Goal: Information Seeking & Learning: Learn about a topic

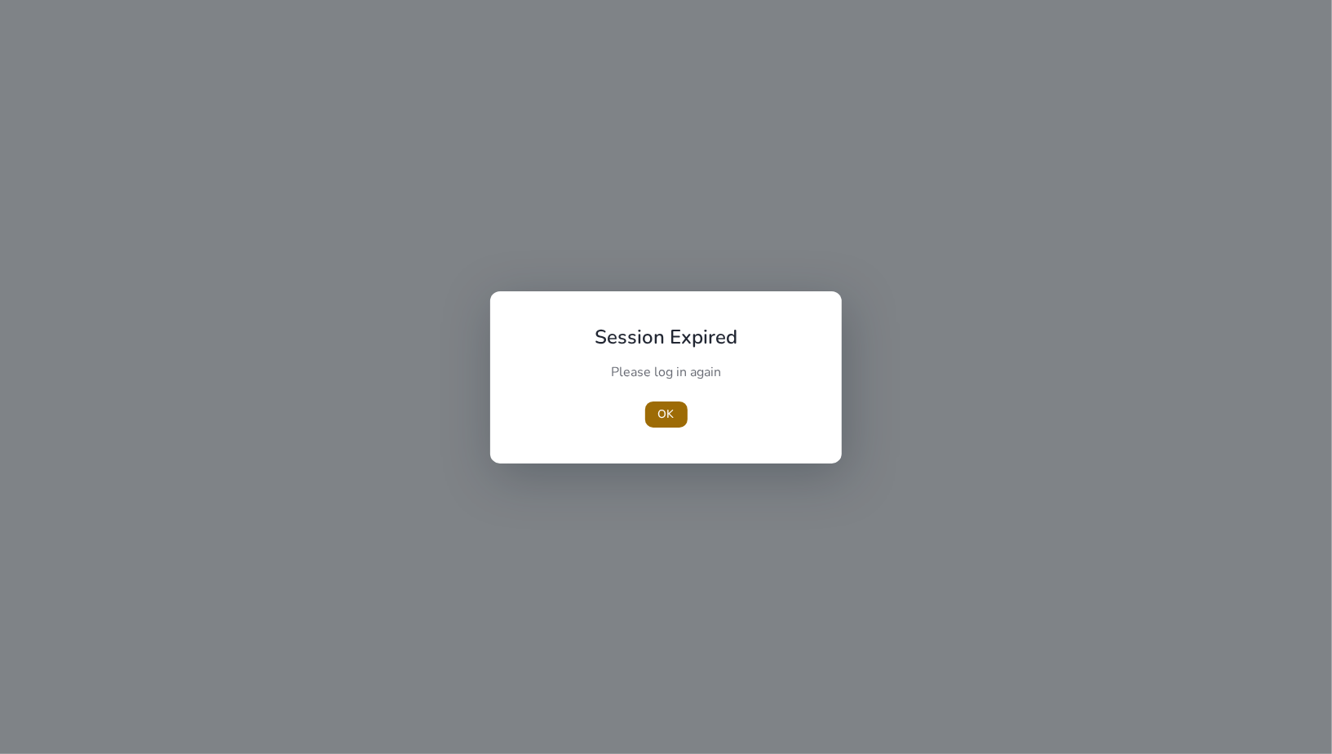
click at [645, 410] on span "button" at bounding box center [666, 414] width 42 height 39
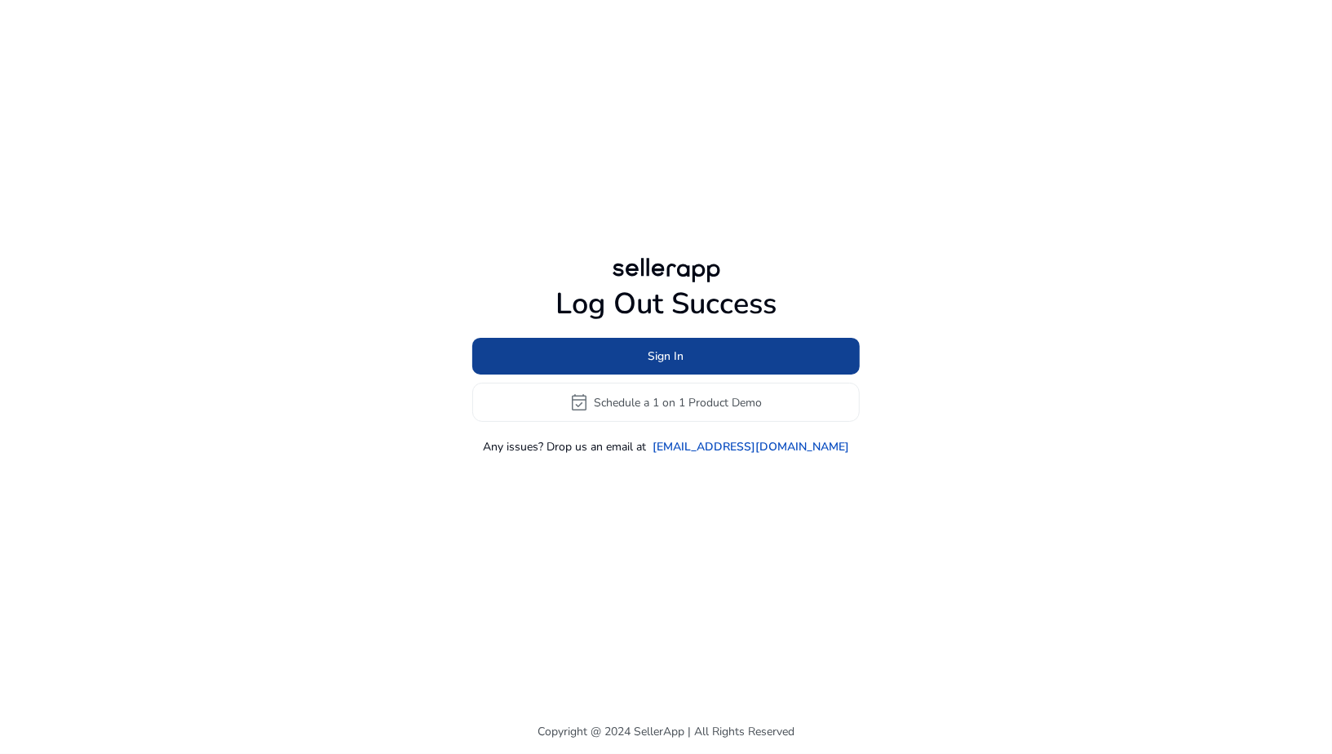
click at [634, 359] on span at bounding box center [665, 356] width 387 height 39
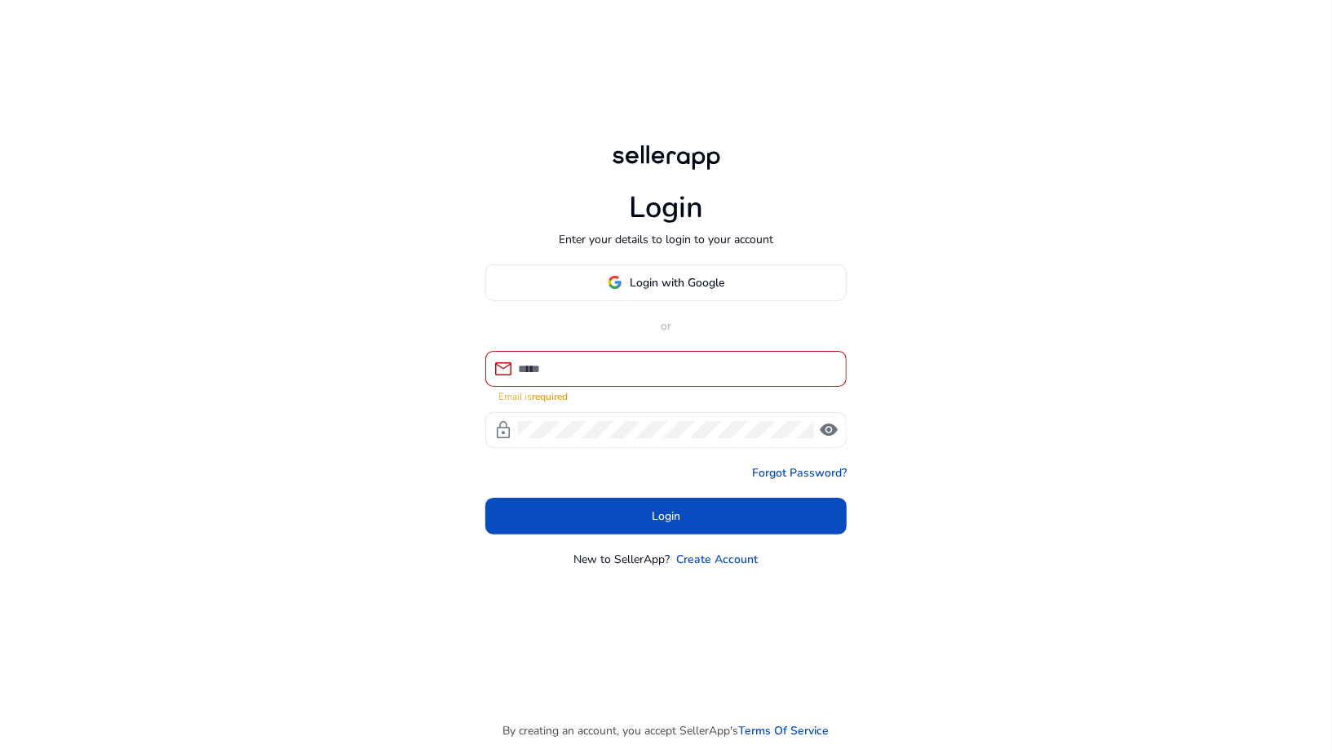
type input "**********"
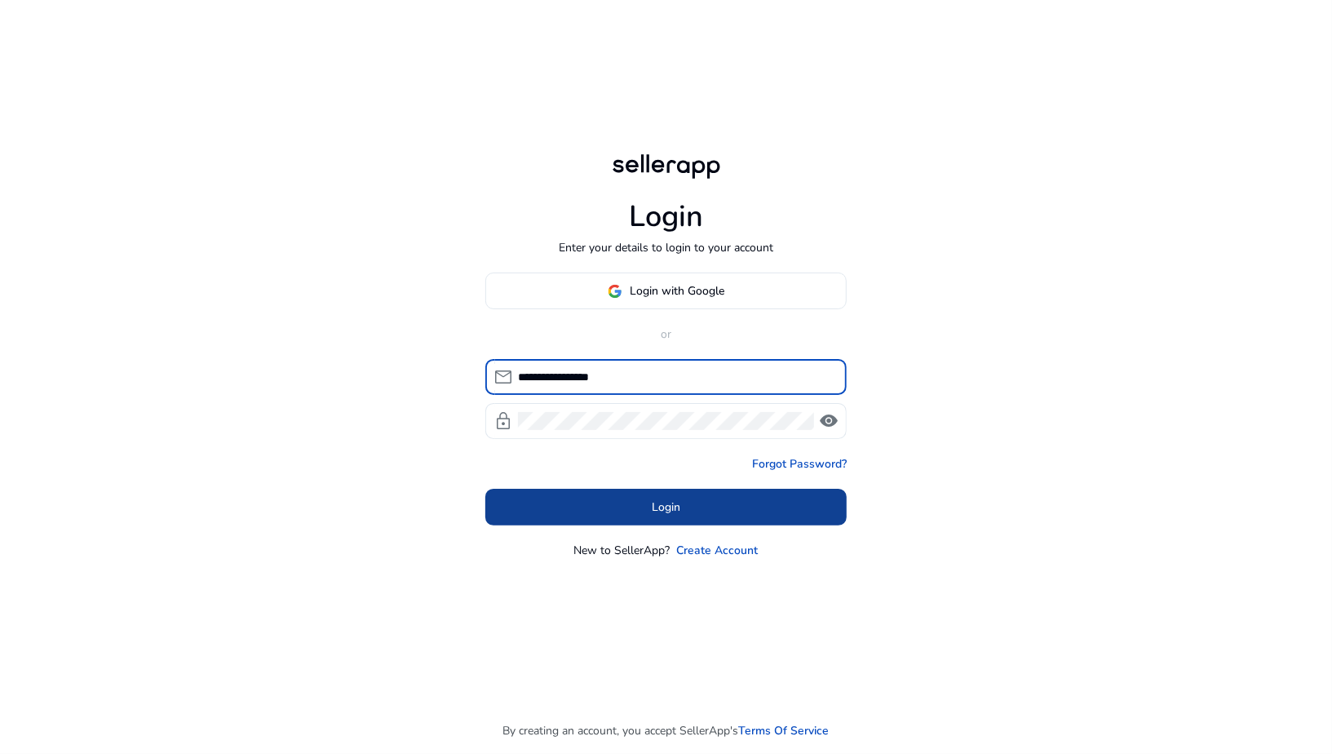
click at [670, 512] on span "Login" at bounding box center [666, 506] width 29 height 17
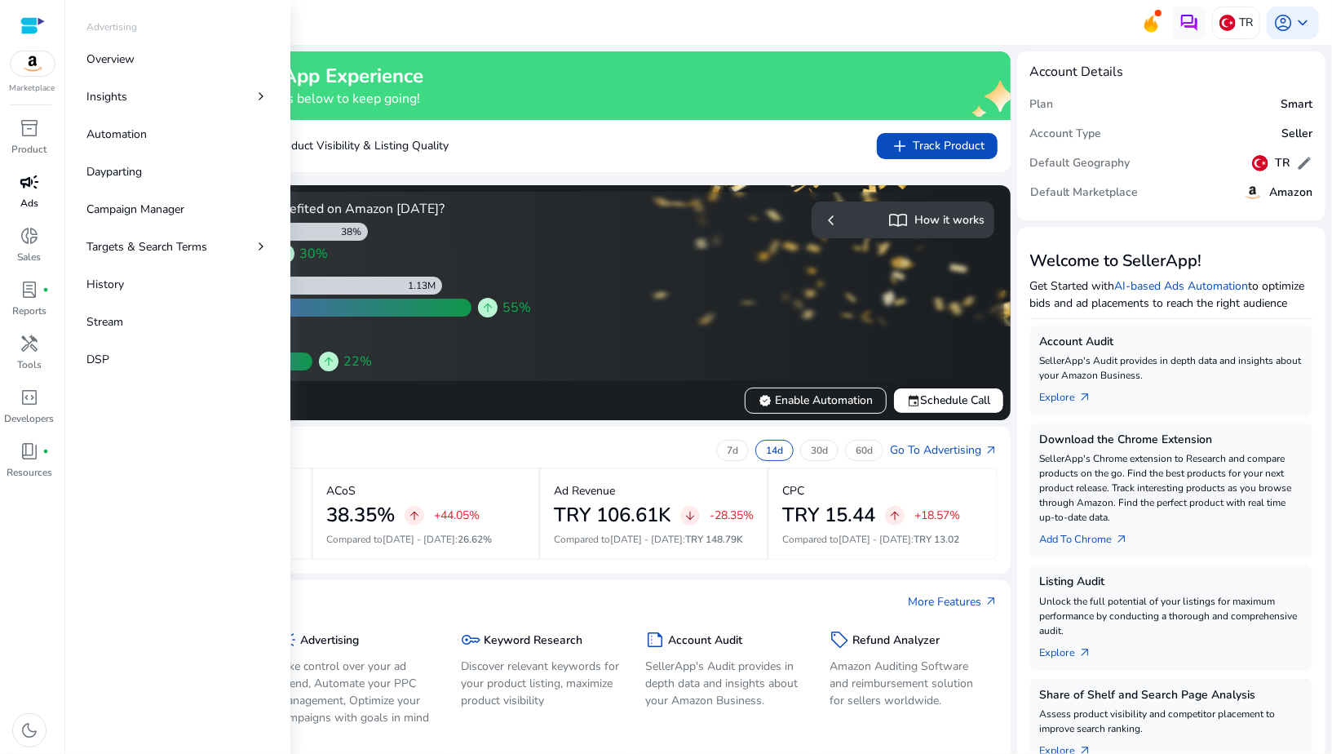
click at [41, 202] on link "campaign Ads" at bounding box center [29, 196] width 59 height 54
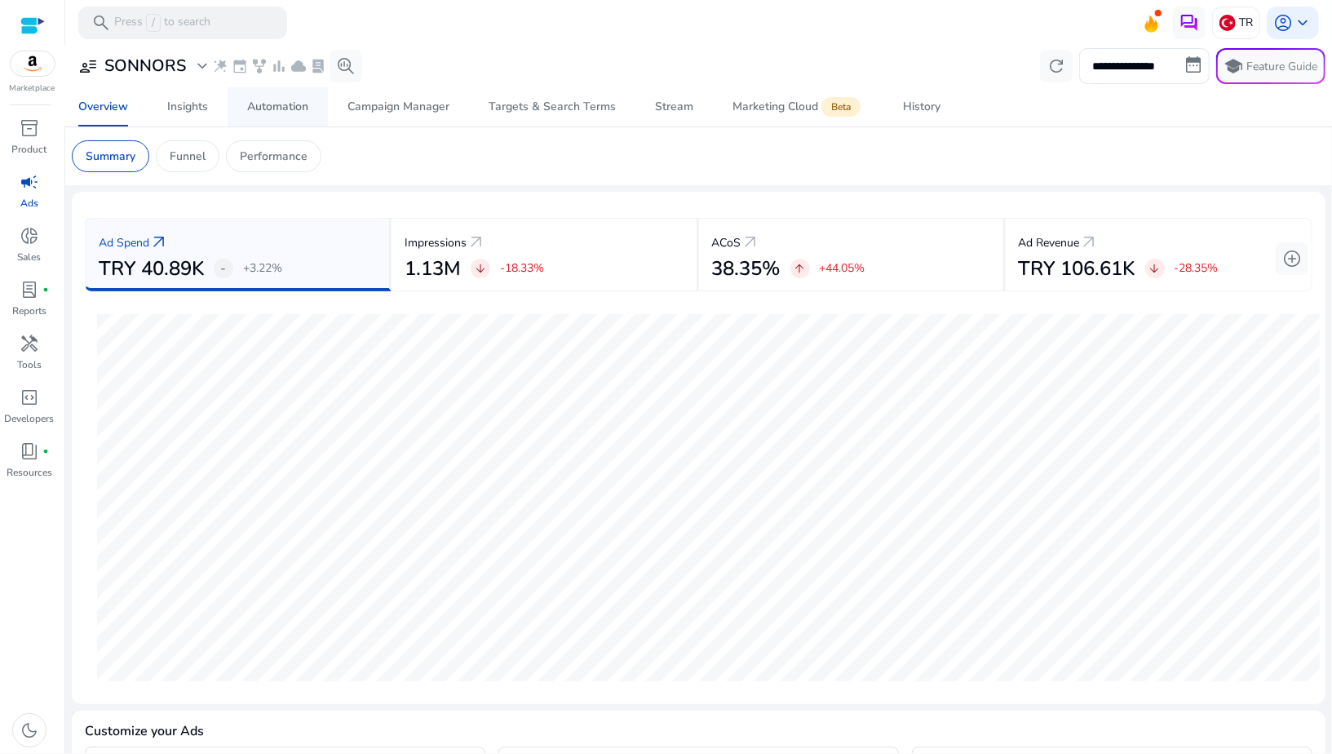
click at [286, 106] on div "Automation" at bounding box center [277, 106] width 61 height 11
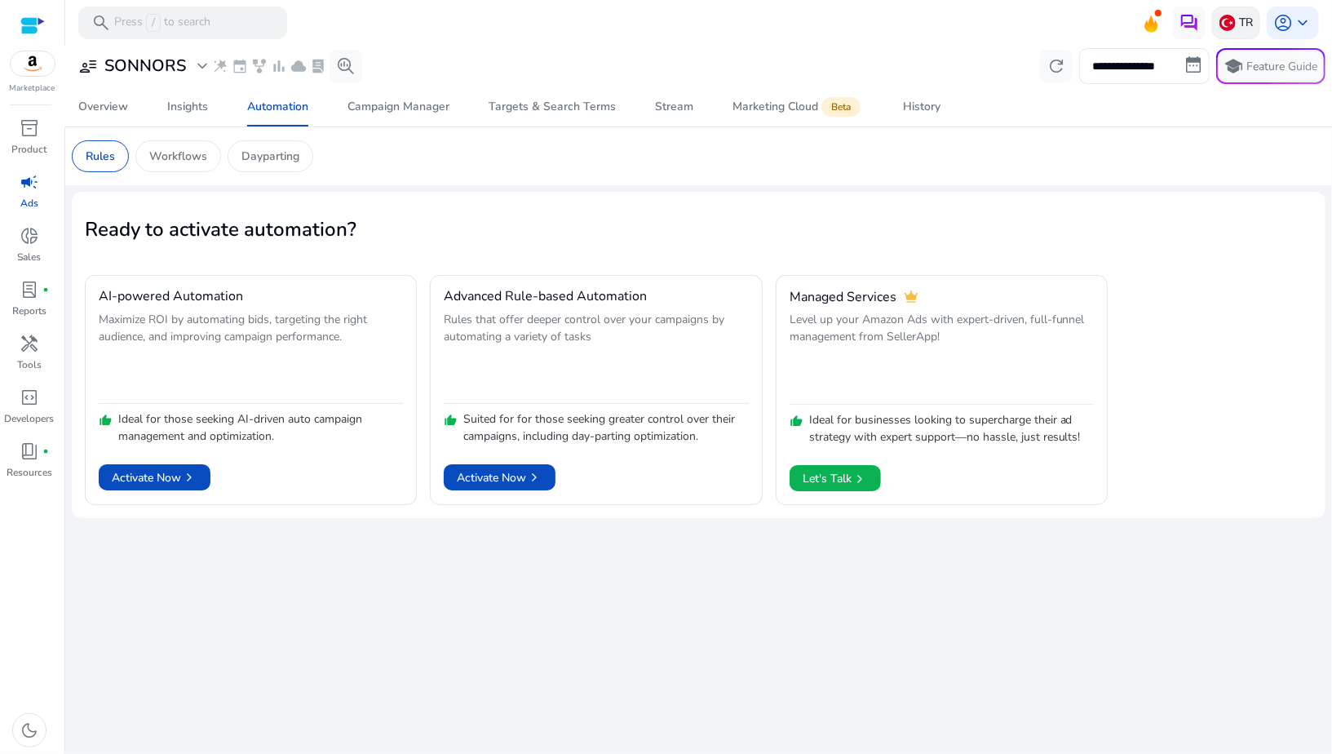
click at [1229, 22] on img at bounding box center [1227, 23] width 16 height 16
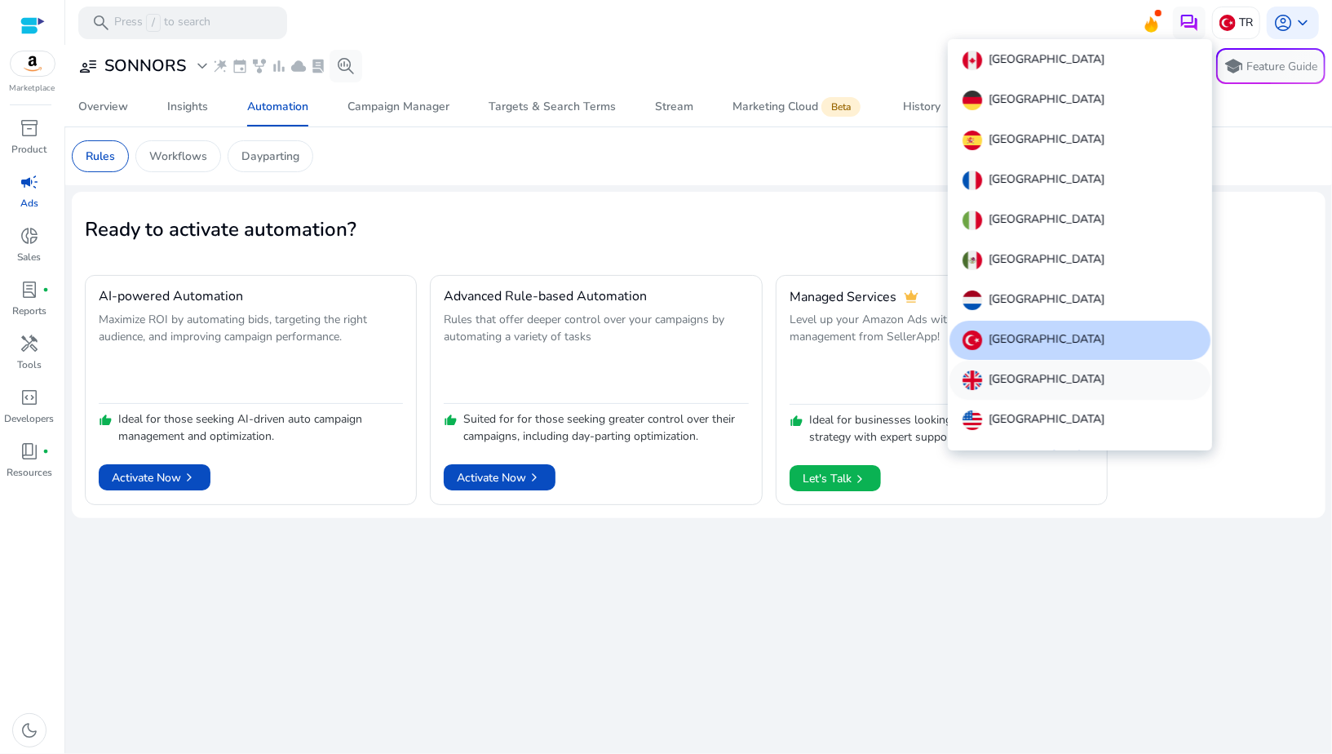
click at [1005, 367] on div "United Kingdom" at bounding box center [1079, 380] width 261 height 39
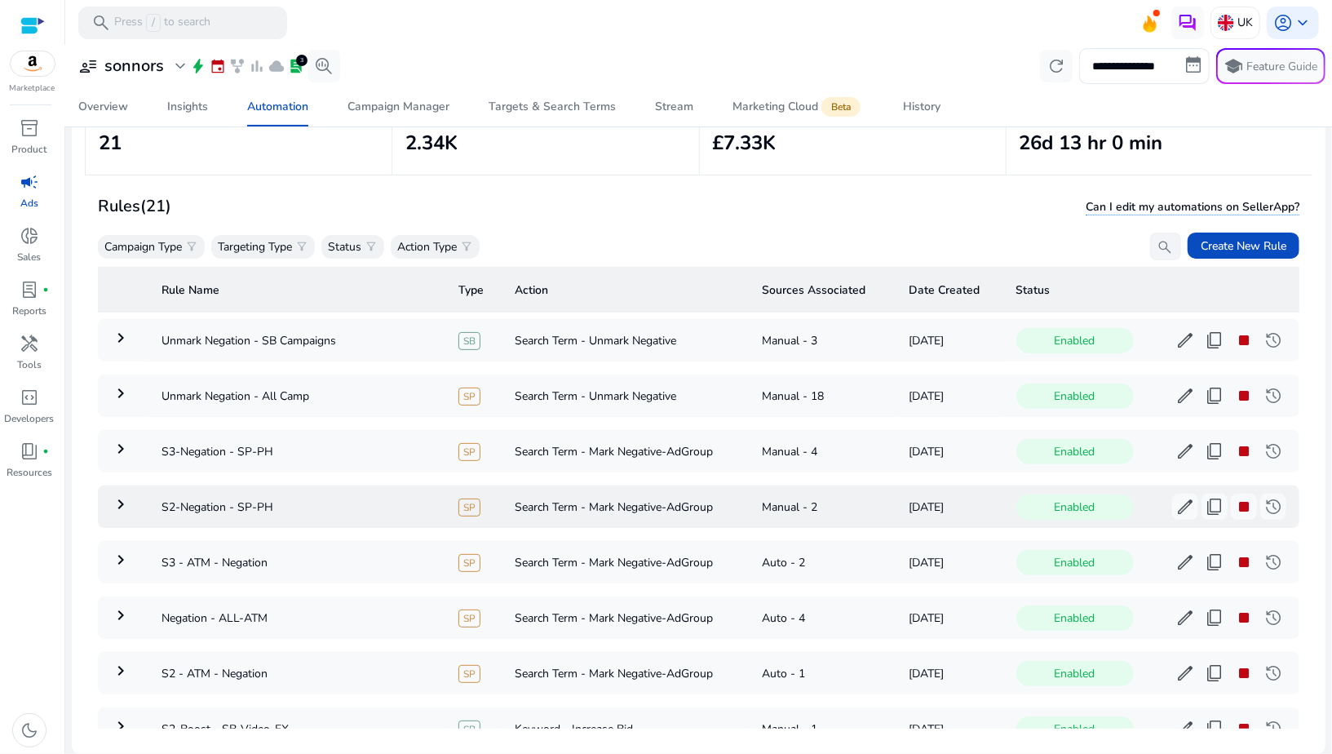
click at [121, 499] on mat-icon "keyboard_arrow_right" at bounding box center [121, 504] width 20 height 20
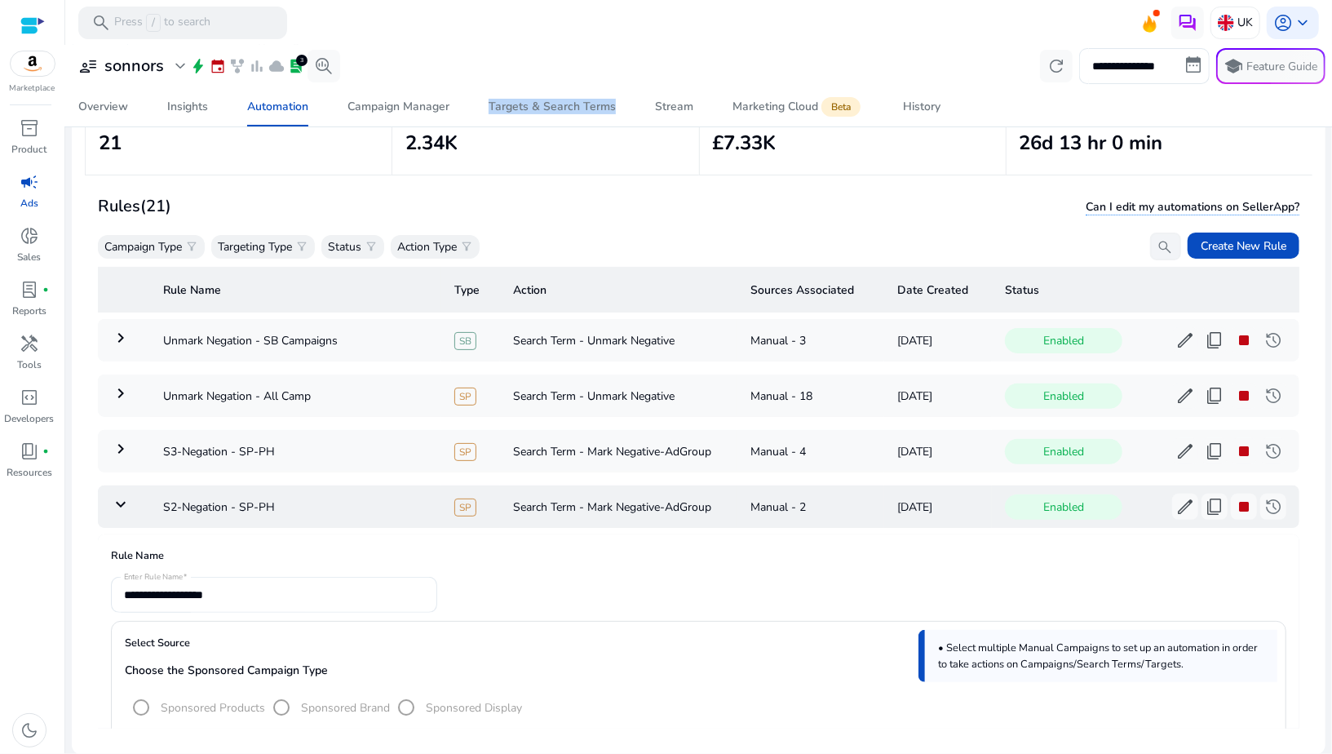
click at [116, 501] on mat-icon "keyboard_arrow_down" at bounding box center [121, 504] width 20 height 20
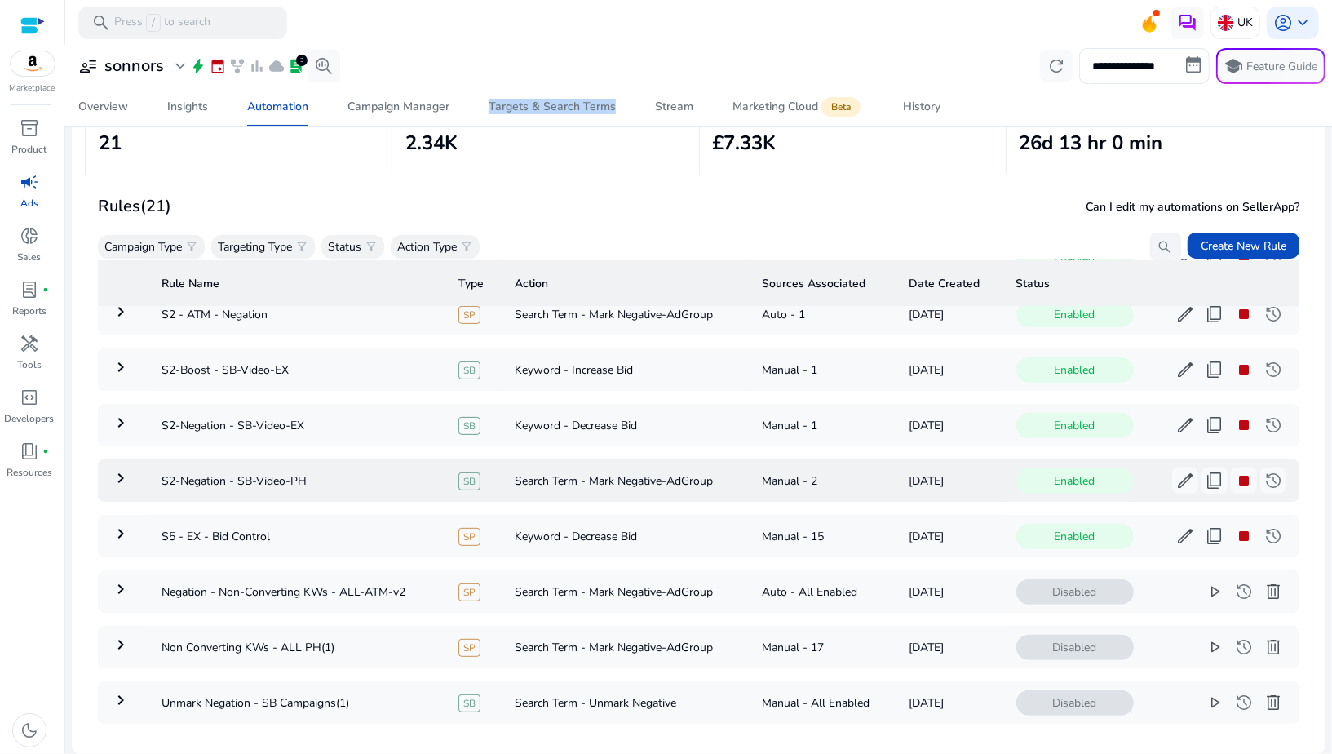
scroll to position [365, 0]
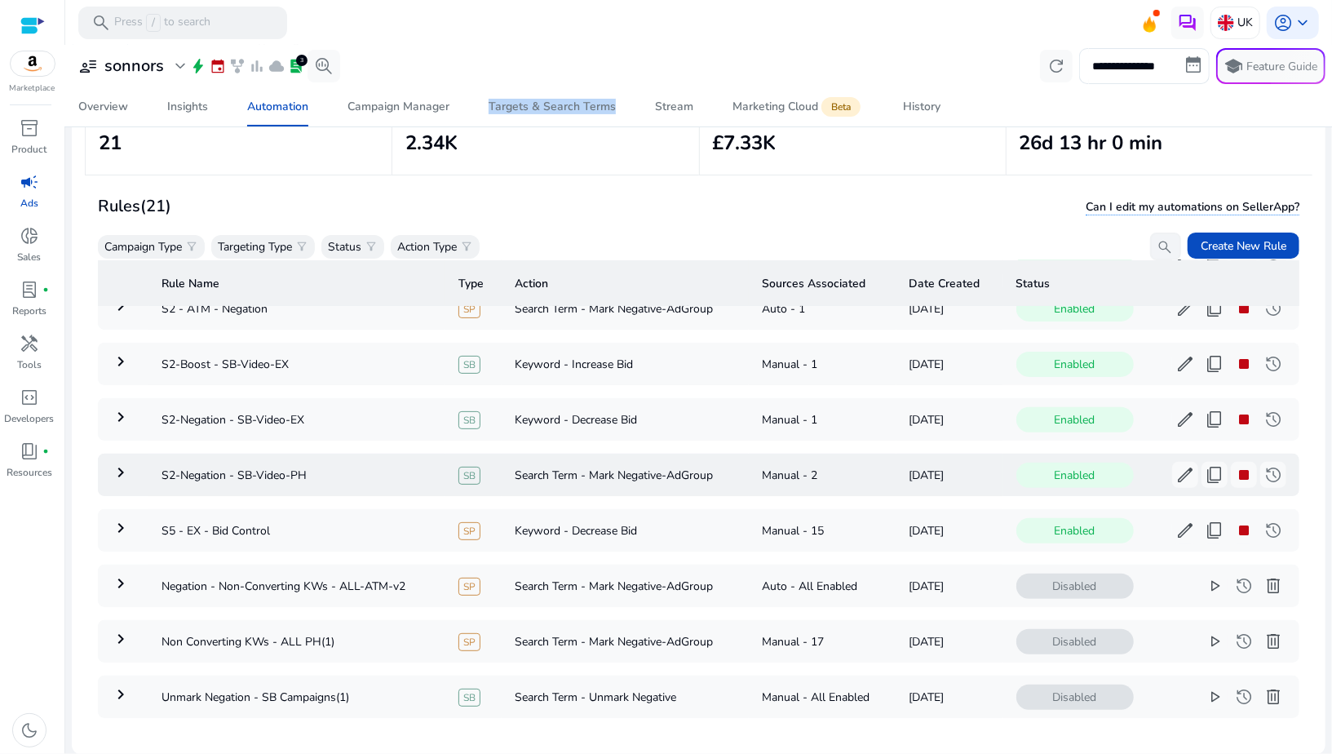
click at [115, 467] on mat-icon "keyboard_arrow_right" at bounding box center [121, 472] width 20 height 20
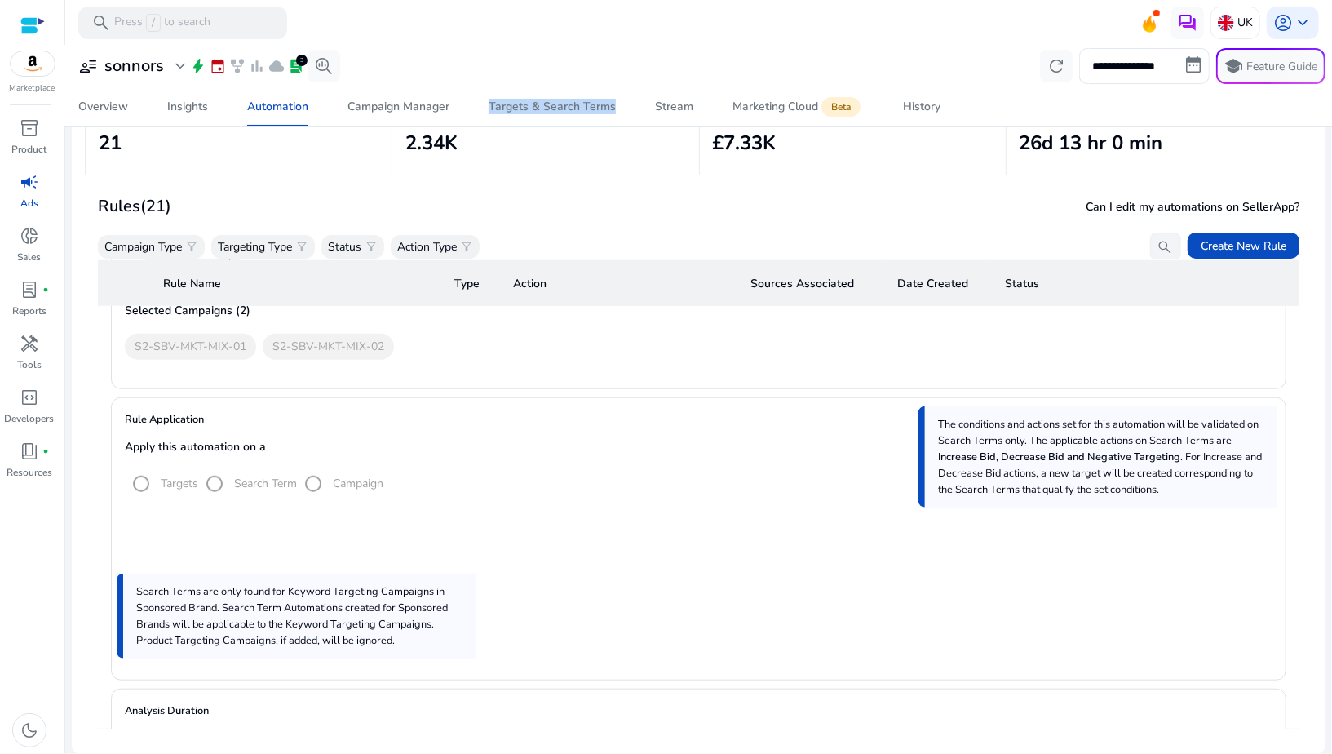
scroll to position [831, 0]
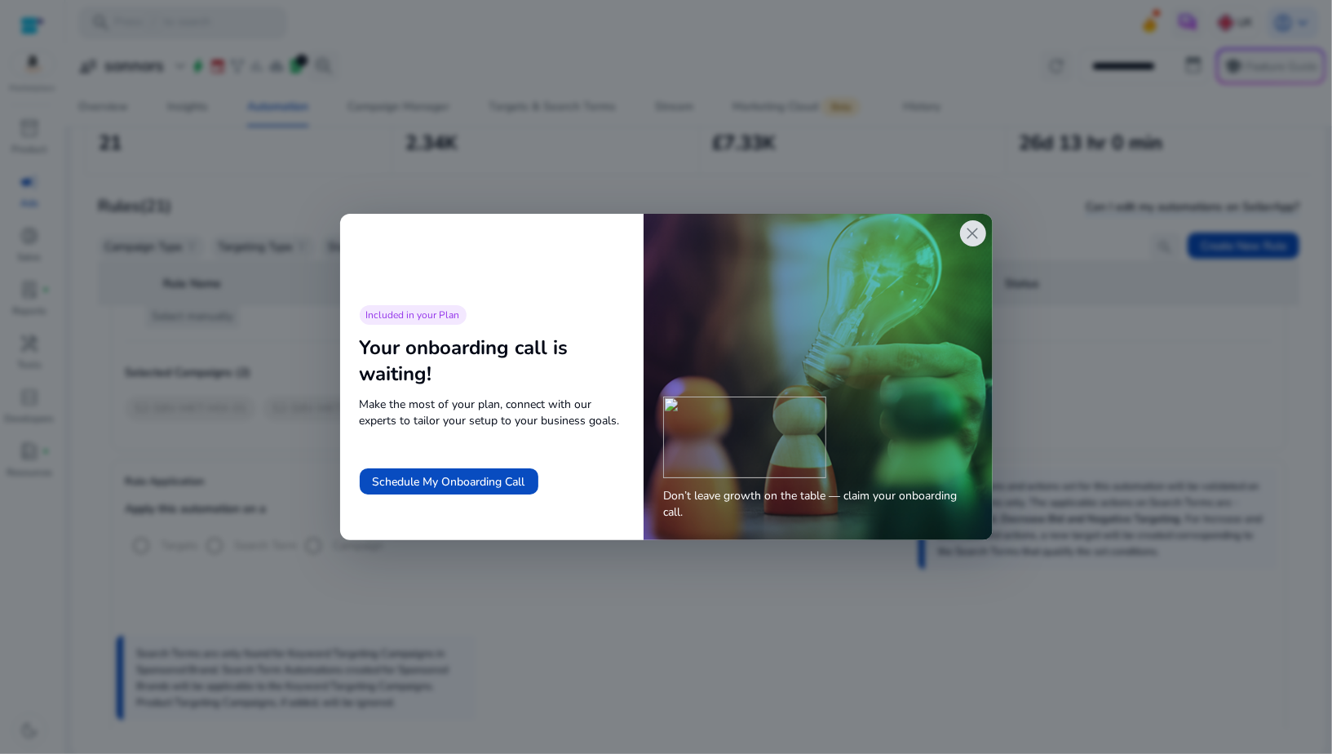
click at [974, 230] on span "close" at bounding box center [973, 233] width 20 height 20
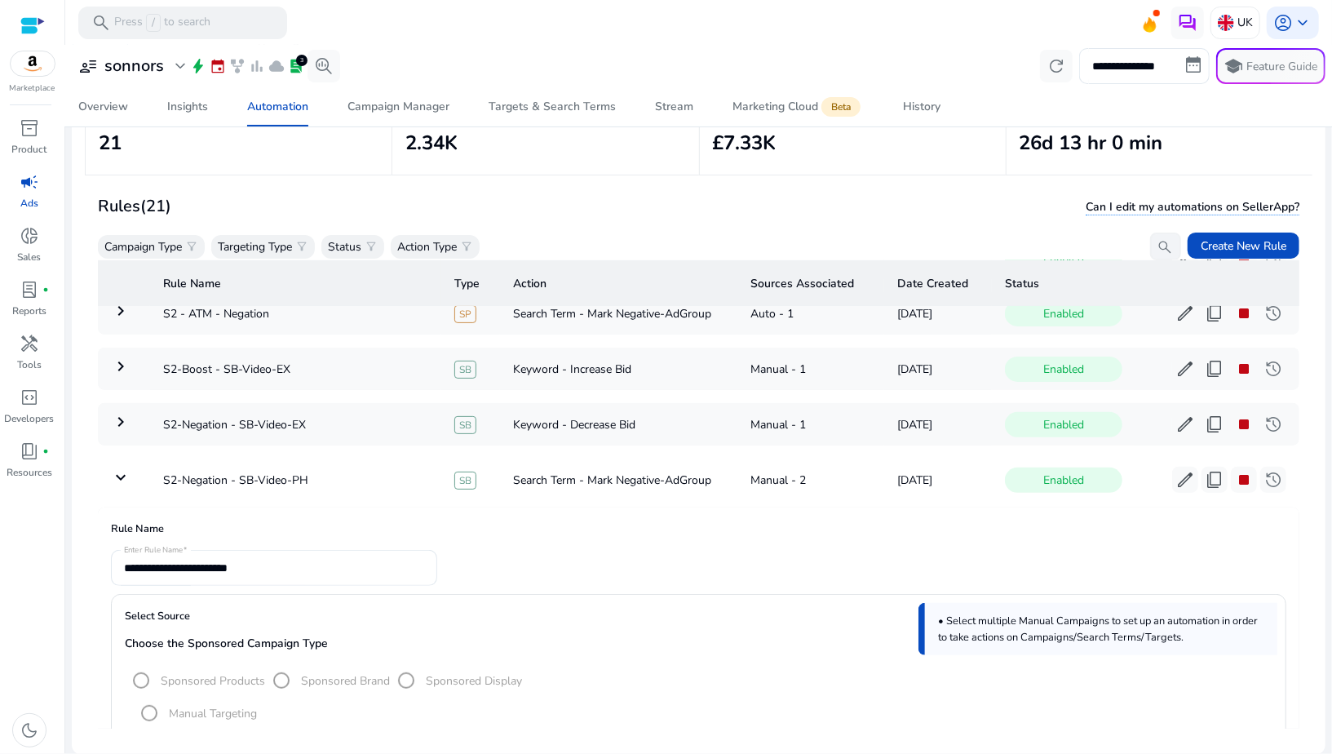
scroll to position [405, 0]
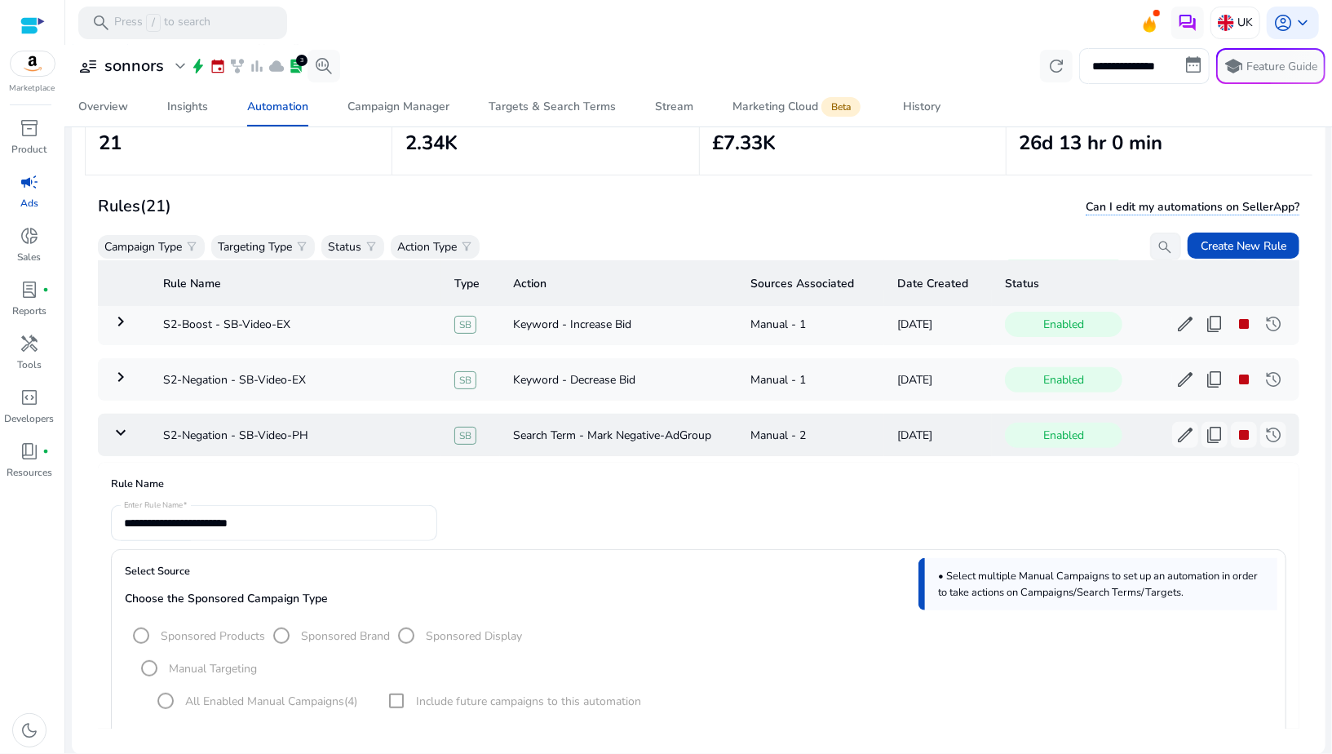
click at [130, 427] on mat-icon "keyboard_arrow_down" at bounding box center [121, 433] width 20 height 20
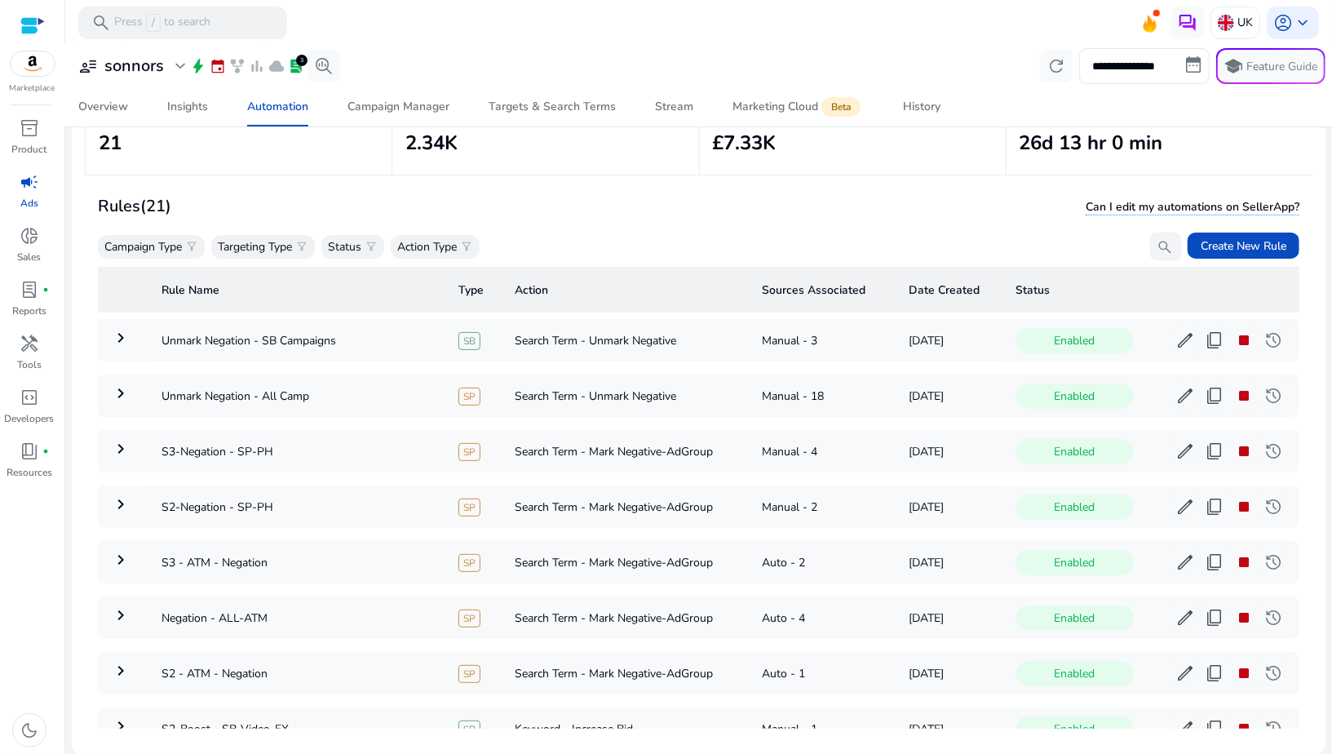
scroll to position [100, 0]
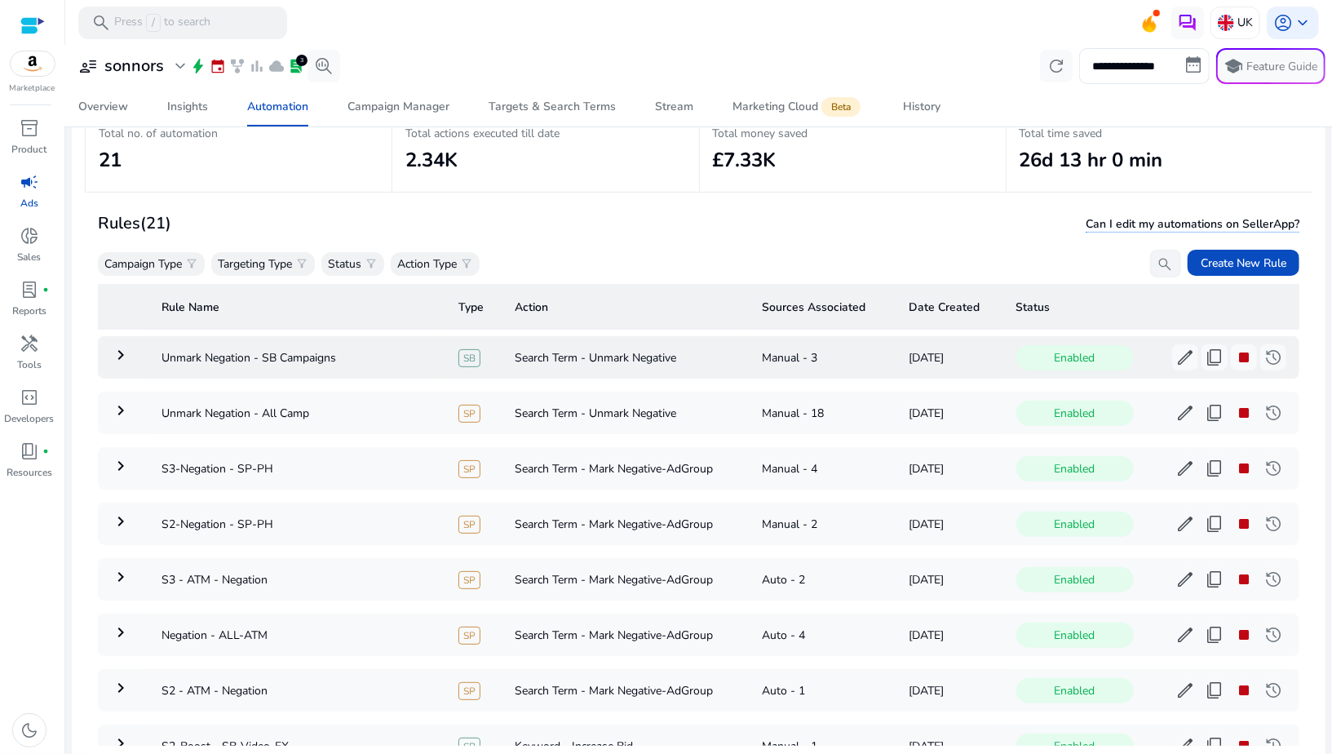
click at [120, 360] on mat-icon "keyboard_arrow_right" at bounding box center [121, 355] width 20 height 20
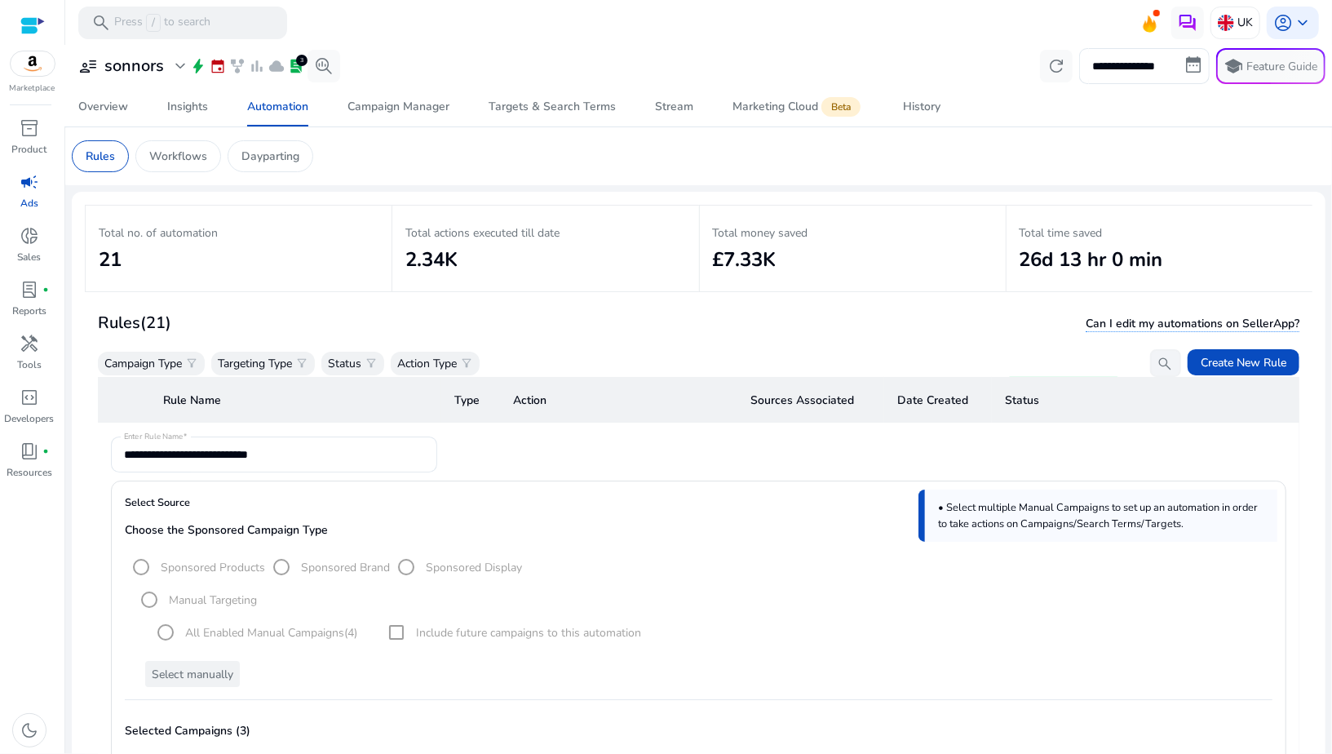
scroll to position [0, 0]
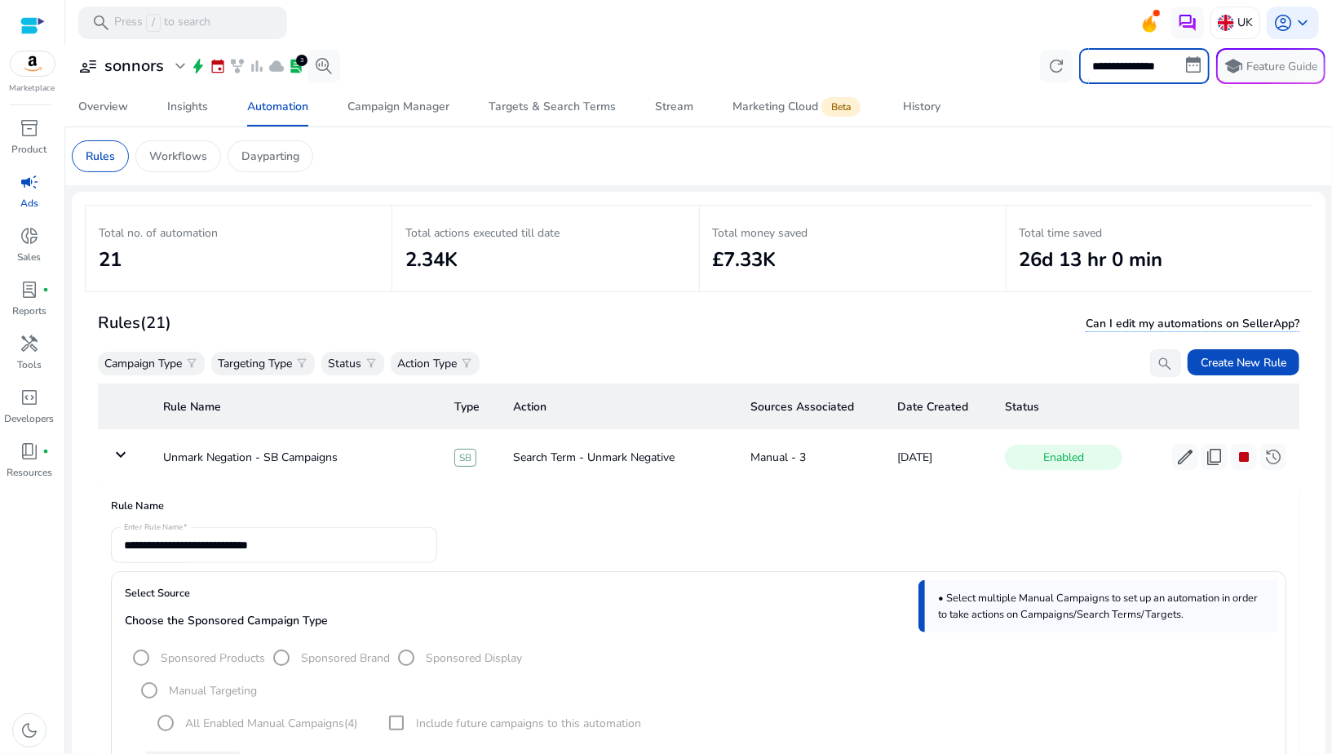
click at [1106, 63] on input "**********" at bounding box center [1144, 66] width 131 height 36
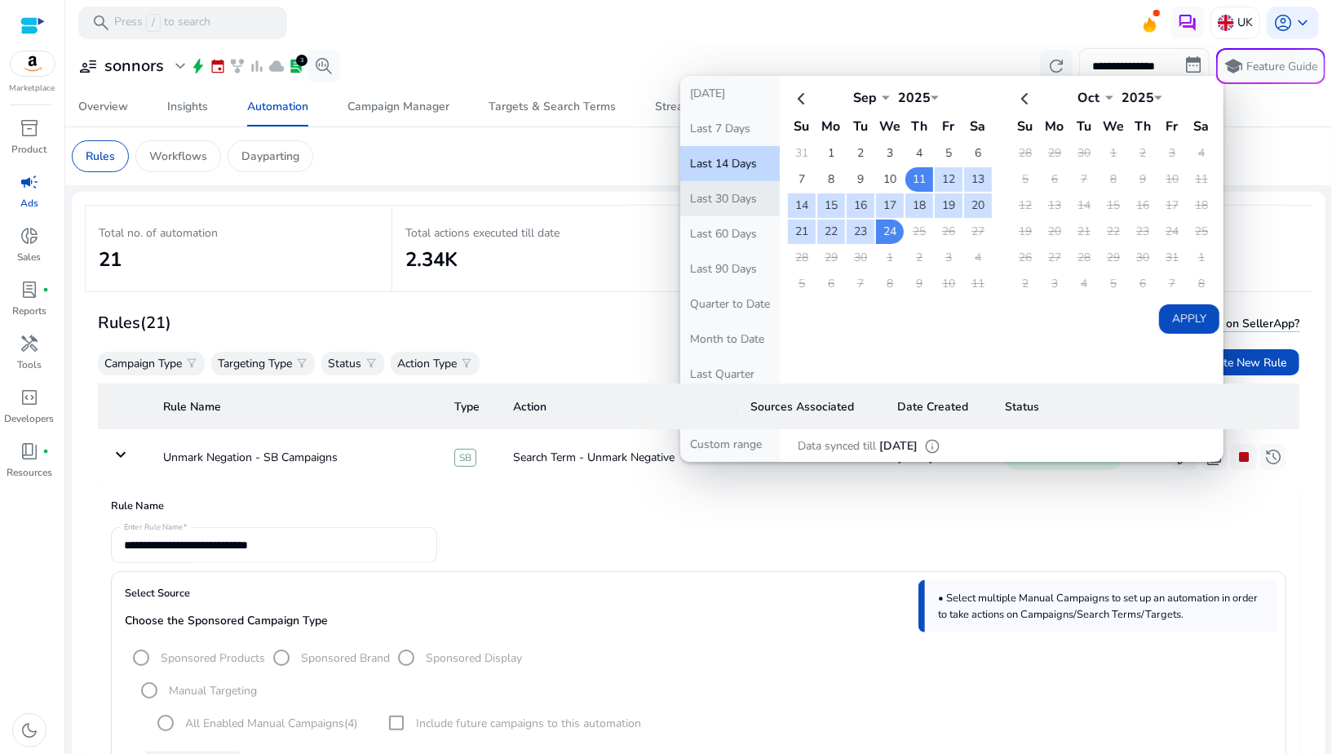
click at [724, 194] on button "Last 30 Days" at bounding box center [730, 198] width 100 height 35
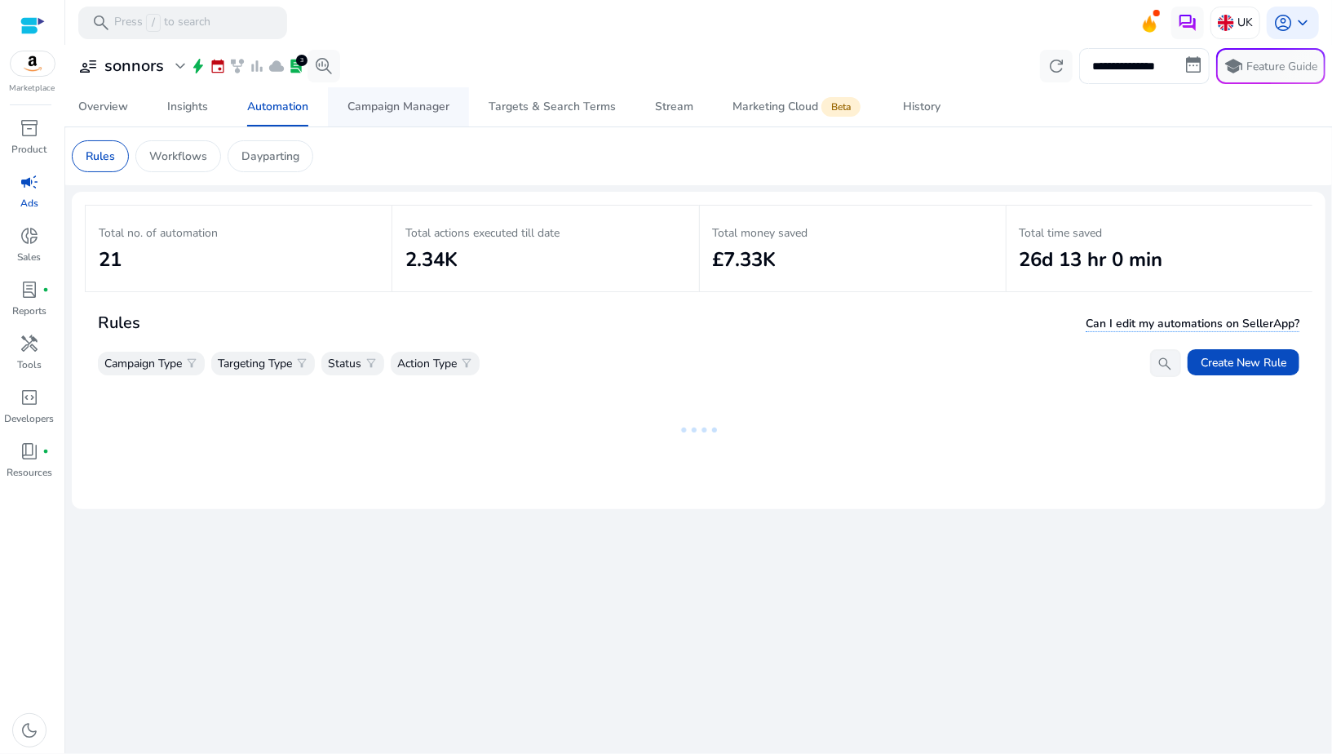
click at [420, 113] on div "Campaign Manager" at bounding box center [398, 106] width 102 height 11
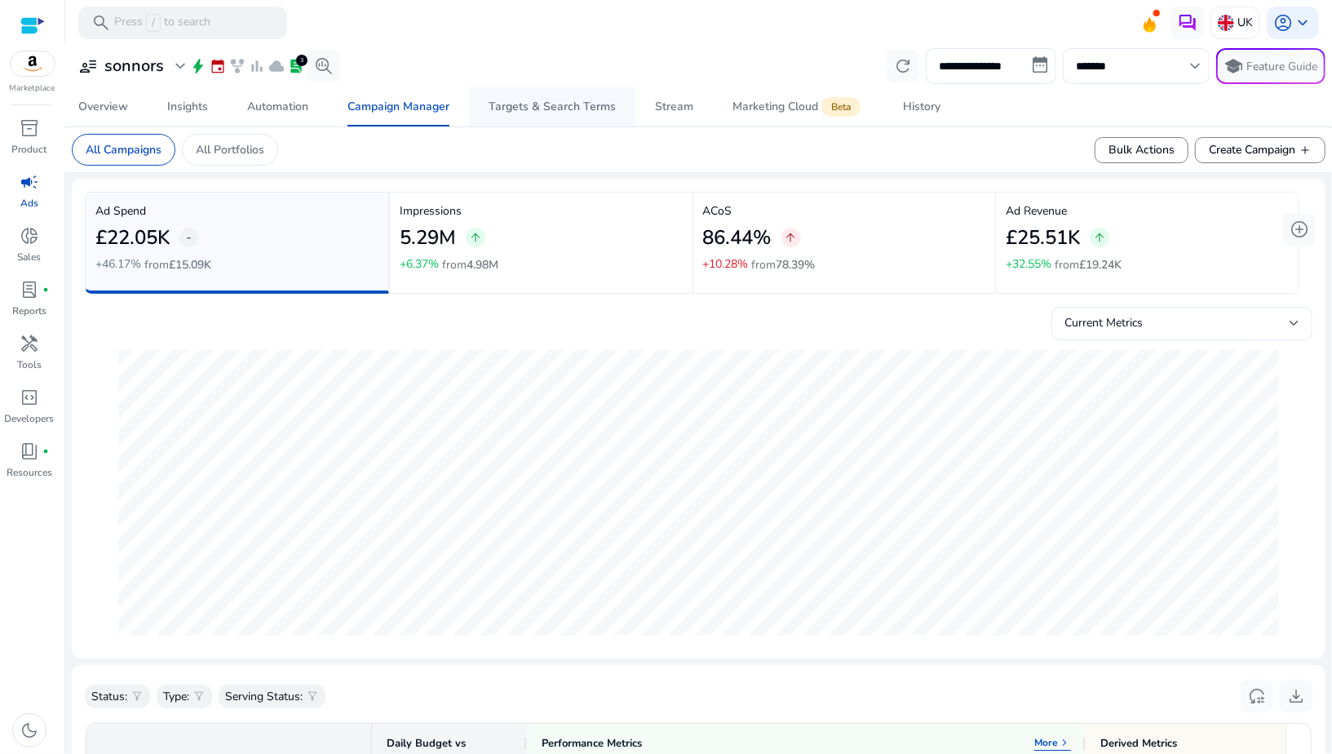
click at [578, 111] on div "Targets & Search Terms" at bounding box center [552, 106] width 127 height 11
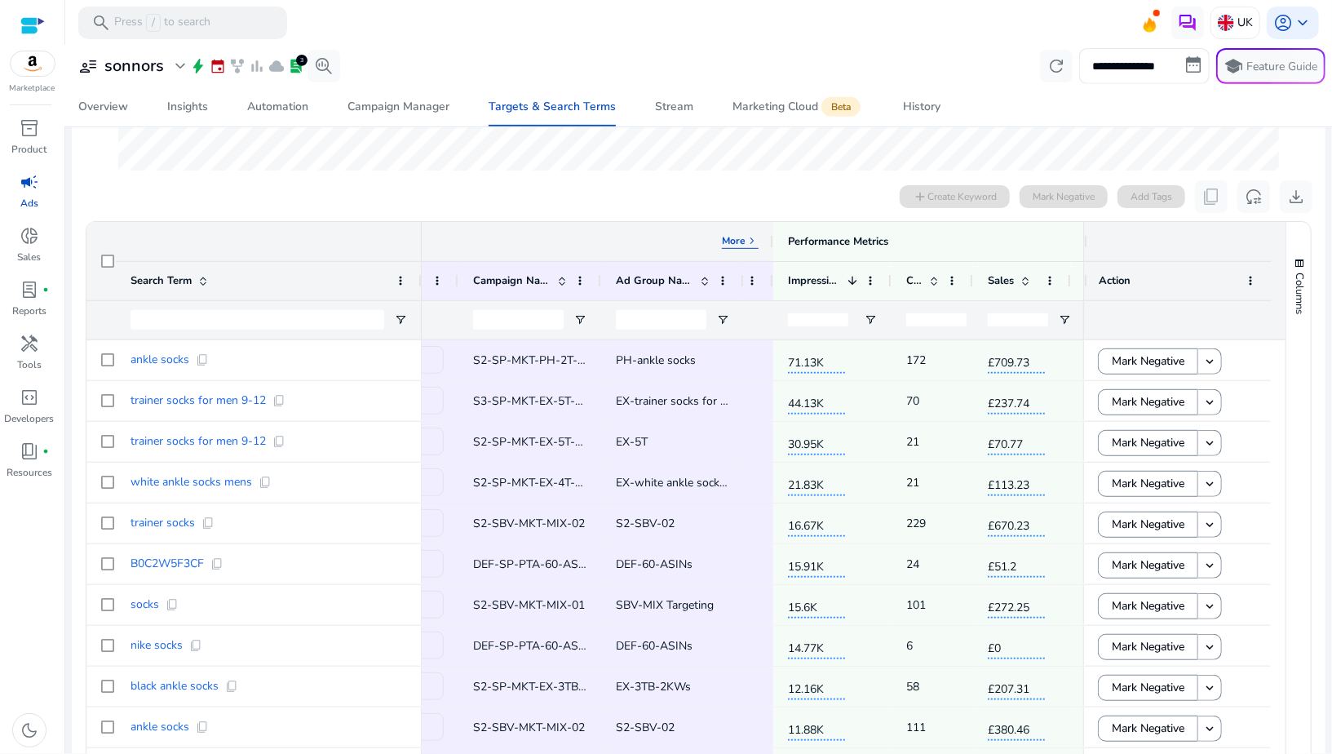
click at [742, 239] on p "More" at bounding box center [734, 240] width 24 height 13
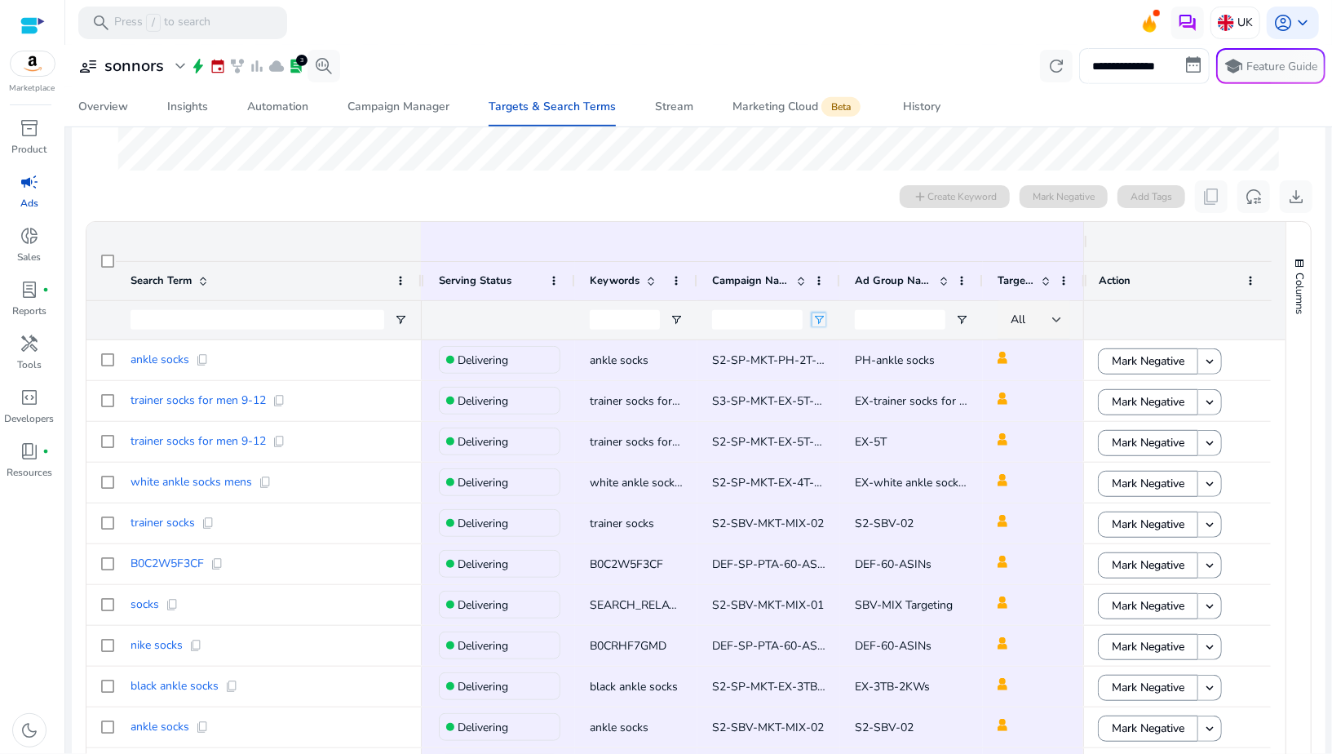
click at [814, 322] on span "Open Filter Menu" at bounding box center [818, 319] width 13 height 13
click at [781, 333] on div at bounding box center [757, 320] width 91 height 38
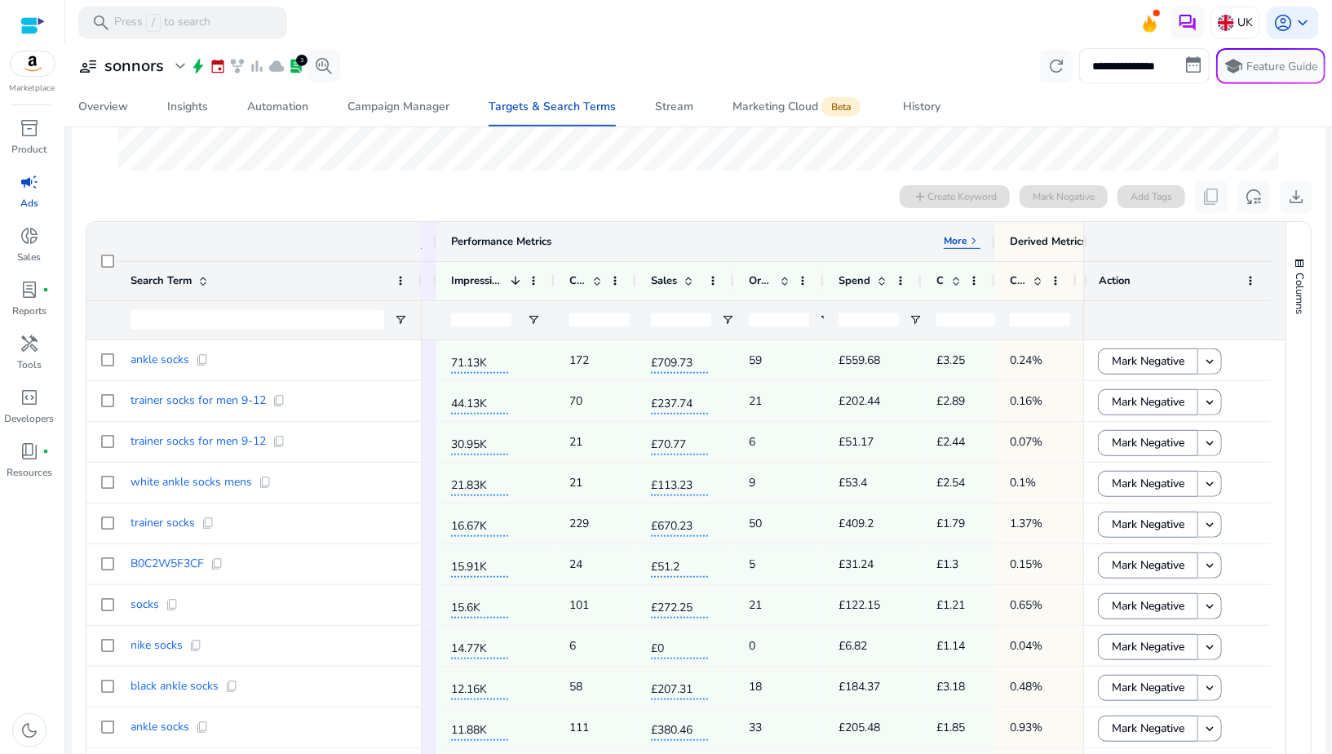
click at [967, 242] on span "keyboard_arrow_right" at bounding box center [973, 240] width 13 height 13
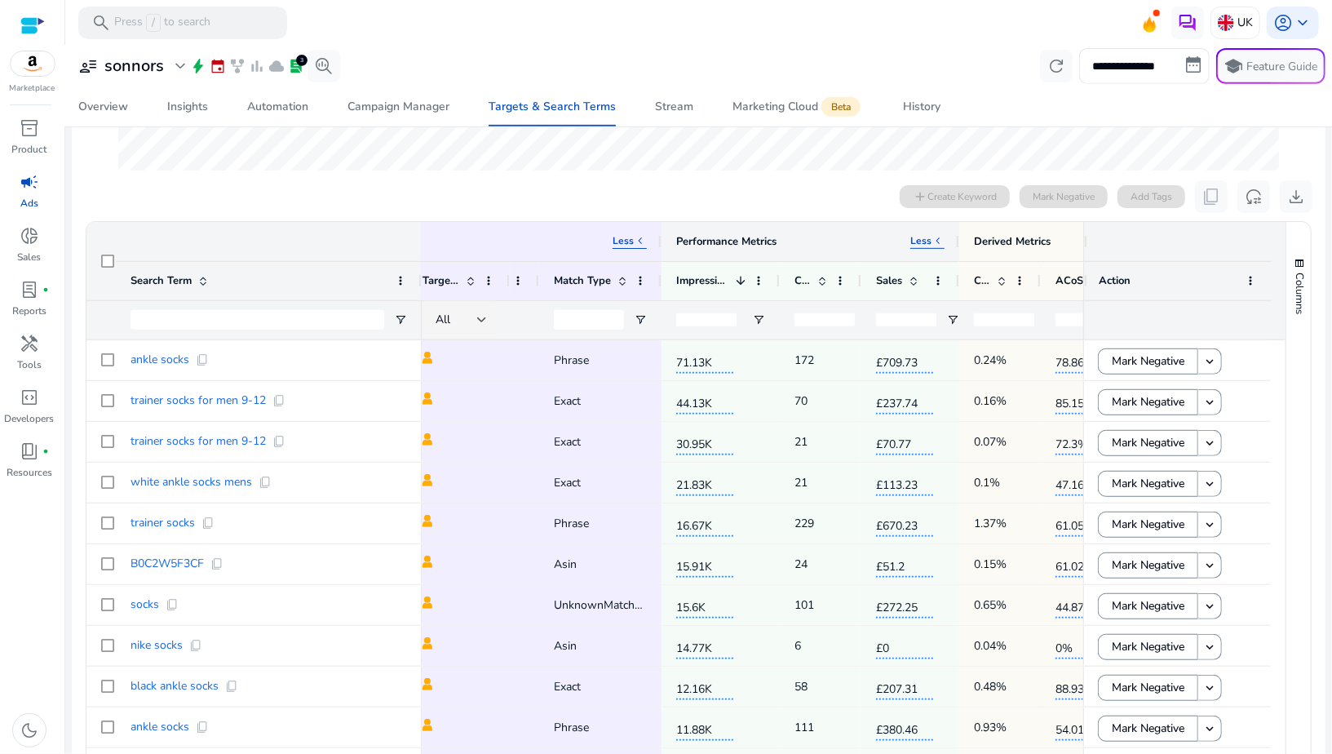
click at [917, 237] on p "Less" at bounding box center [920, 240] width 21 height 13
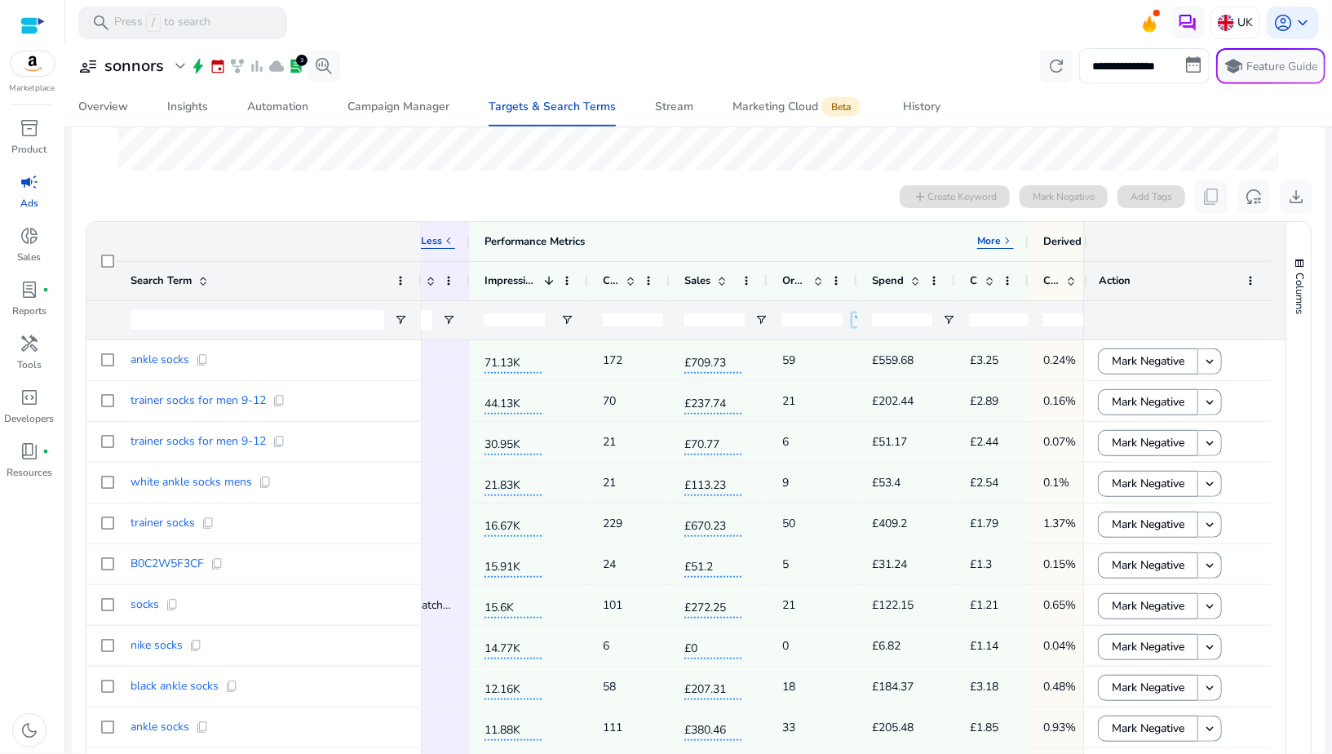
click at [852, 314] on span "Open Filter Menu" at bounding box center [858, 319] width 13 height 13
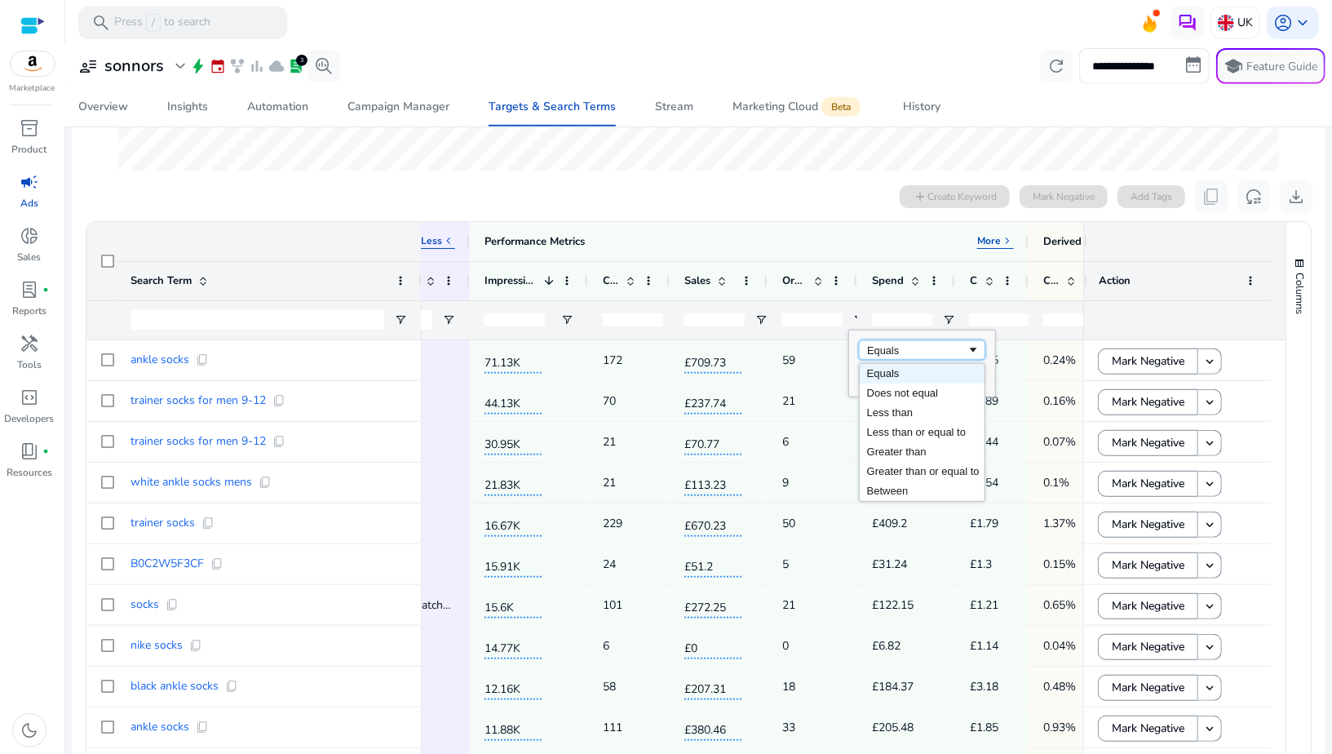
click at [870, 347] on div "Equals" at bounding box center [917, 350] width 100 height 12
click at [869, 347] on div "Equals" at bounding box center [917, 350] width 100 height 12
click at [875, 377] on input "Filter Value" at bounding box center [922, 377] width 126 height 20
click at [878, 355] on div "Equals" at bounding box center [922, 350] width 126 height 20
click at [874, 374] on input "Filter Value" at bounding box center [922, 377] width 126 height 20
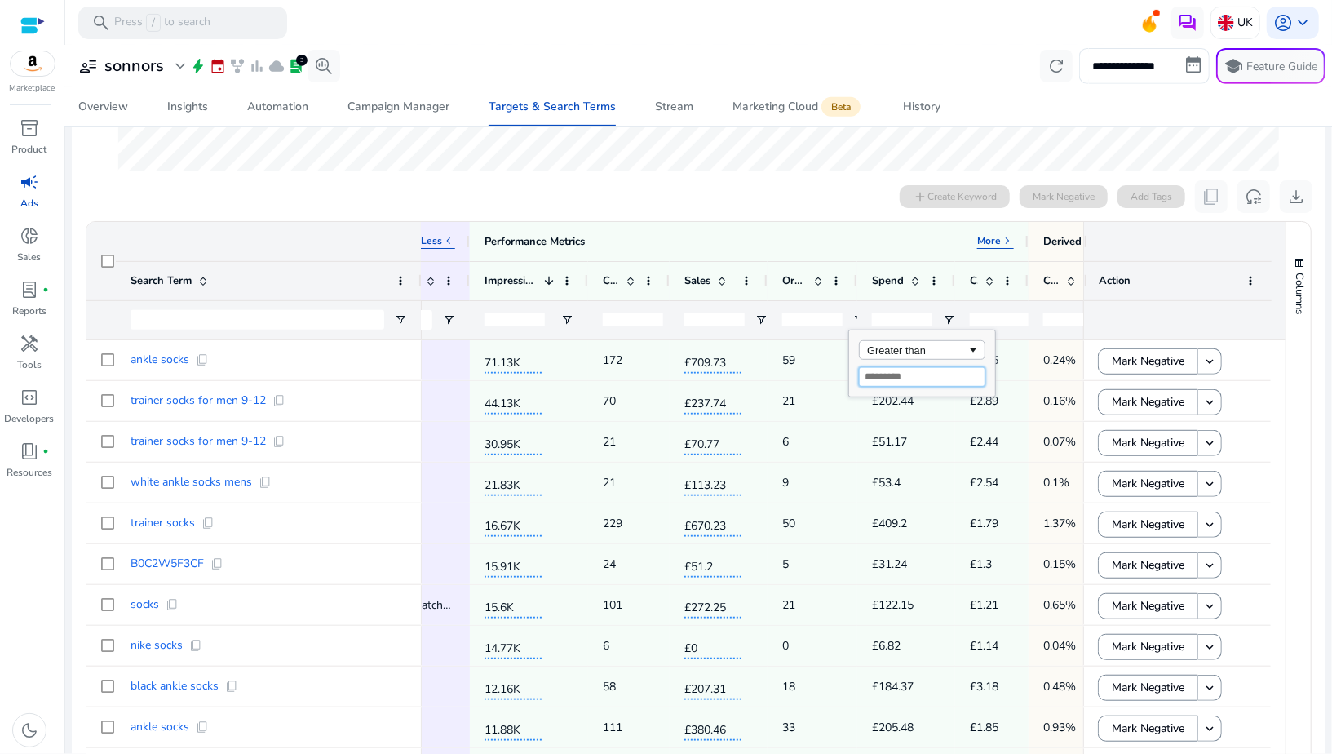
type input "*"
click at [797, 170] on div at bounding box center [699, 27] width 1186 height 305
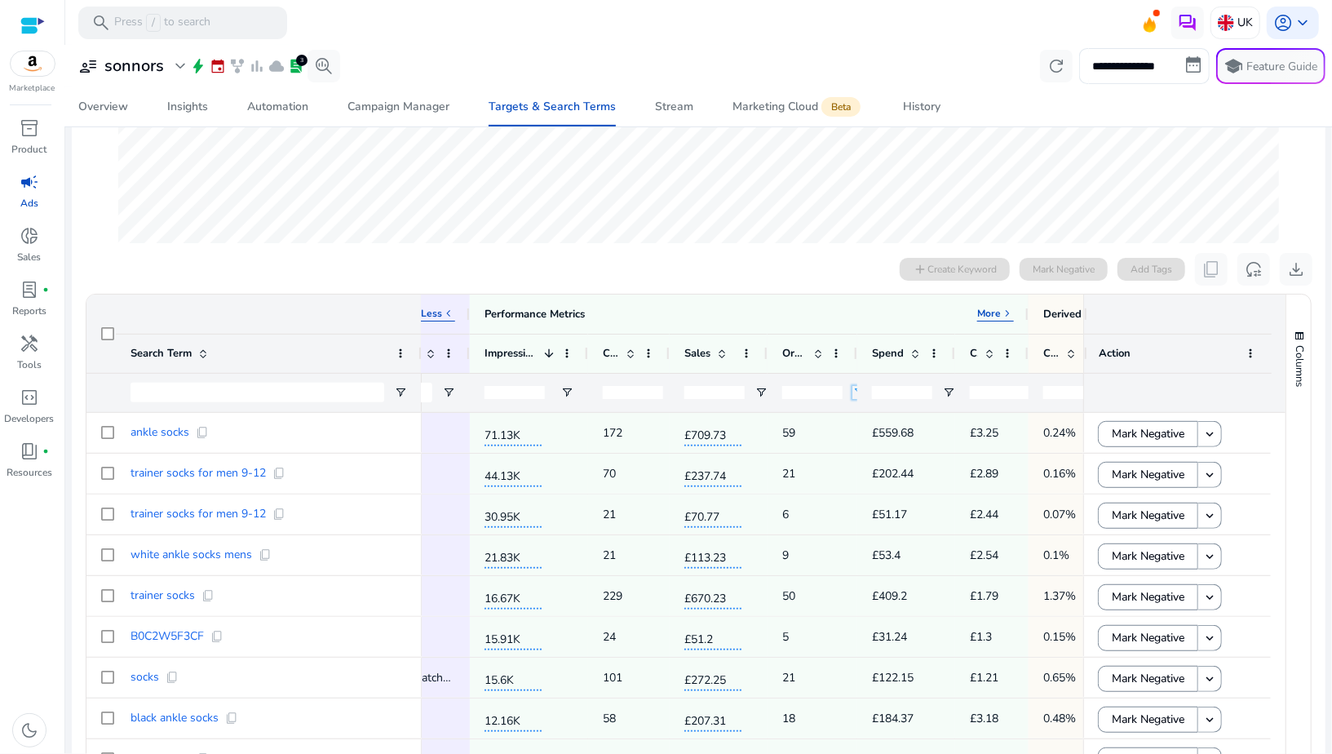
click at [853, 392] on span "Open Filter Menu" at bounding box center [858, 392] width 13 height 13
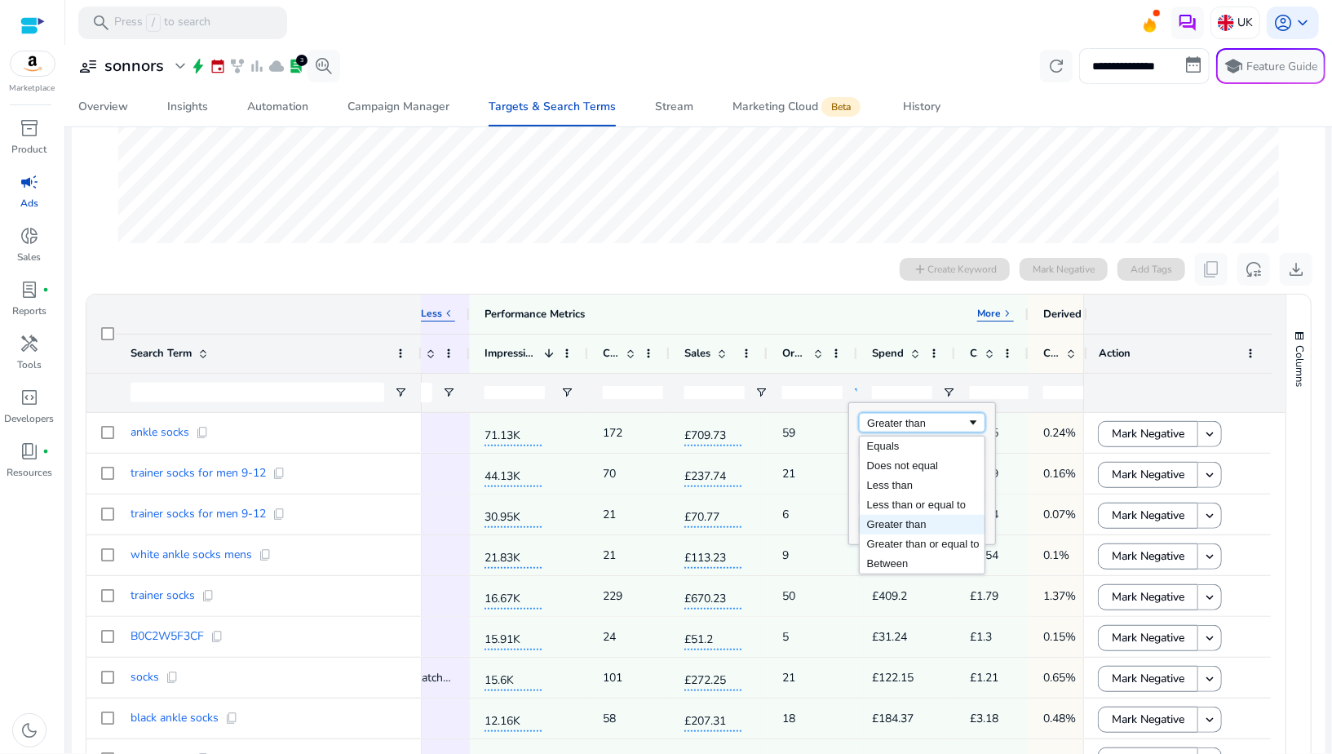
click at [878, 424] on div "Greater than" at bounding box center [917, 423] width 100 height 12
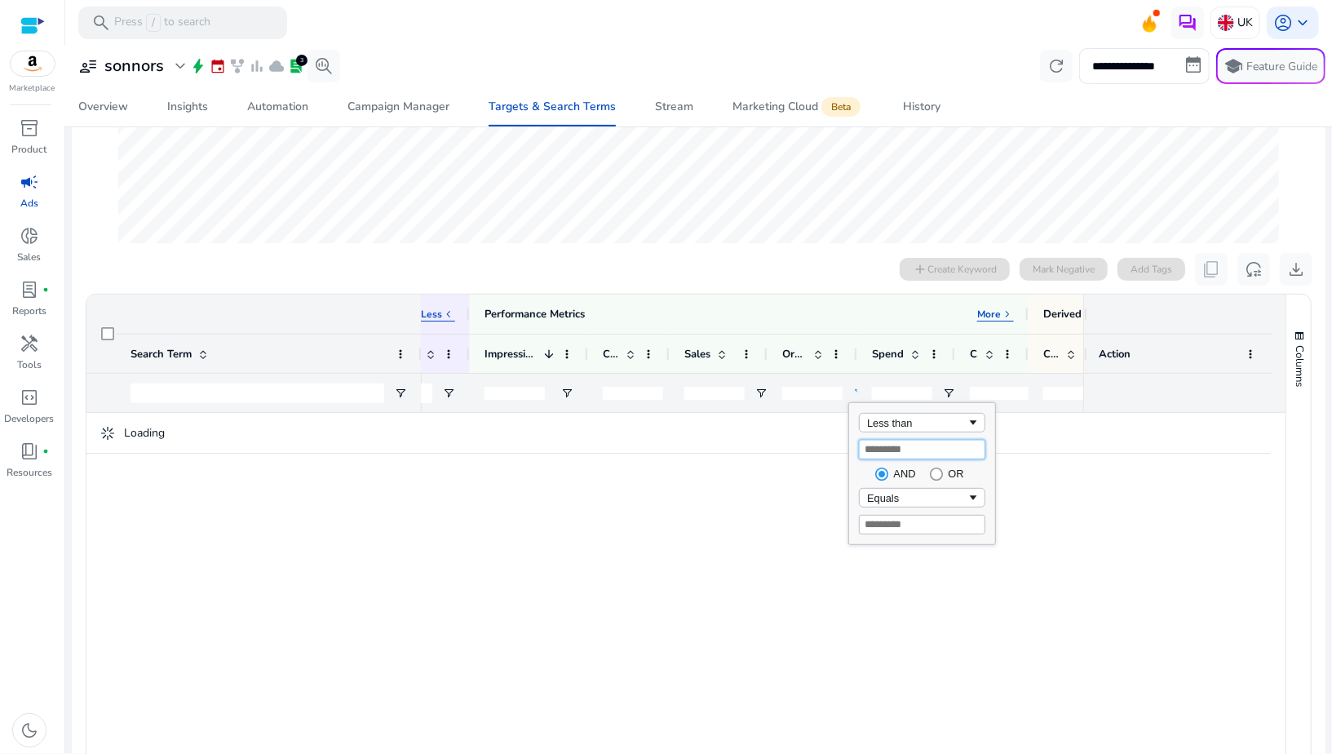
click at [873, 450] on input "*" at bounding box center [922, 450] width 126 height 20
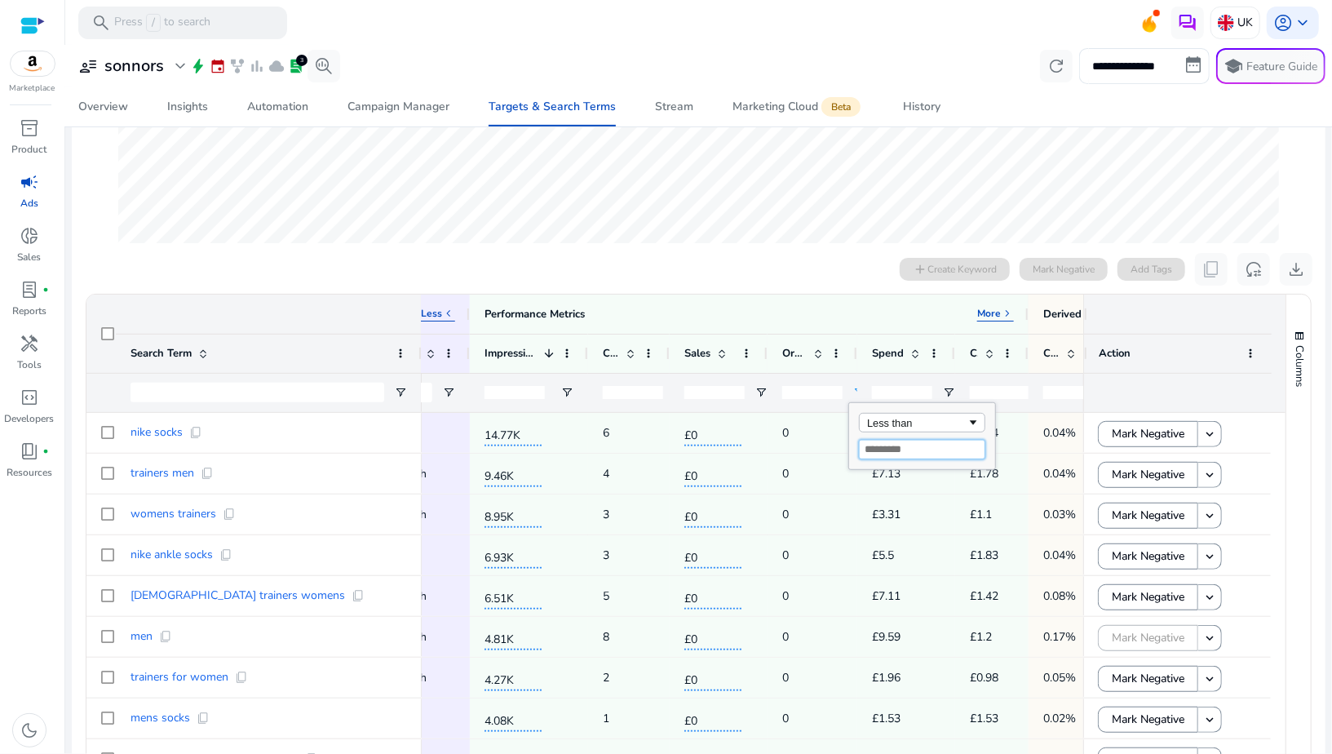
type input "*"
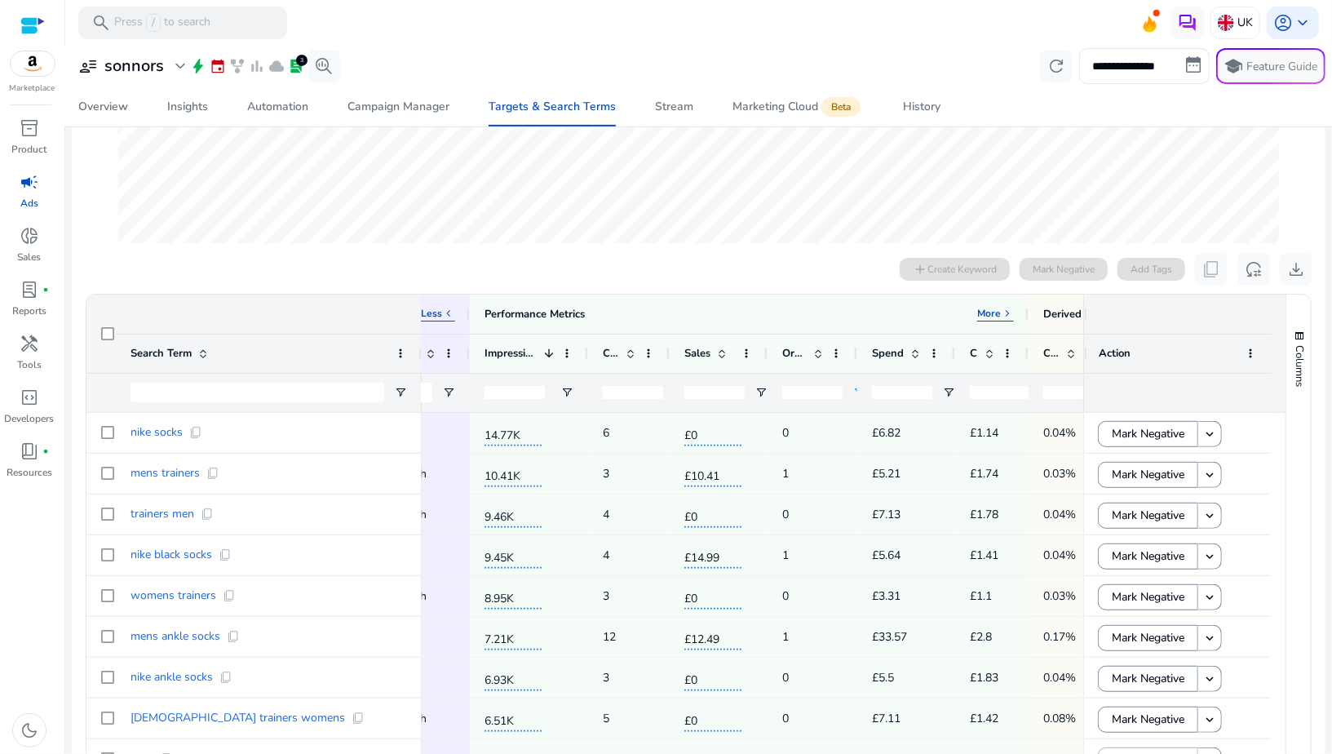
click at [737, 251] on div at bounding box center [699, 100] width 1186 height 305
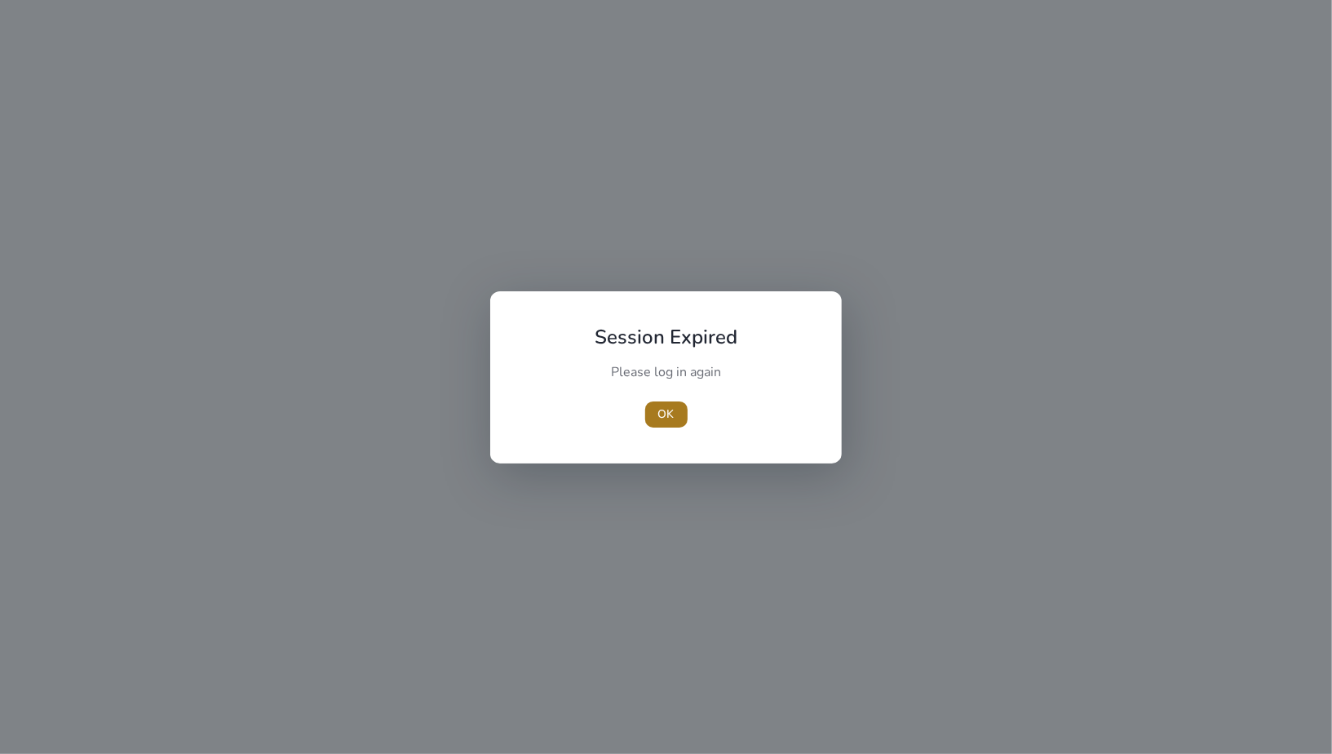
click at [662, 417] on span "OK" at bounding box center [666, 413] width 16 height 17
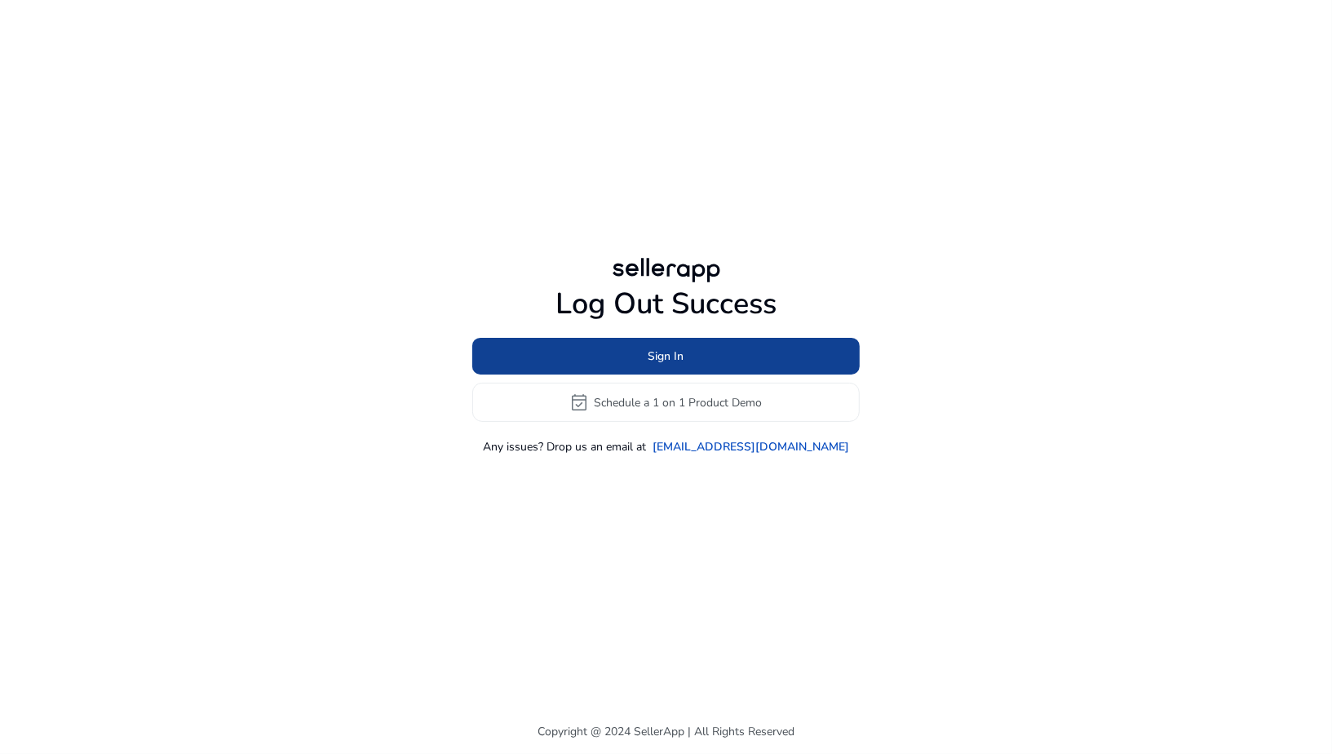
click at [657, 355] on span "Sign In" at bounding box center [666, 355] width 36 height 17
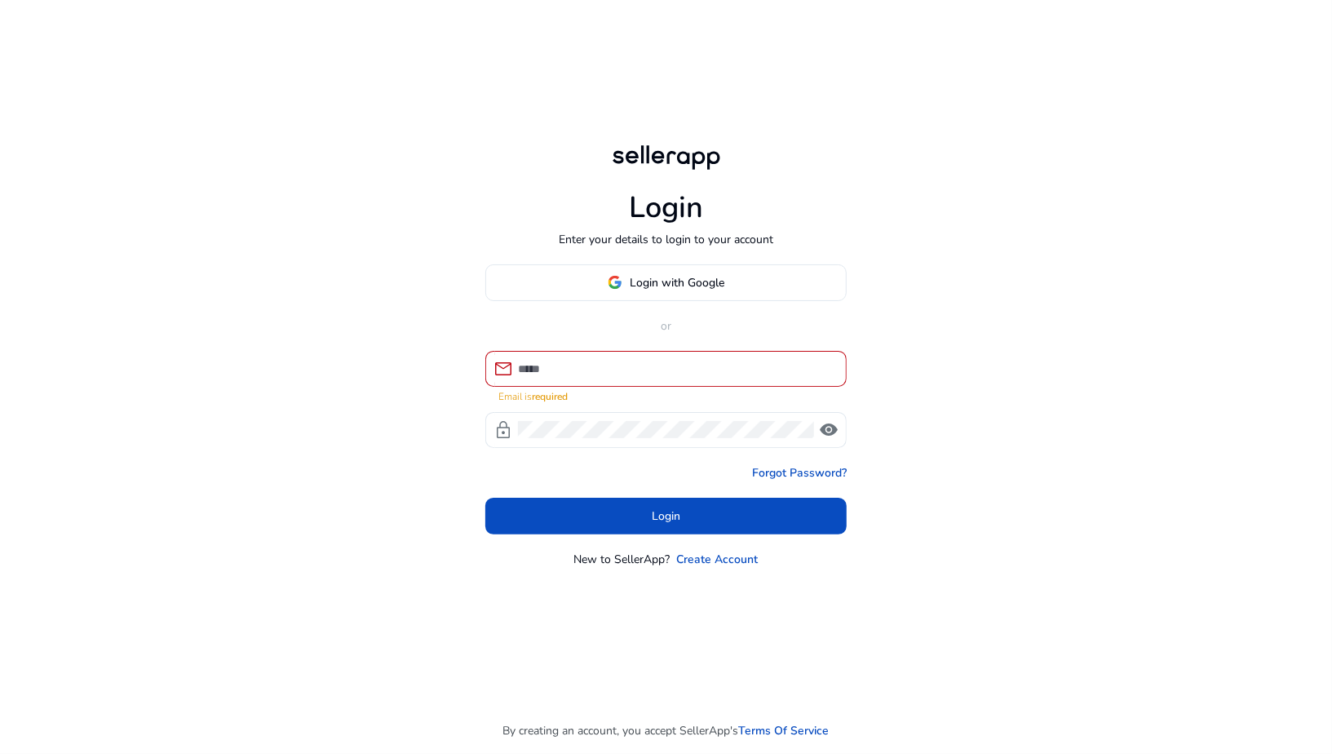
type input "**********"
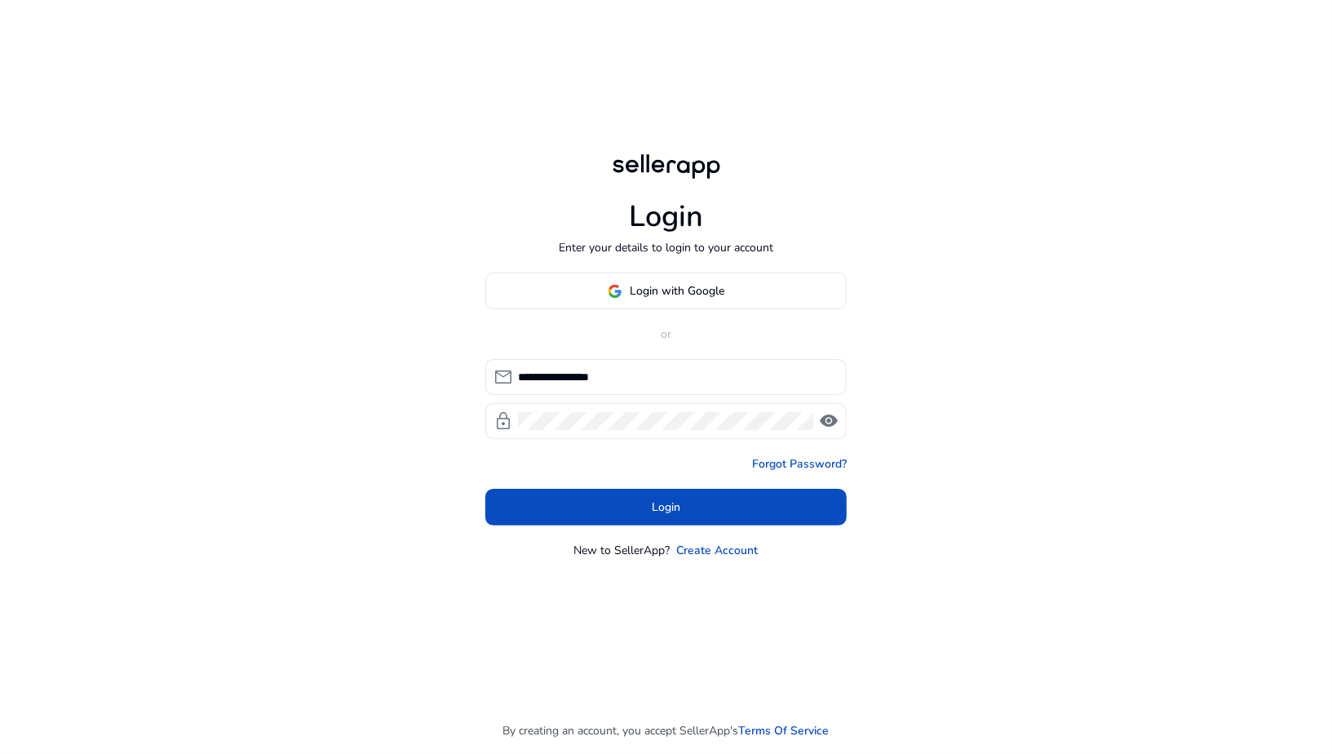
click at [697, 534] on div "**********" at bounding box center [665, 415] width 361 height 286
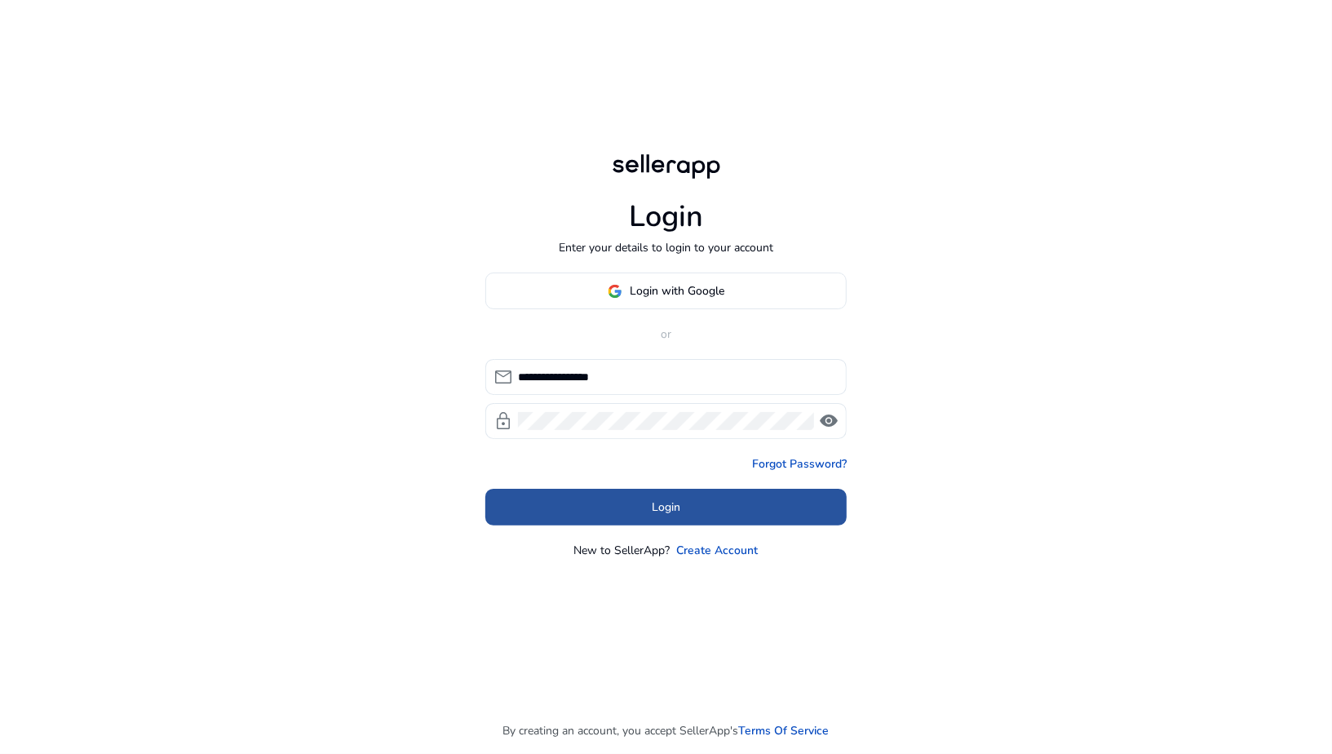
click at [688, 510] on span at bounding box center [665, 507] width 361 height 39
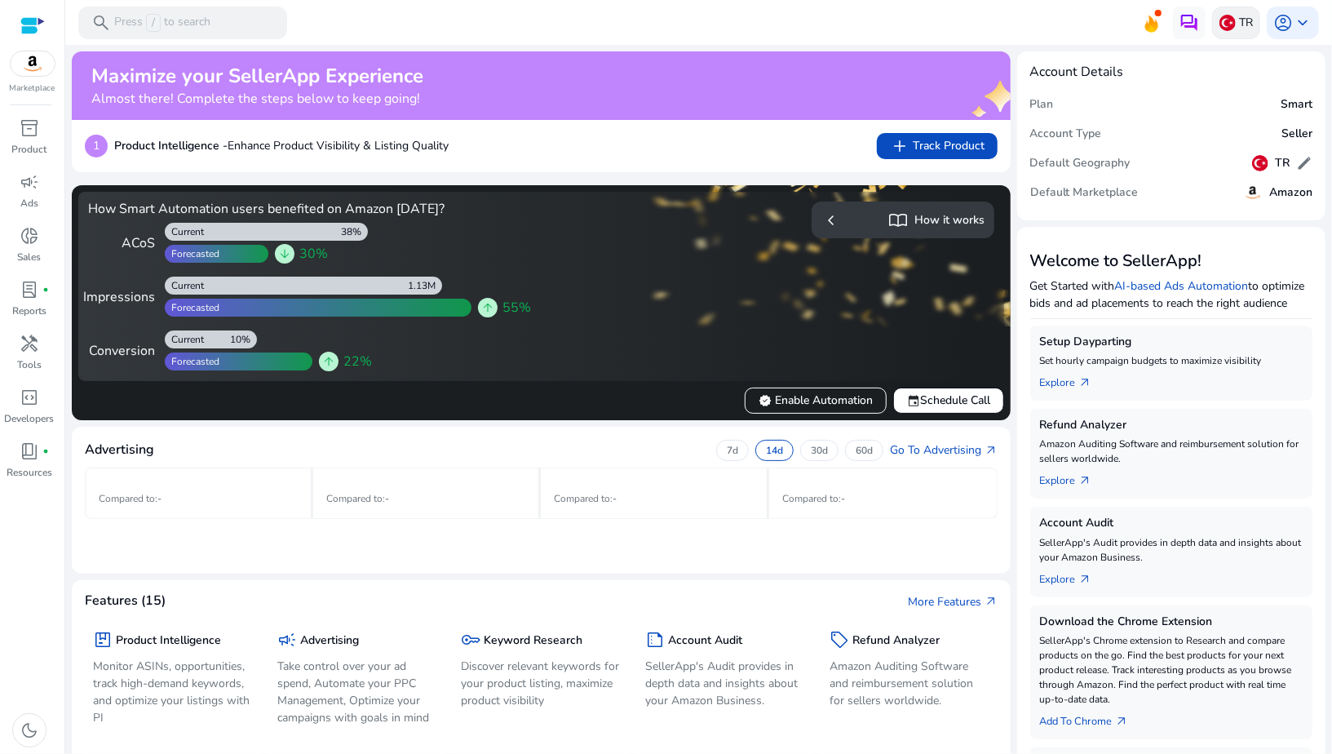
click at [1219, 25] on img at bounding box center [1227, 23] width 16 height 16
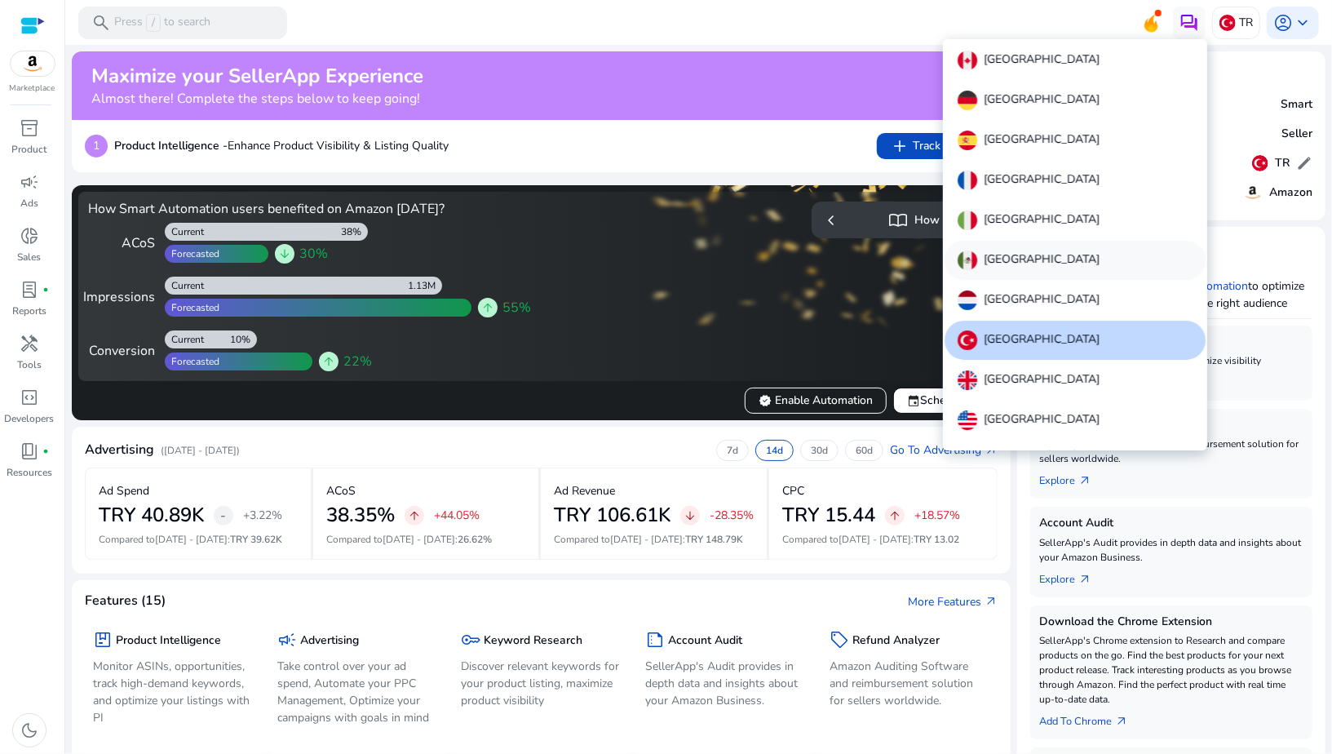
scroll to position [18, 0]
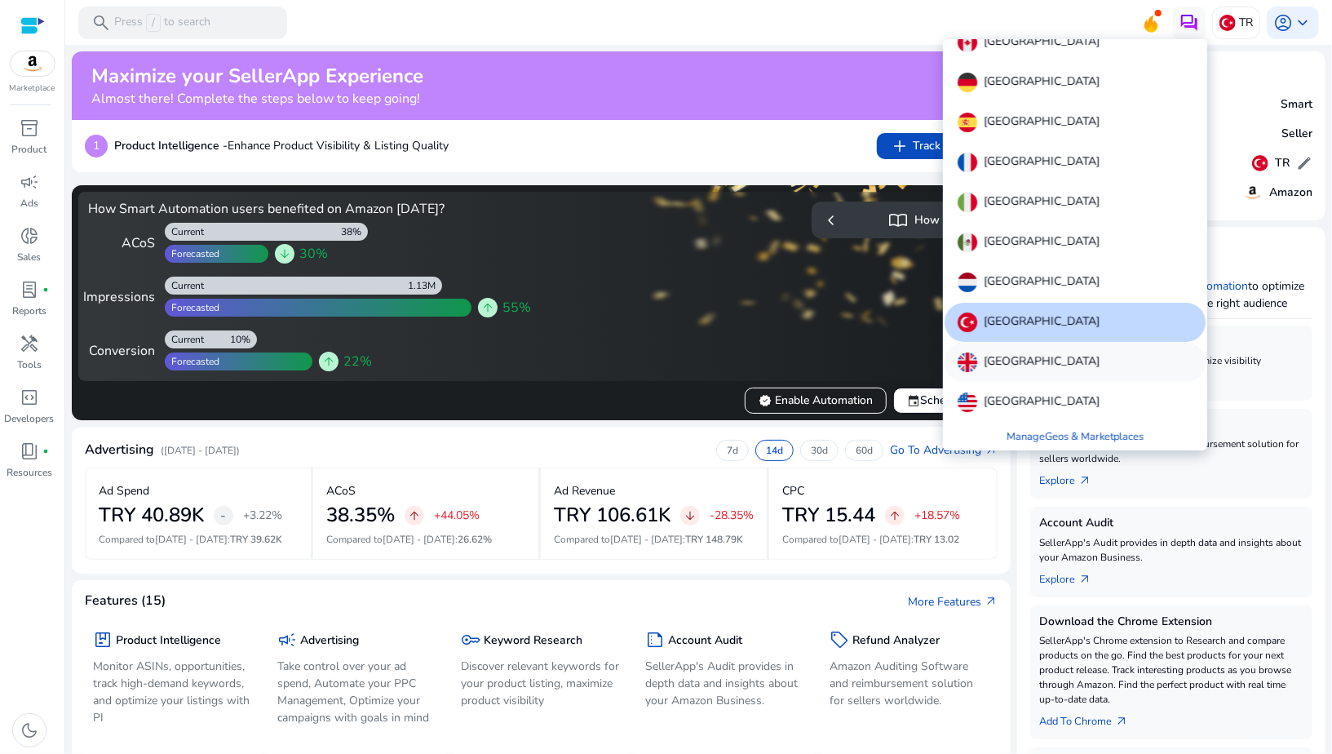
click at [988, 369] on p "United Kingdom" at bounding box center [1042, 362] width 116 height 20
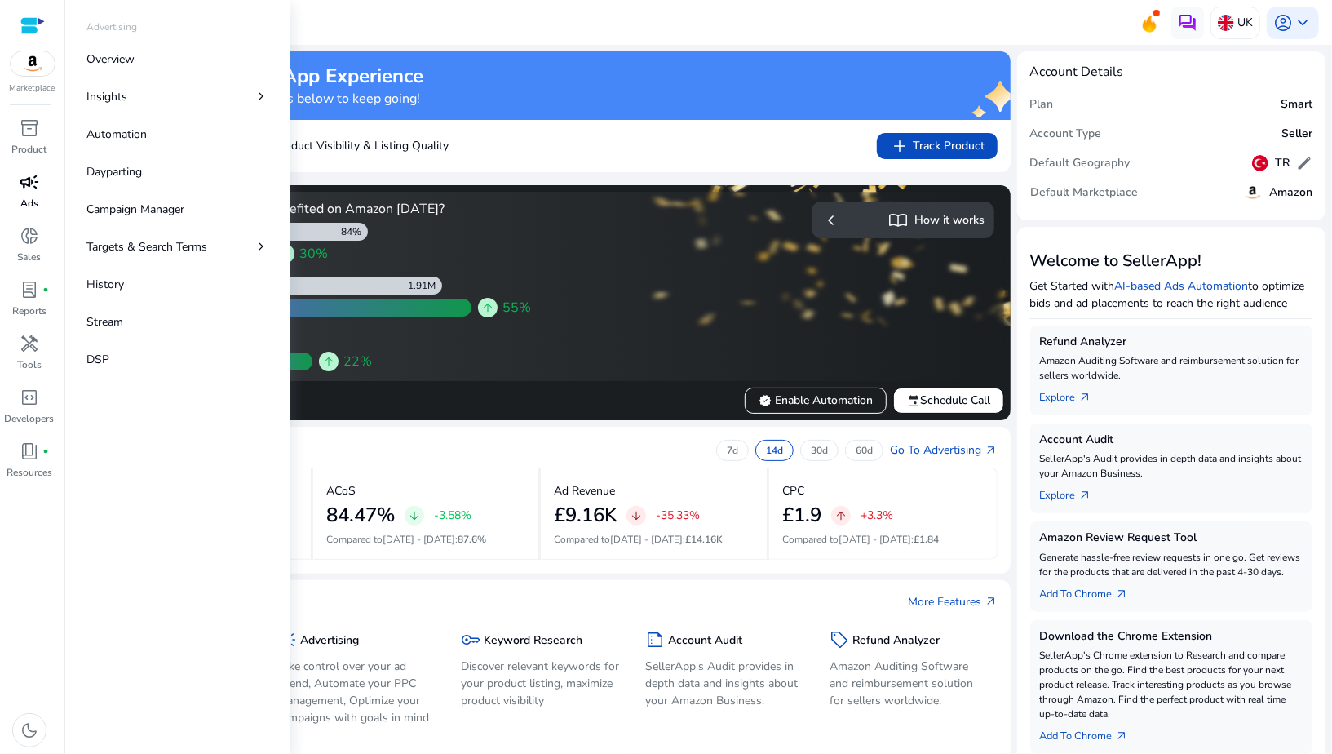
click at [38, 206] on p "Ads" at bounding box center [29, 203] width 18 height 15
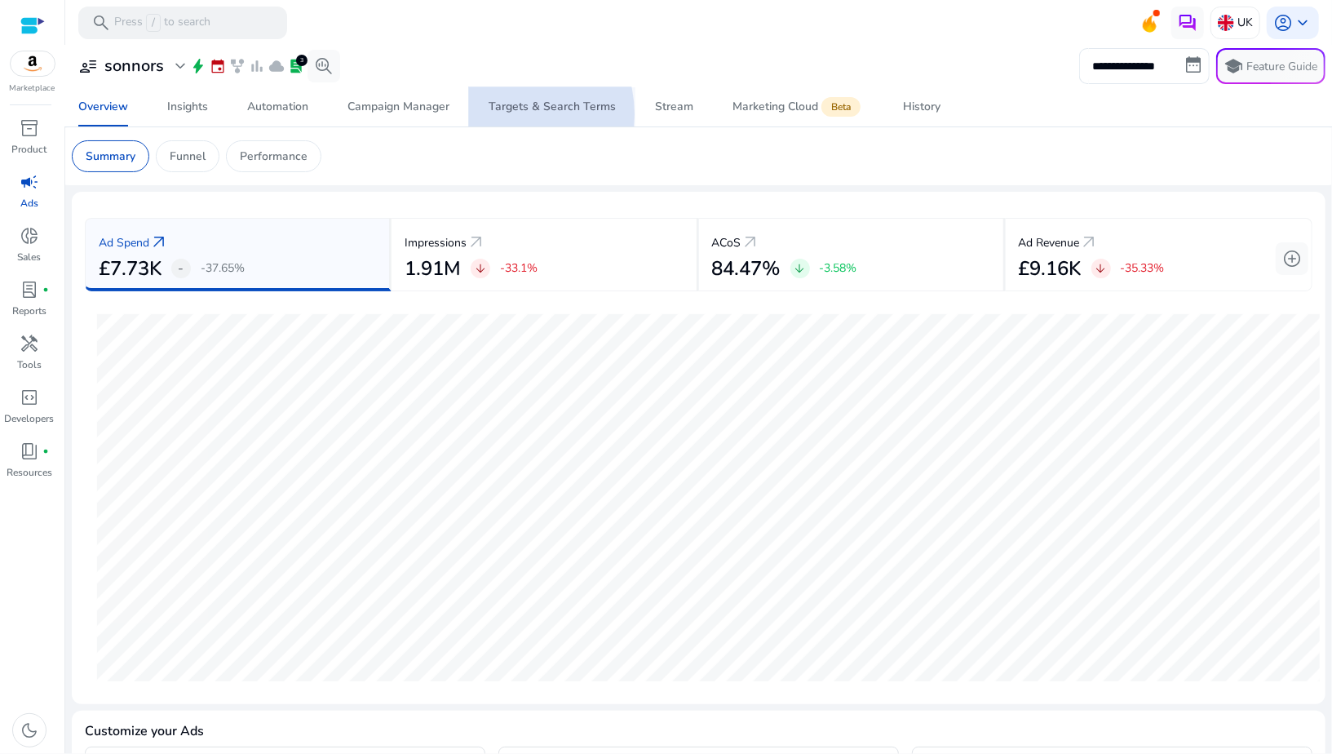
click at [502, 114] on span "Targets & Search Terms" at bounding box center [552, 106] width 127 height 39
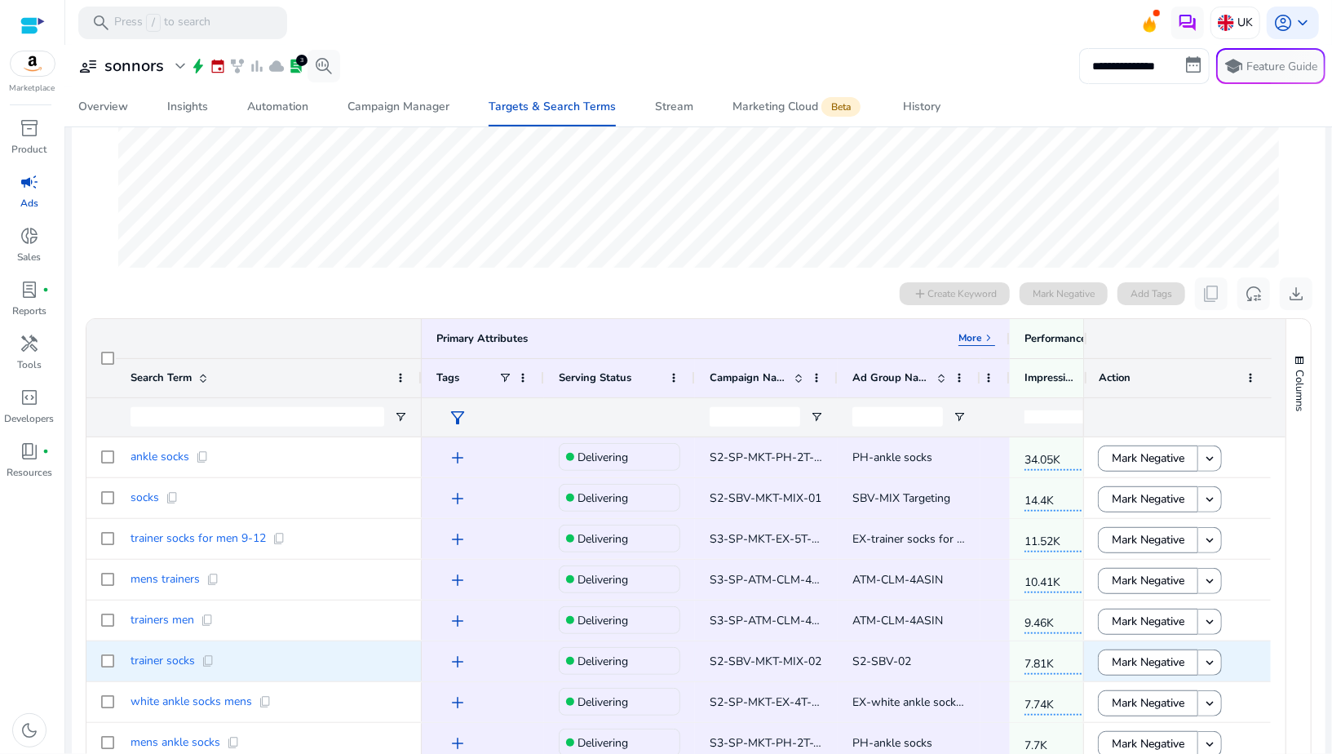
scroll to position [379, 0]
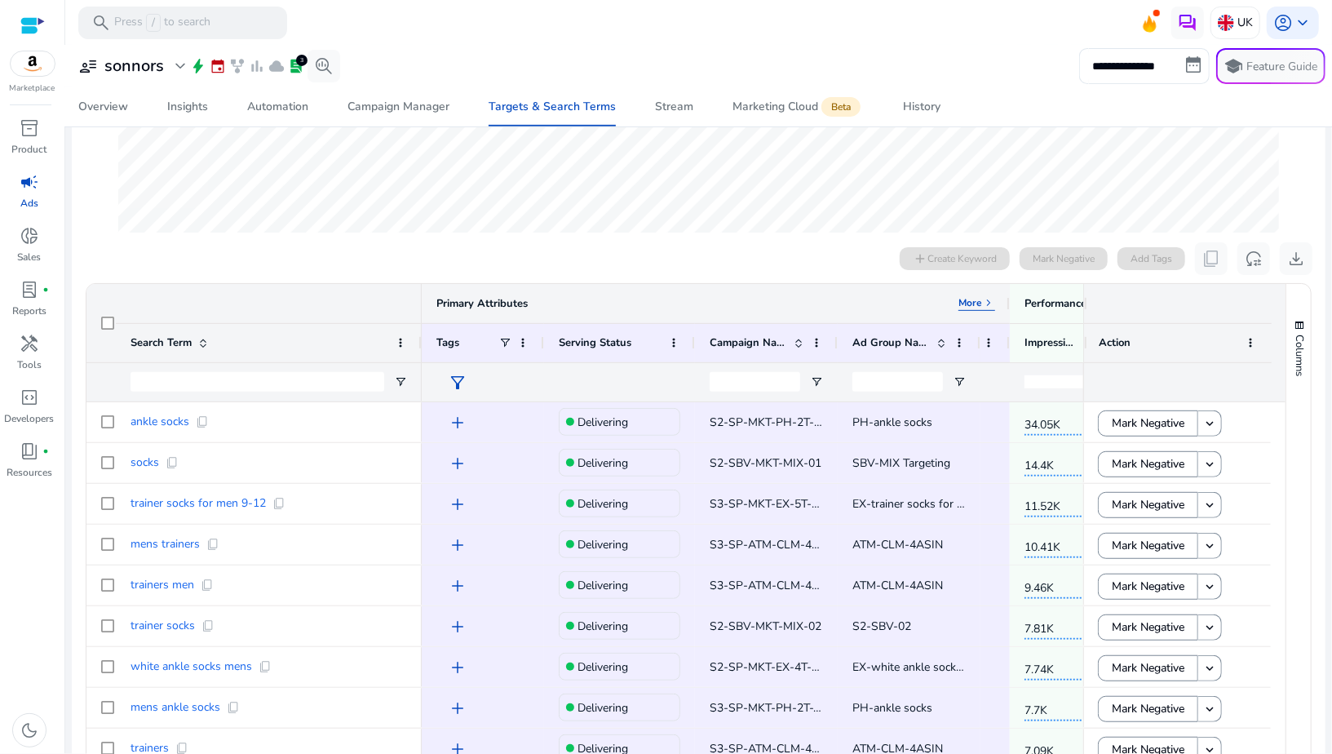
click at [968, 296] on p "More" at bounding box center [970, 302] width 24 height 13
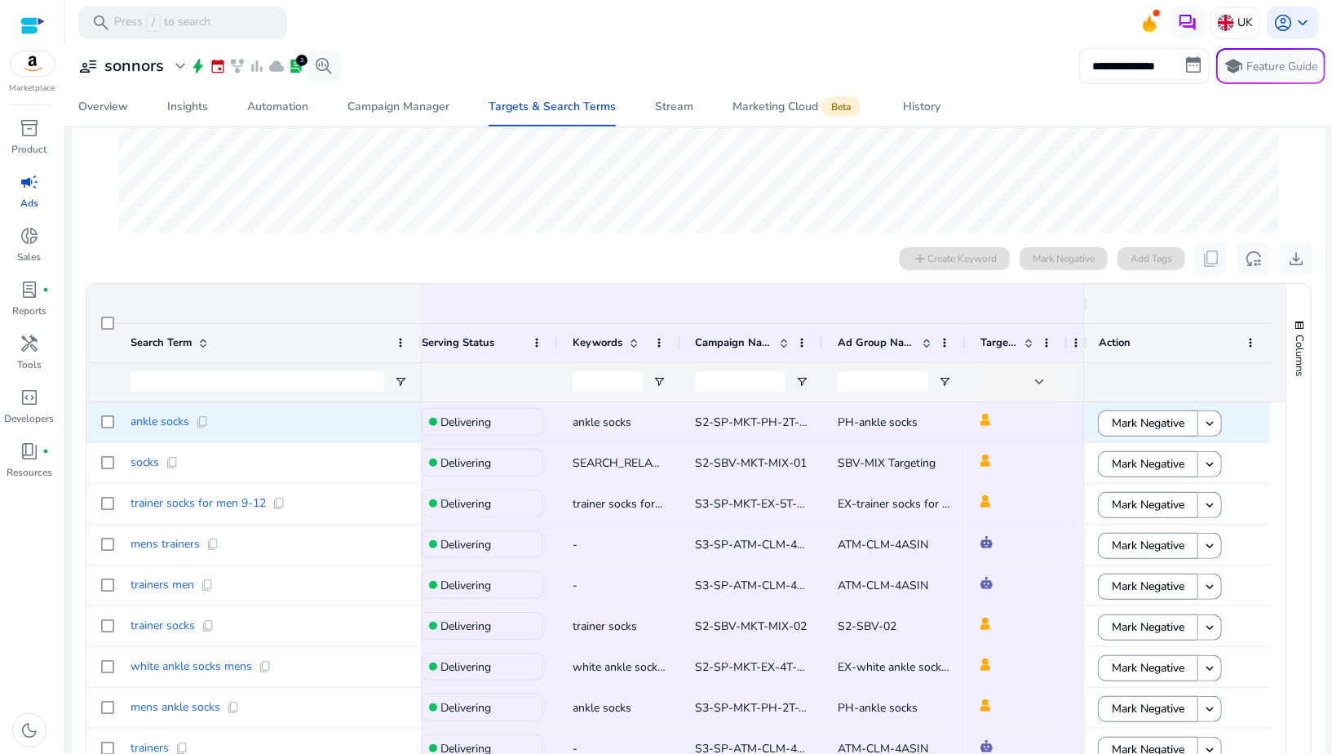
scroll to position [0, 0]
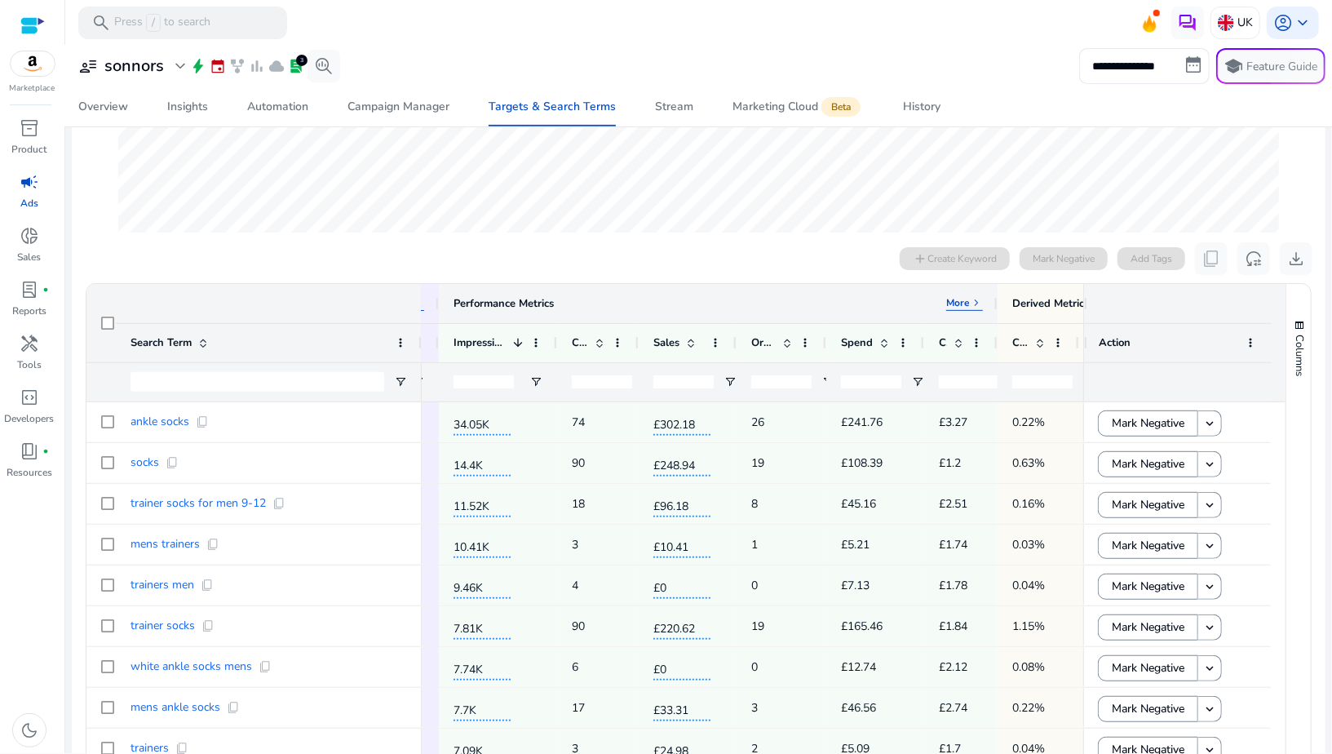
click at [965, 293] on div "Performance Metrics More keyboard_arrow_right" at bounding box center [718, 303] width 559 height 39
click at [957, 303] on p "More" at bounding box center [958, 302] width 24 height 13
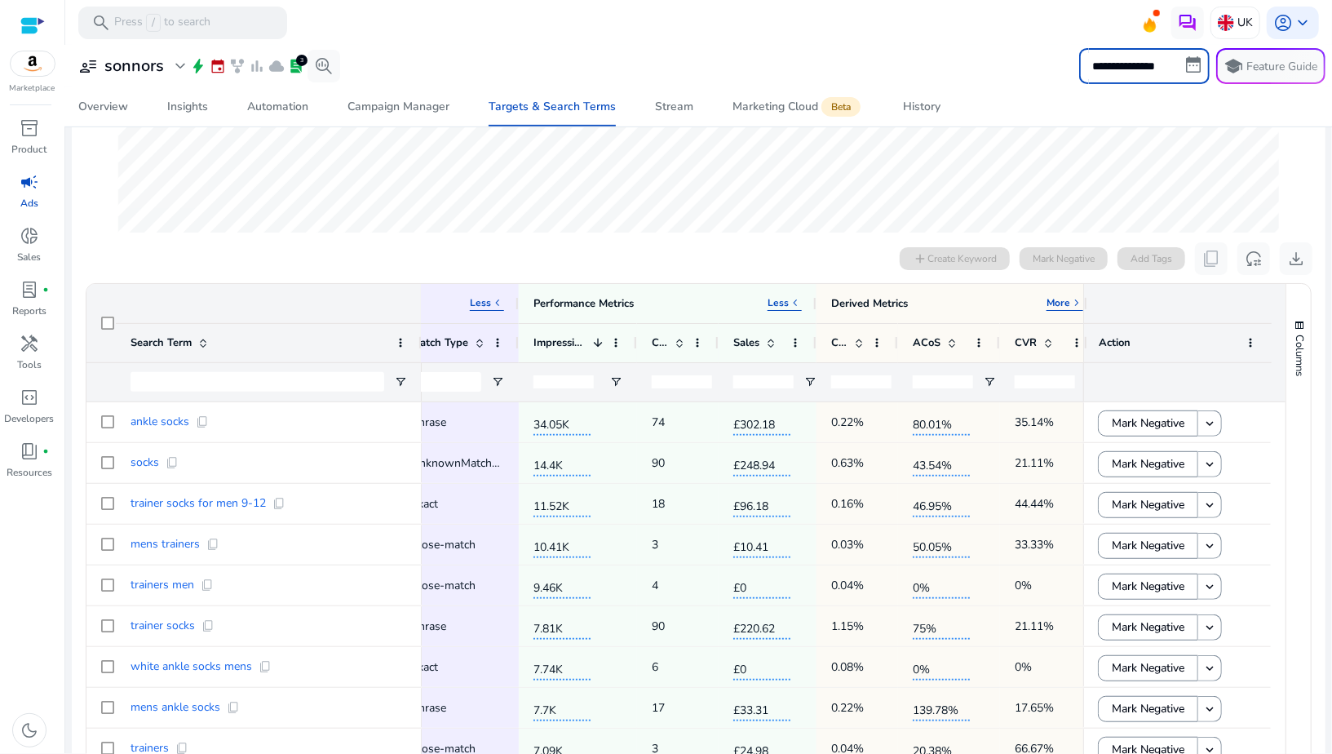
click at [1104, 69] on input "**********" at bounding box center [1144, 66] width 131 height 36
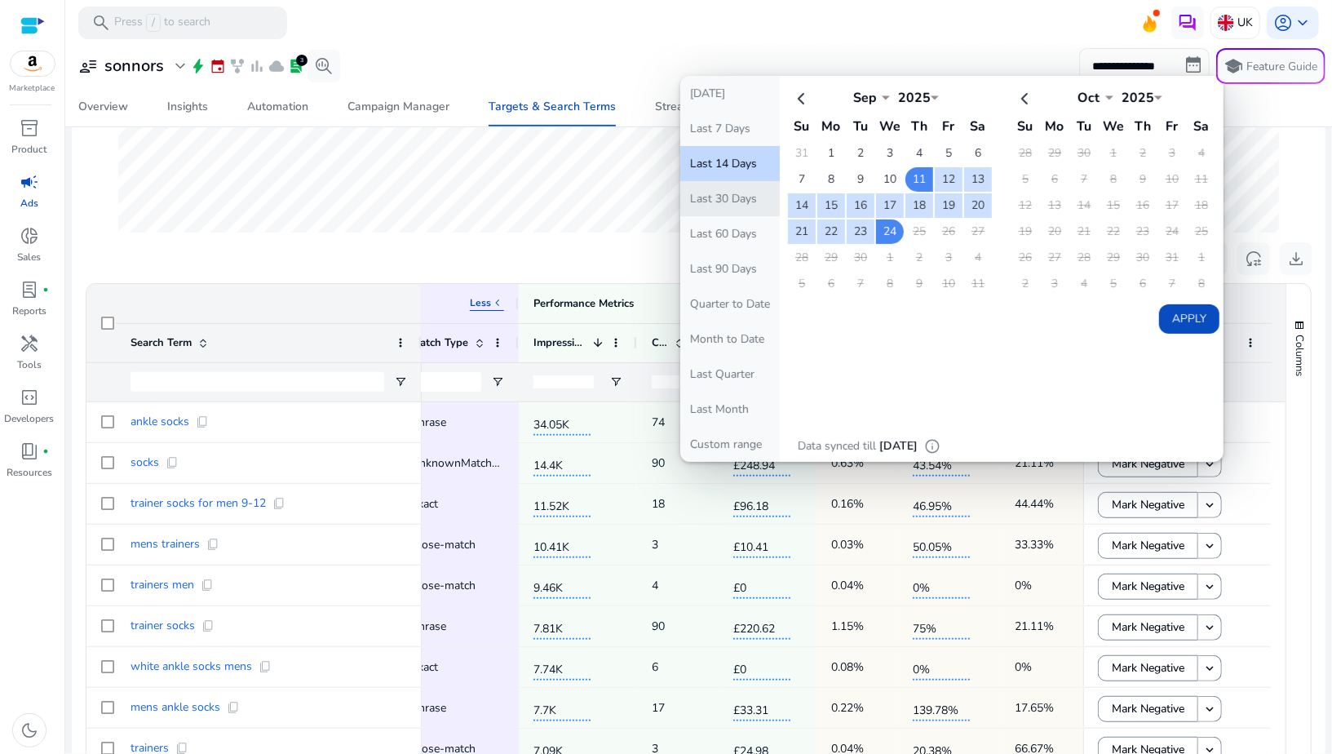
click at [687, 195] on button "Last 30 Days" at bounding box center [730, 198] width 100 height 35
type input "**********"
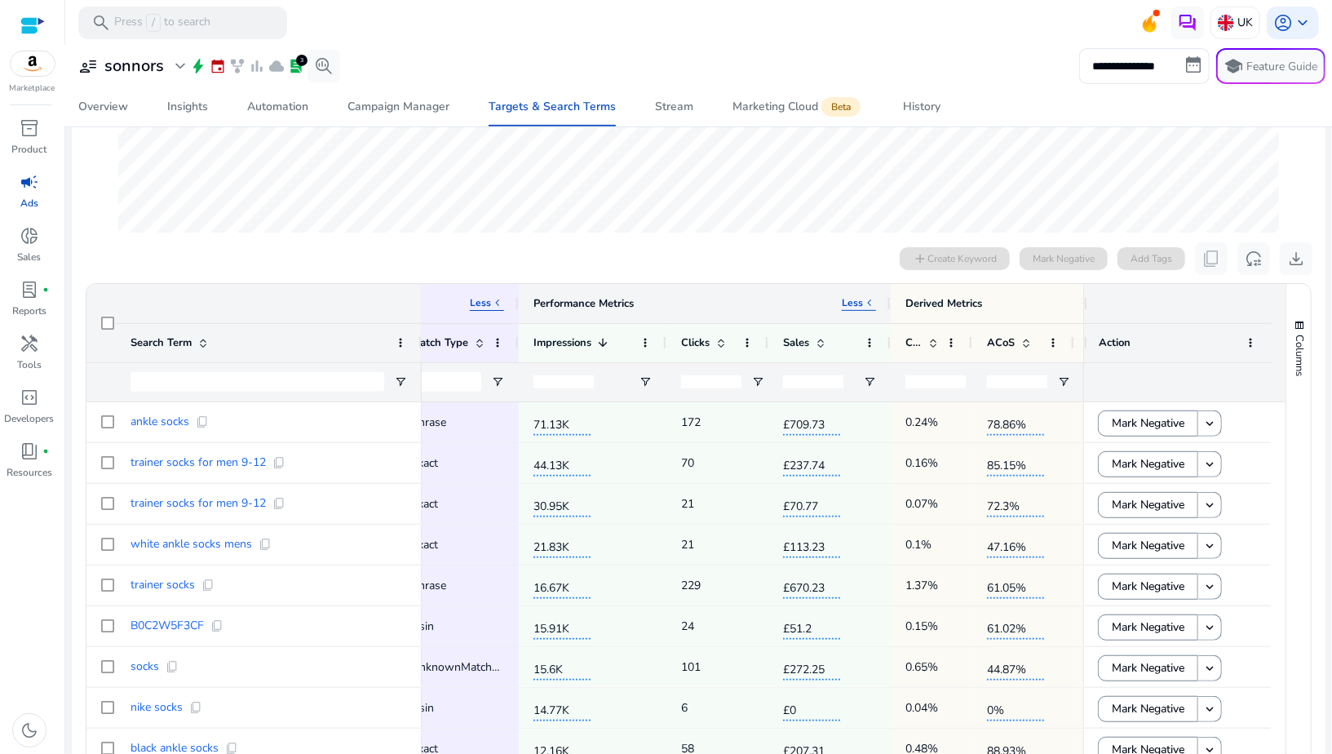
drag, startPoint x: 814, startPoint y: 305, endPoint x: 889, endPoint y: 308, distance: 75.1
click at [889, 308] on div at bounding box center [890, 303] width 7 height 39
click at [849, 306] on p "Less" at bounding box center [853, 302] width 21 height 13
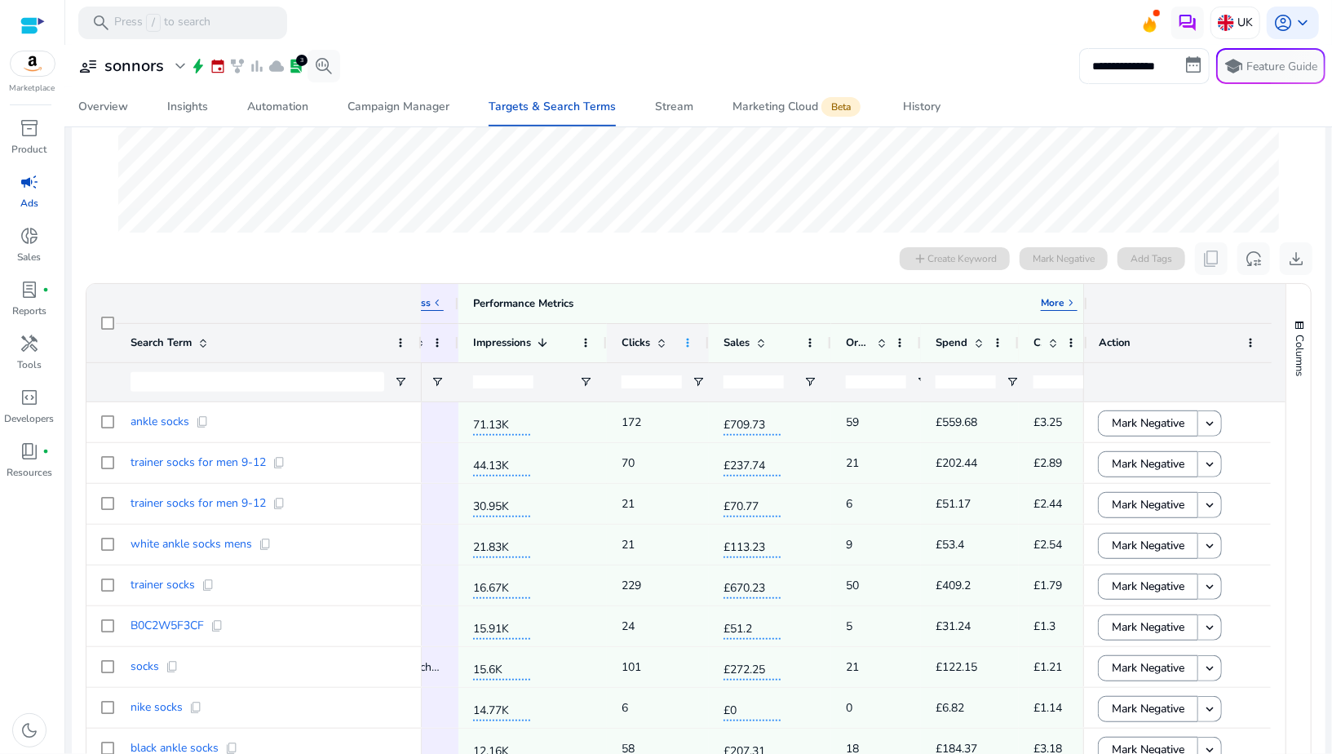
click at [686, 341] on span at bounding box center [687, 342] width 13 height 13
click at [691, 254] on div "0 search terms selected add Create Keyword Mark Negative Add Tags content_copy …" at bounding box center [699, 258] width 1228 height 33
click at [695, 378] on span "Open Filter Menu" at bounding box center [698, 381] width 13 height 13
click at [718, 412] on div "Equals" at bounding box center [757, 412] width 100 height 12
click at [720, 443] on input "Filter Value" at bounding box center [762, 439] width 126 height 20
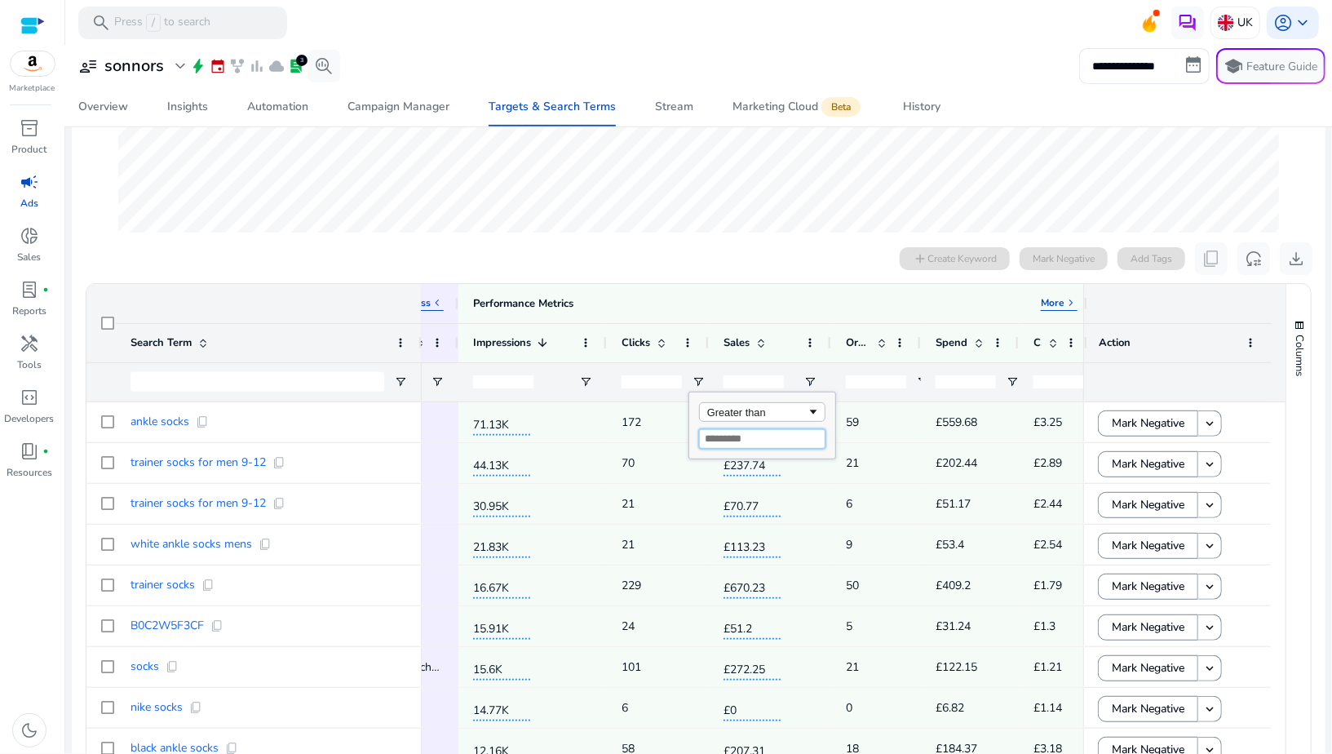
type input "*"
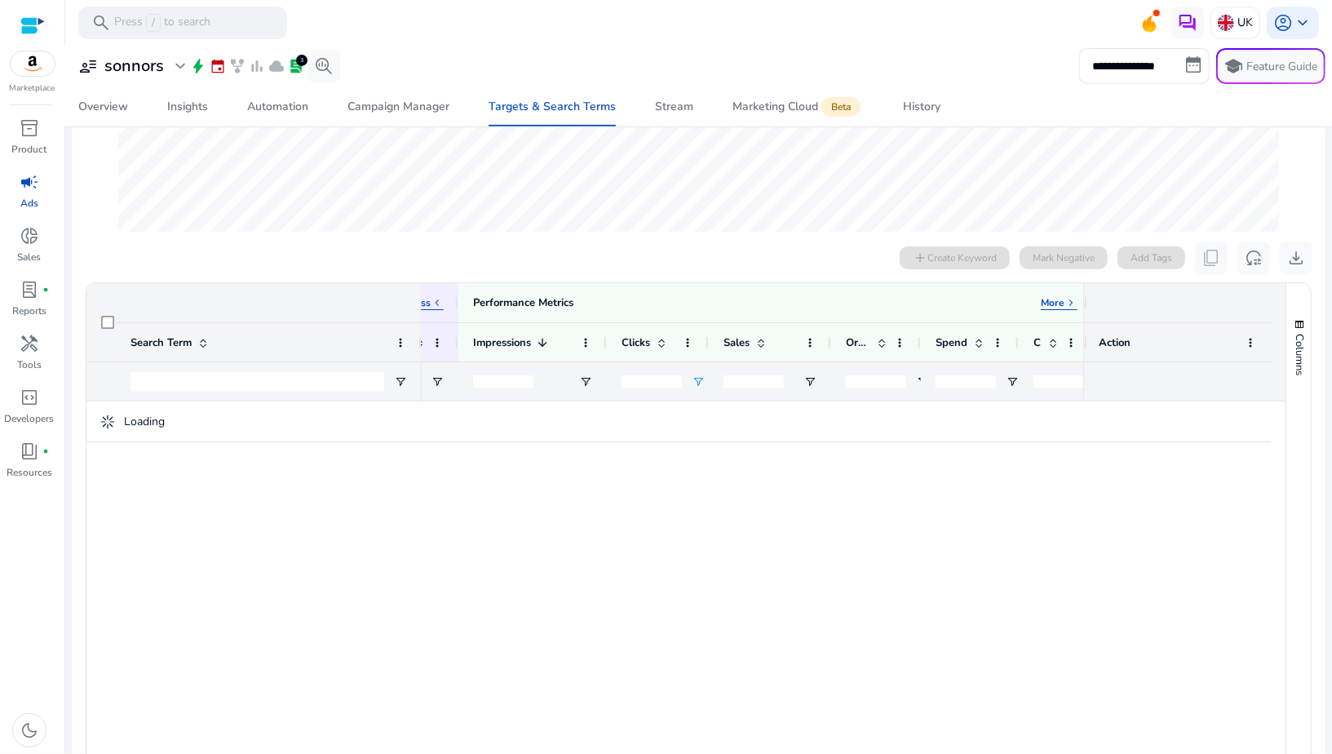
click at [704, 261] on div "0 search terms selected add Create Keyword Mark Negative Add Tags content_copy …" at bounding box center [699, 257] width 1228 height 33
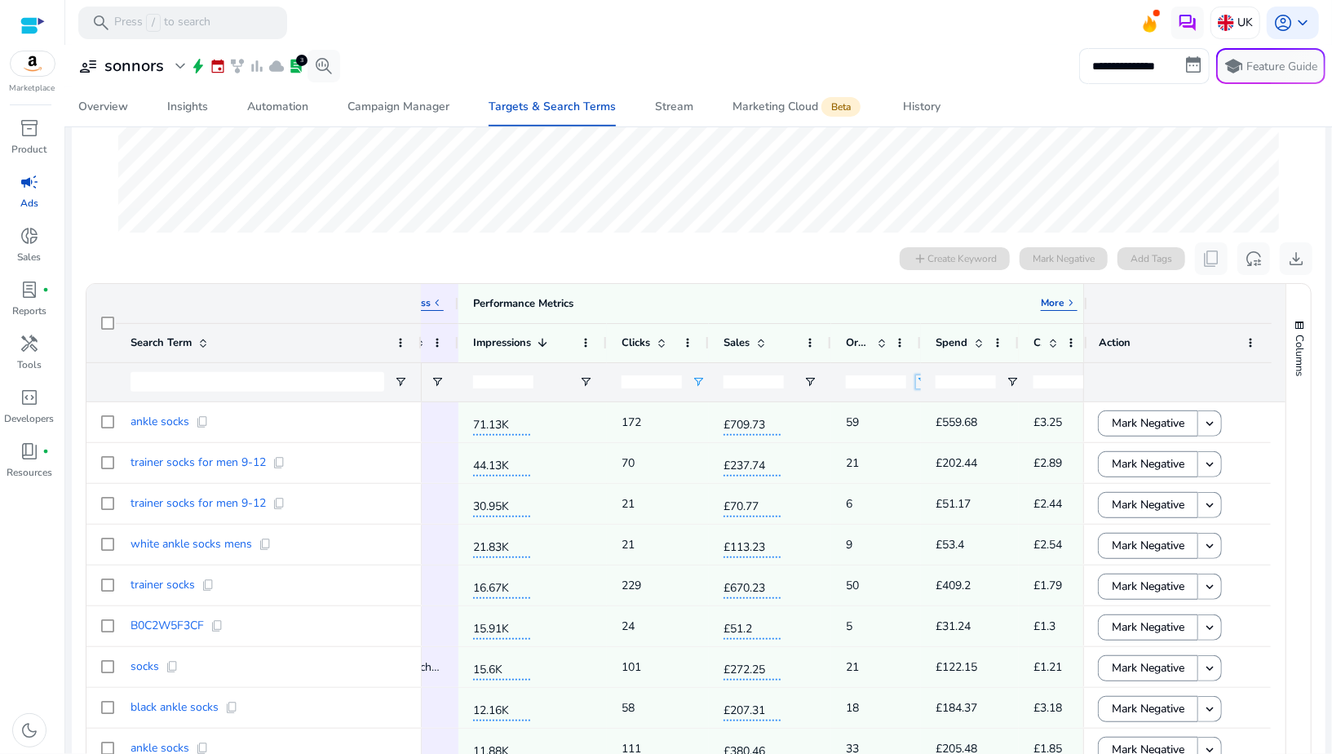
click at [918, 379] on span "Open Filter Menu" at bounding box center [922, 381] width 13 height 13
type input "*"
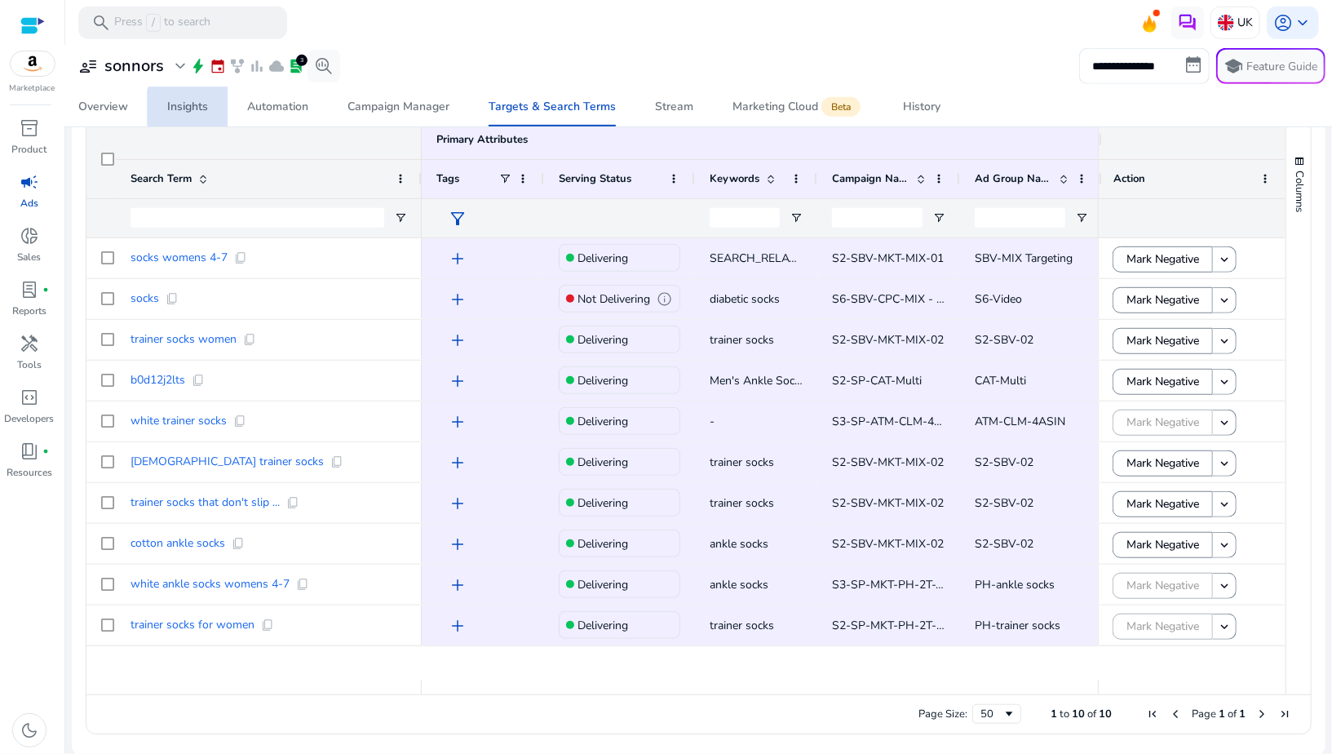
click at [203, 108] on div "Insights" at bounding box center [187, 106] width 41 height 11
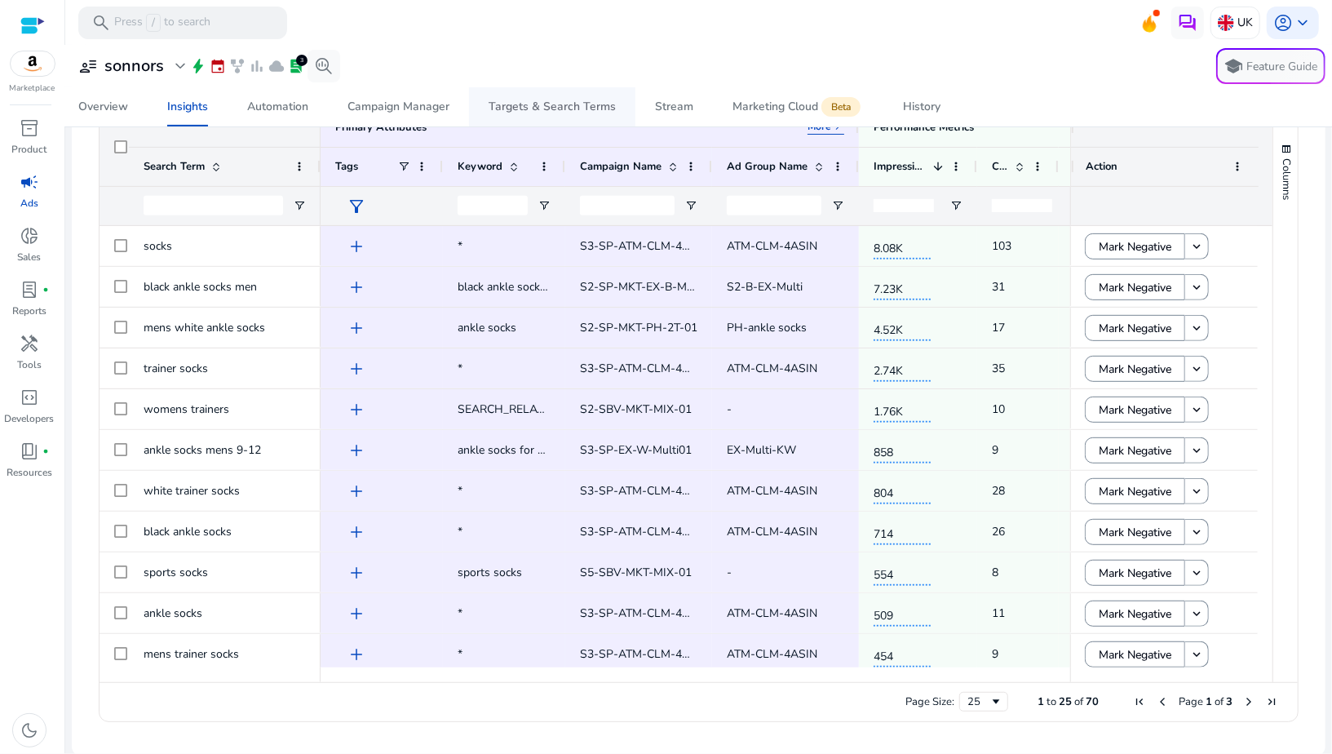
click at [522, 107] on div "Targets & Search Terms" at bounding box center [552, 106] width 127 height 11
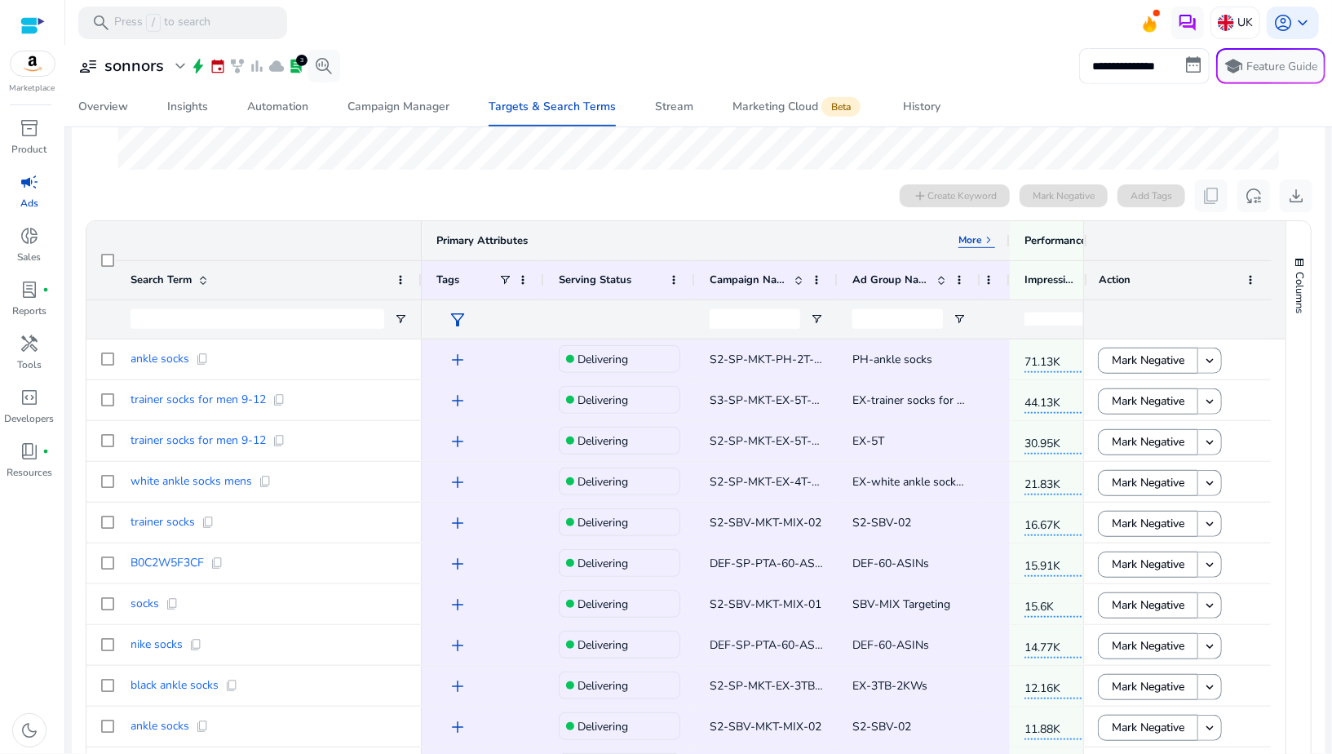
click at [971, 235] on p "More" at bounding box center [970, 239] width 24 height 13
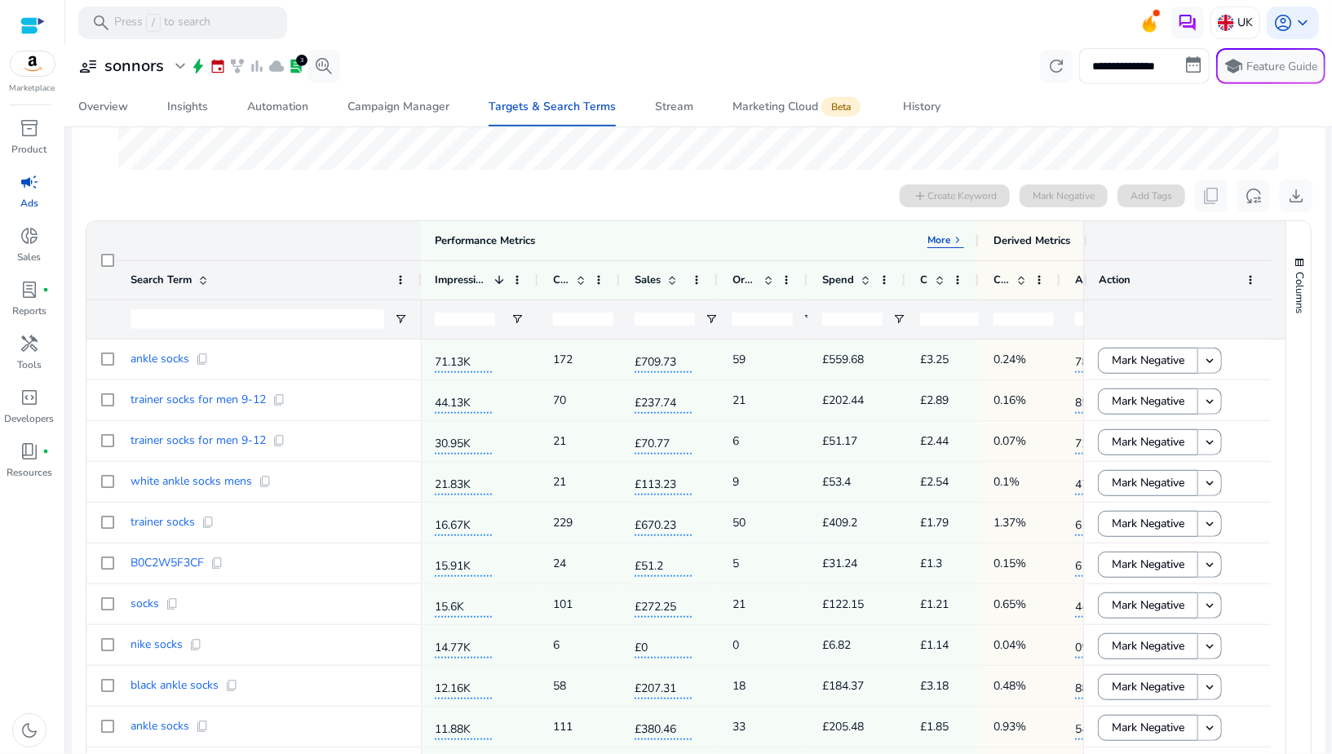
click at [620, 321] on div at bounding box center [669, 318] width 98 height 39
click at [620, 318] on div at bounding box center [669, 318] width 98 height 39
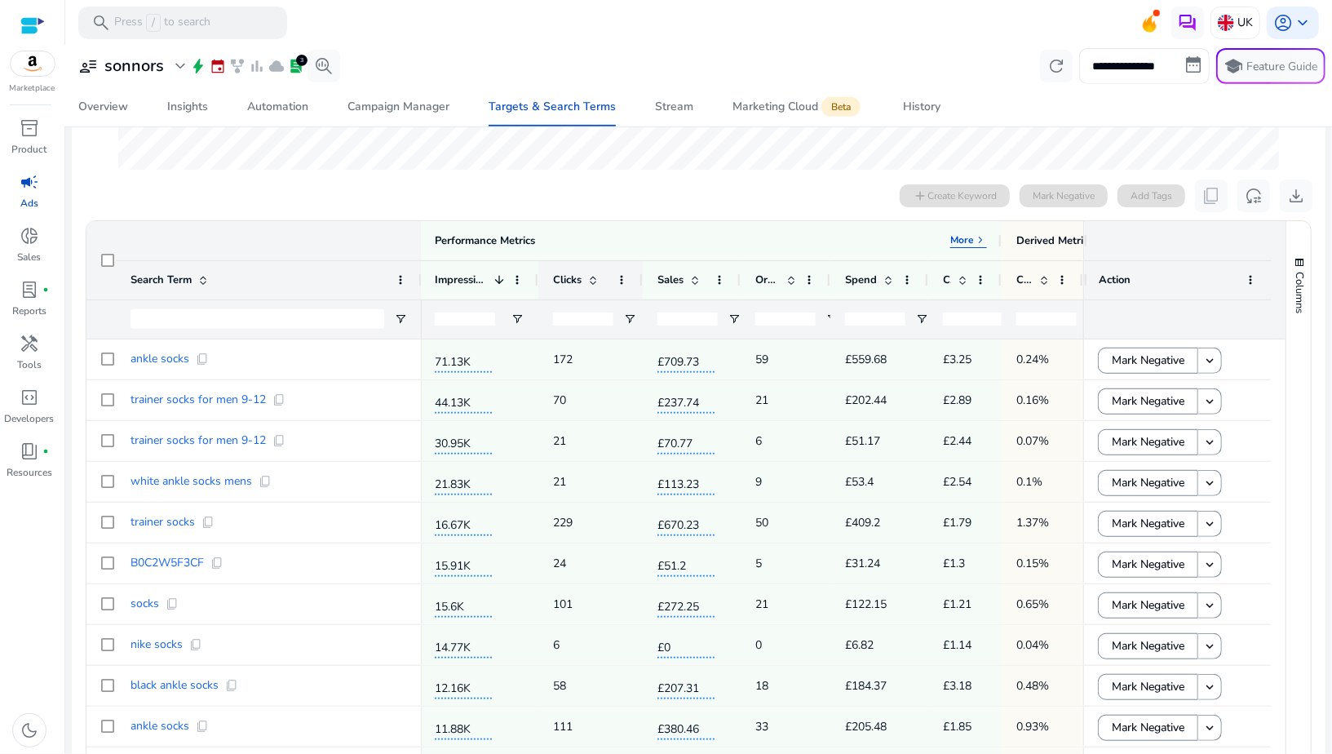
drag, startPoint x: 616, startPoint y: 277, endPoint x: 639, endPoint y: 279, distance: 22.9
click at [639, 279] on div at bounding box center [642, 280] width 7 height 38
click at [629, 319] on span "Open Filter Menu" at bounding box center [629, 318] width 13 height 13
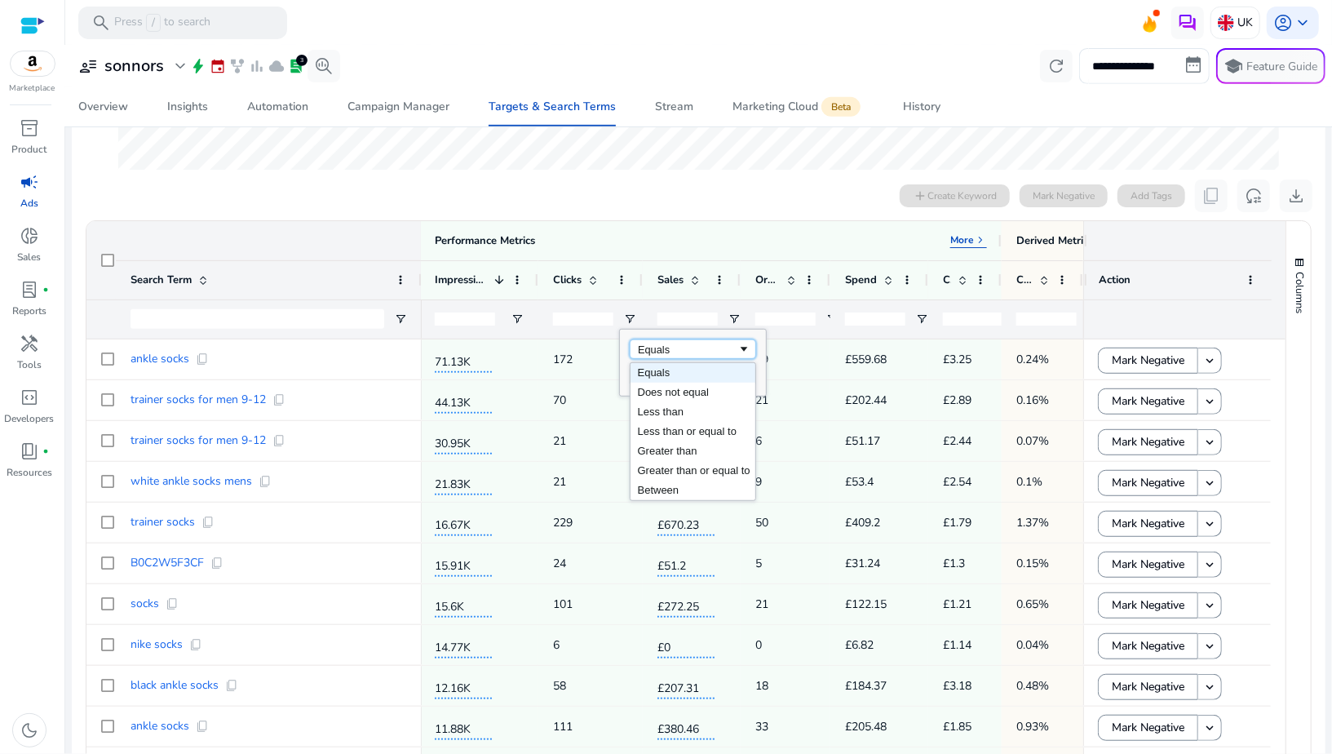
click at [645, 352] on div "Equals" at bounding box center [688, 349] width 100 height 12
click at [647, 379] on input "Filter Value" at bounding box center [693, 376] width 126 height 20
type input "*"
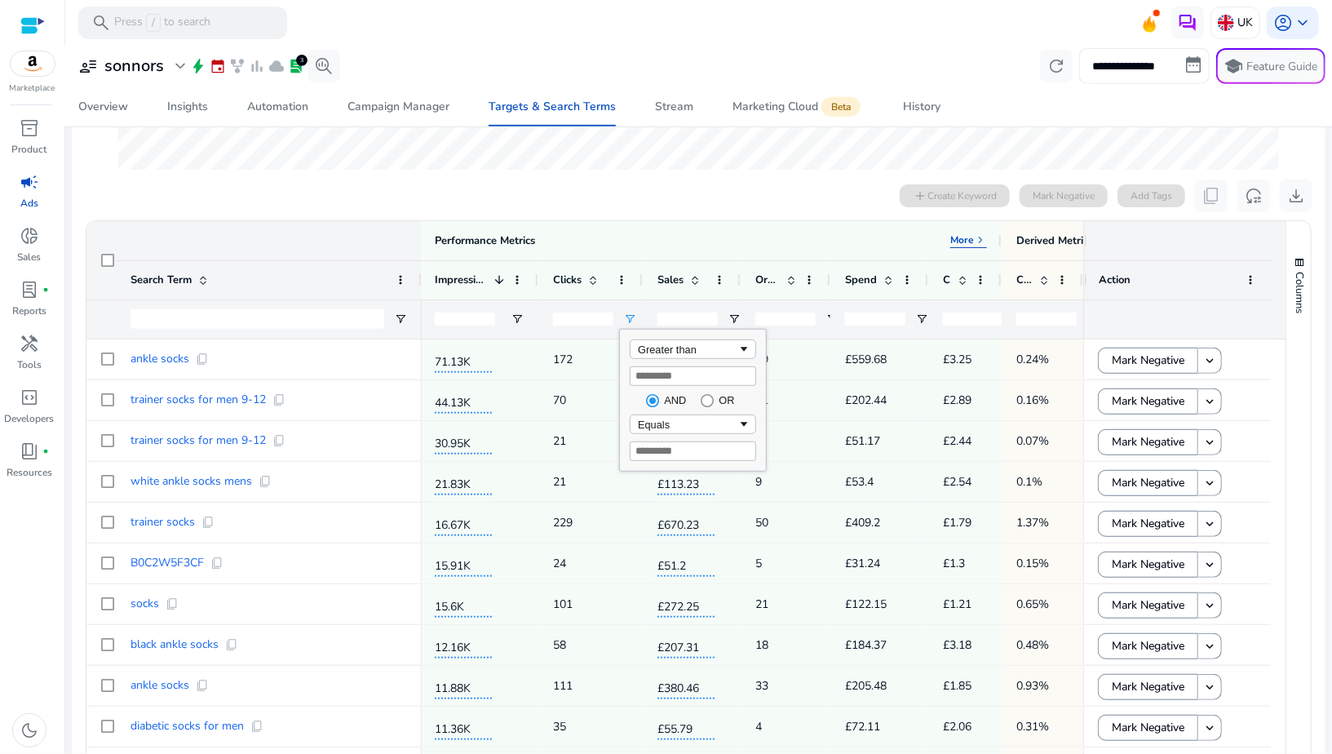
click at [1097, 75] on input "**********" at bounding box center [1144, 66] width 131 height 36
select select "*"
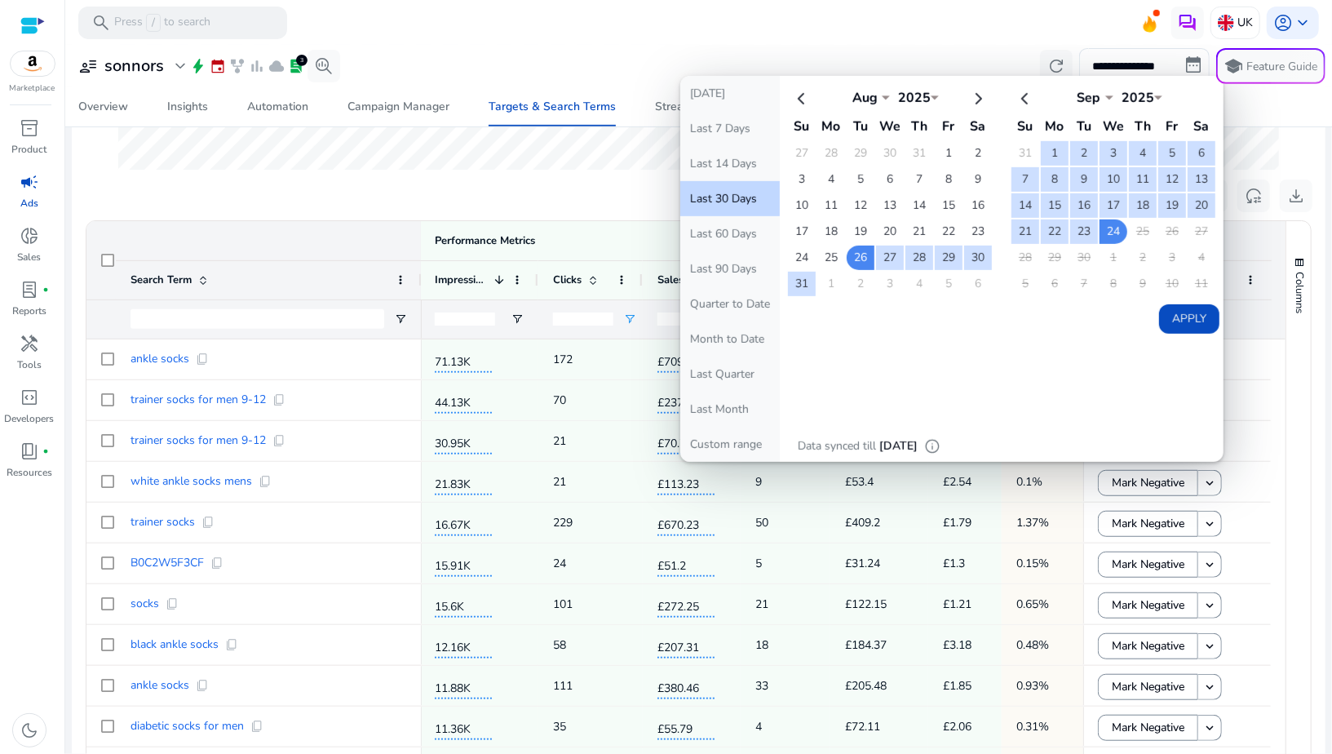
click at [932, 52] on div "**********" at bounding box center [699, 66] width 1254 height 36
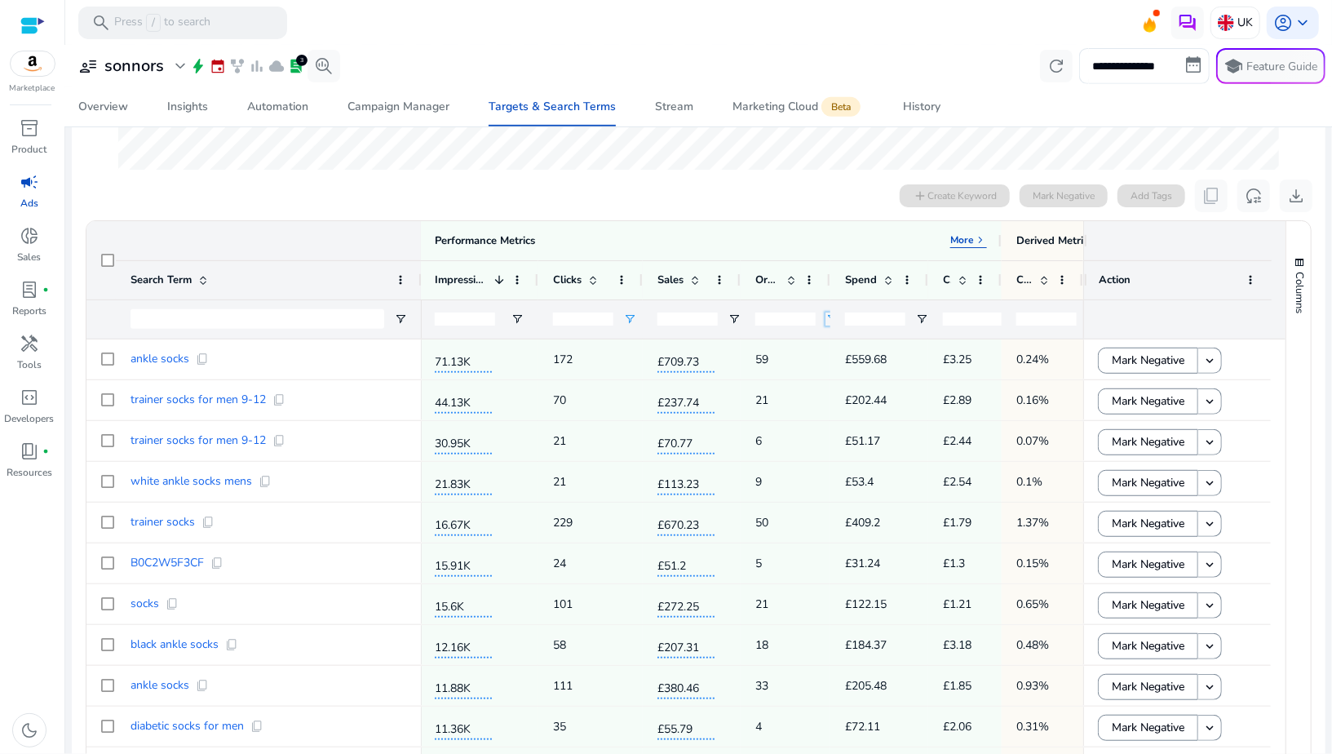
click at [825, 316] on span "Open Filter Menu" at bounding box center [831, 318] width 13 height 13
click at [856, 348] on div "Equals" at bounding box center [890, 349] width 100 height 12
click at [842, 352] on div "Less than" at bounding box center [890, 349] width 100 height 12
click at [847, 374] on input "Filter Value" at bounding box center [895, 376] width 126 height 20
type input "*"
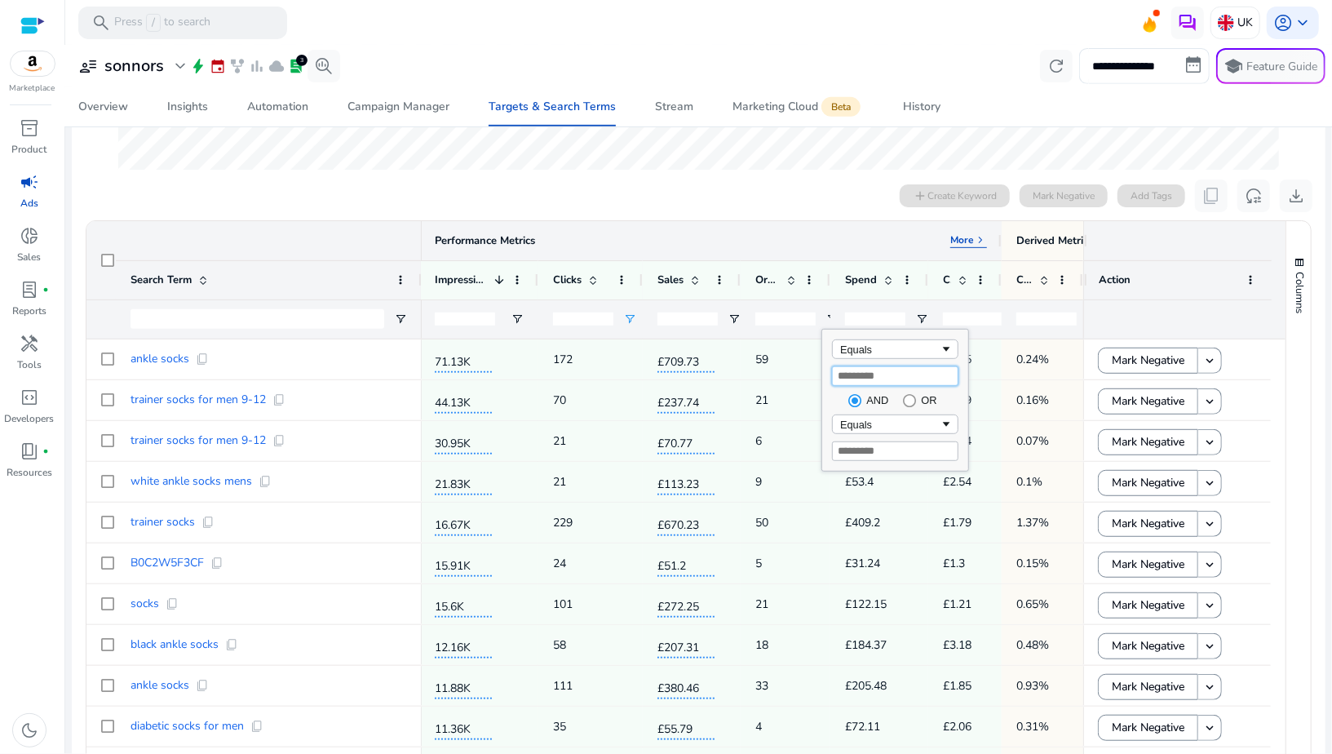
type input "*"
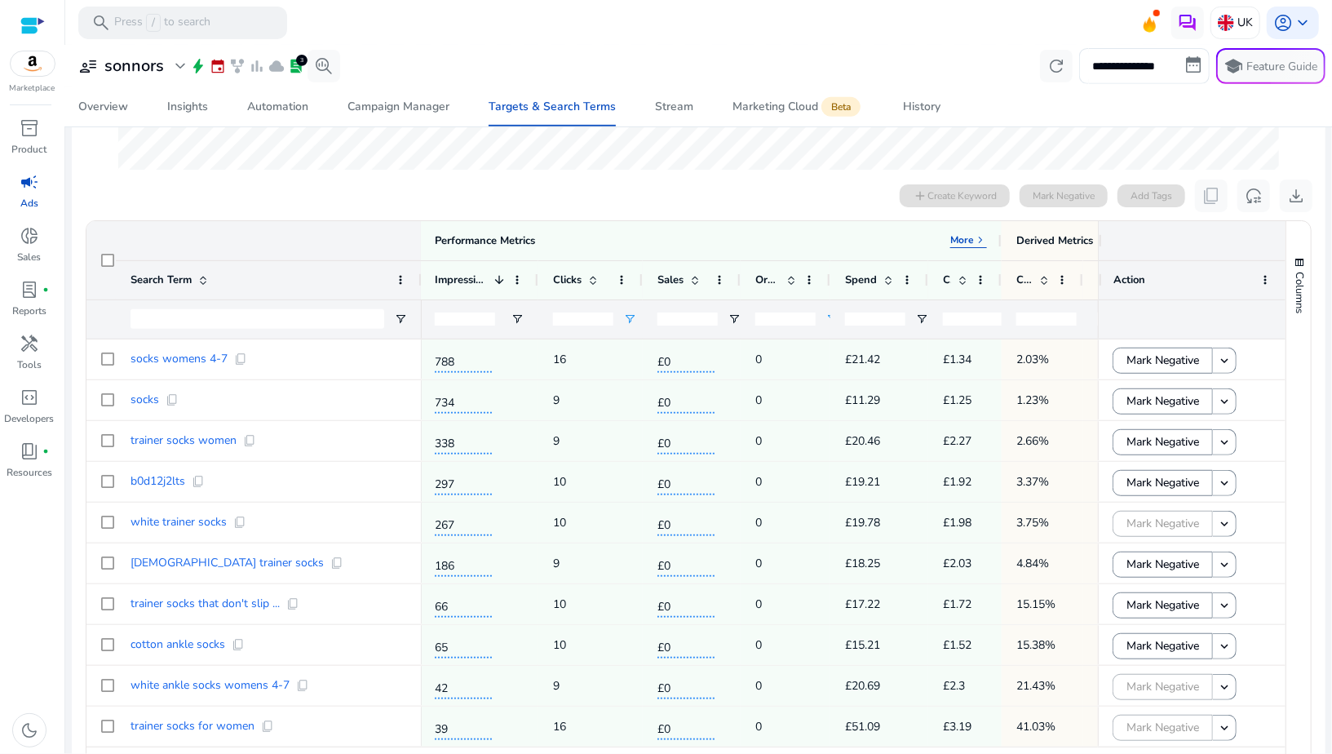
click at [804, 218] on ag-grid-angular "1 to 10 of 10. Page 1 of 1 Drag here to set row groups Drag here to set column …" at bounding box center [699, 527] width 1252 height 631
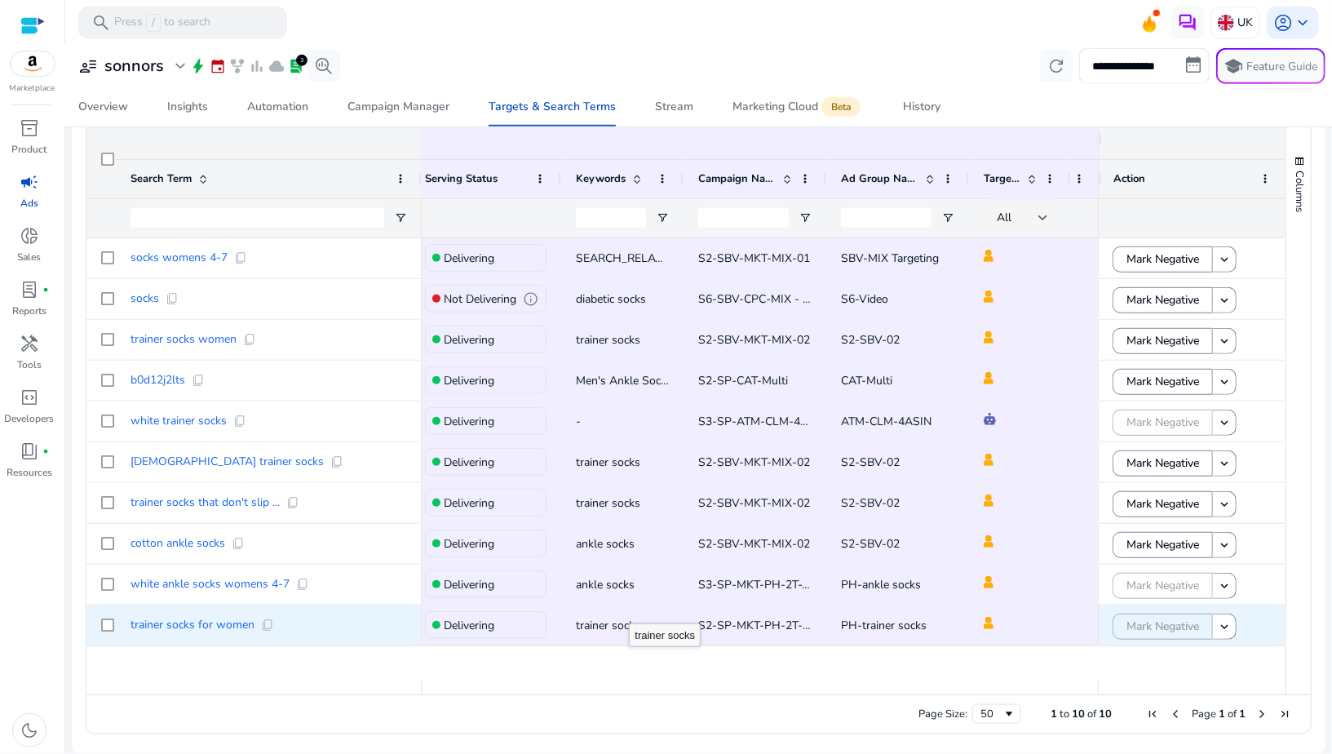
scroll to position [0, 132]
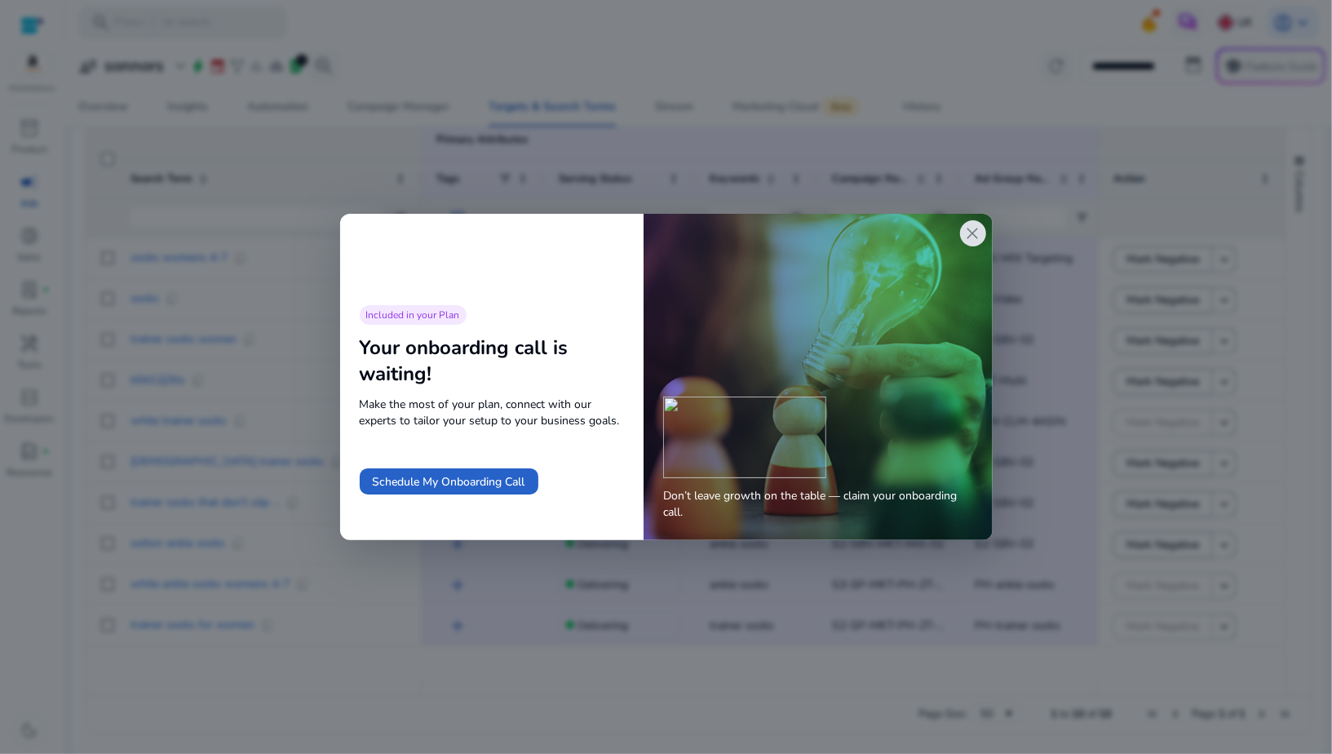
click at [974, 235] on span "close" at bounding box center [973, 233] width 20 height 20
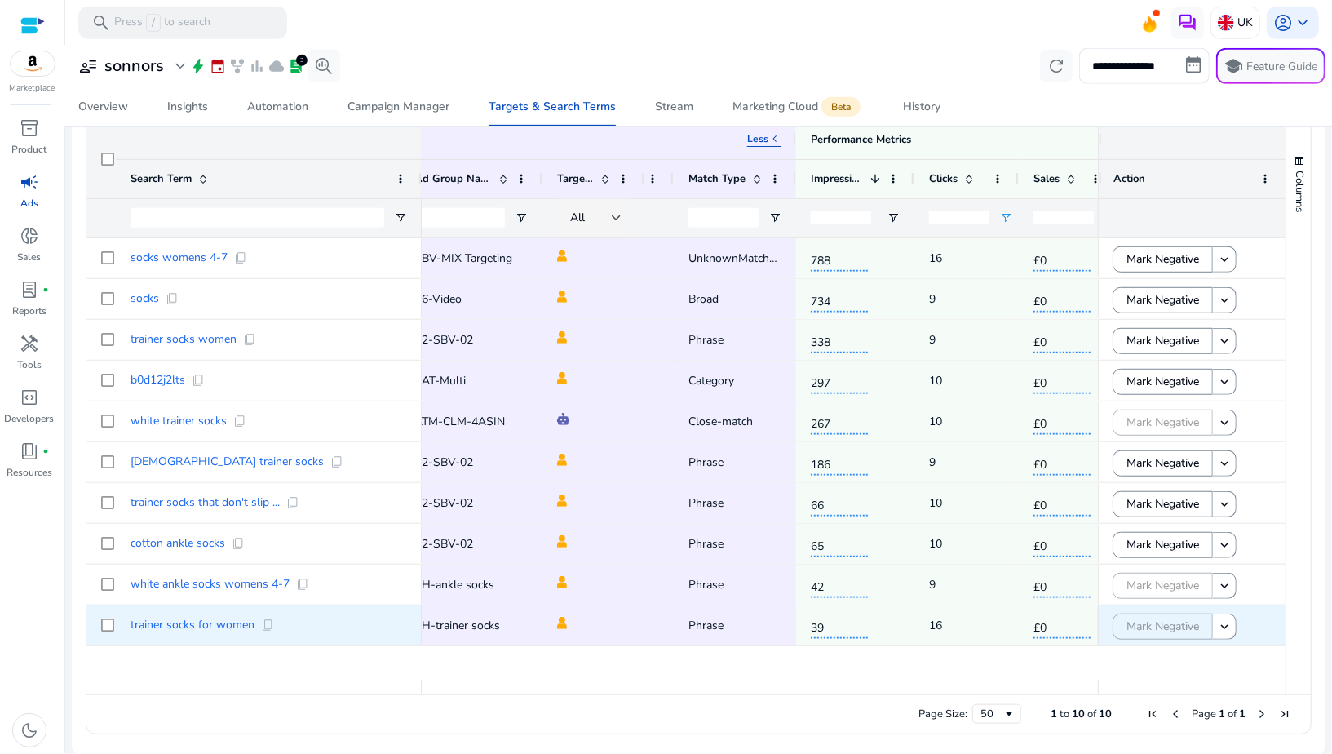
scroll to position [0, 547]
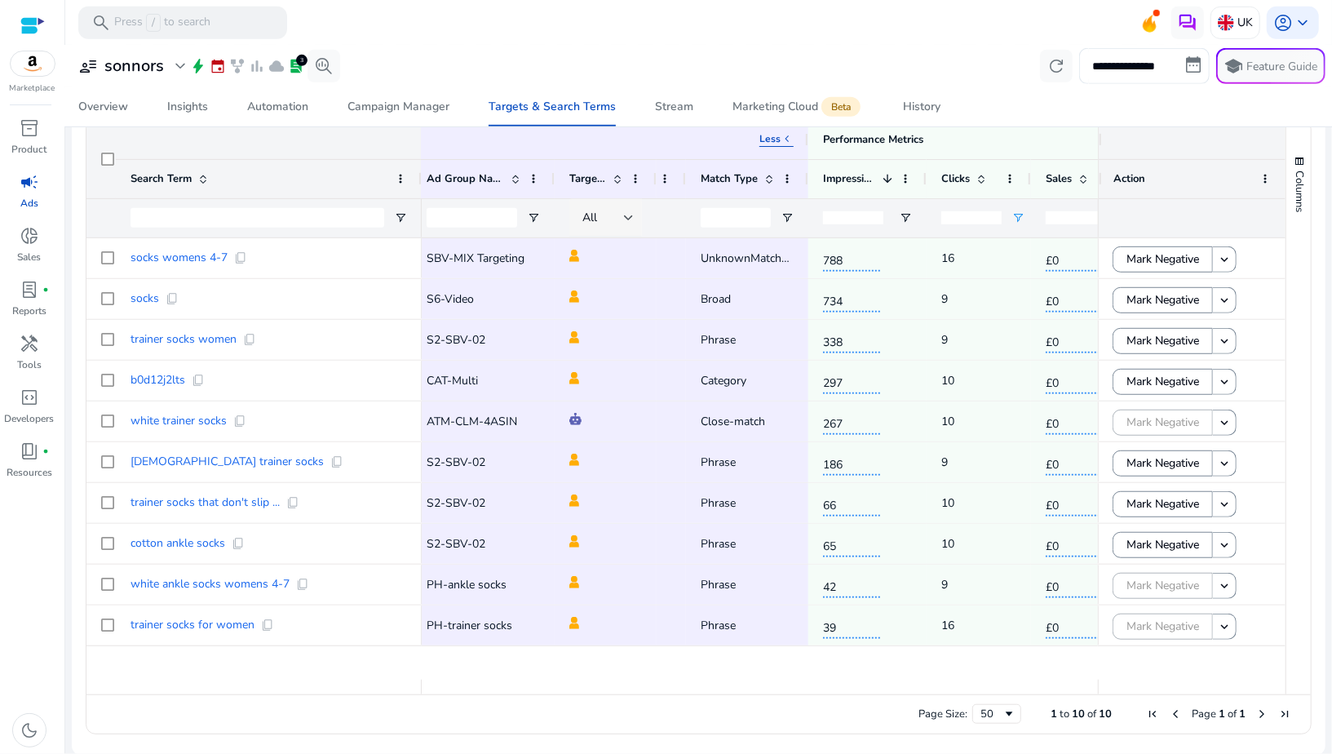
click at [626, 220] on div at bounding box center [629, 218] width 10 height 20
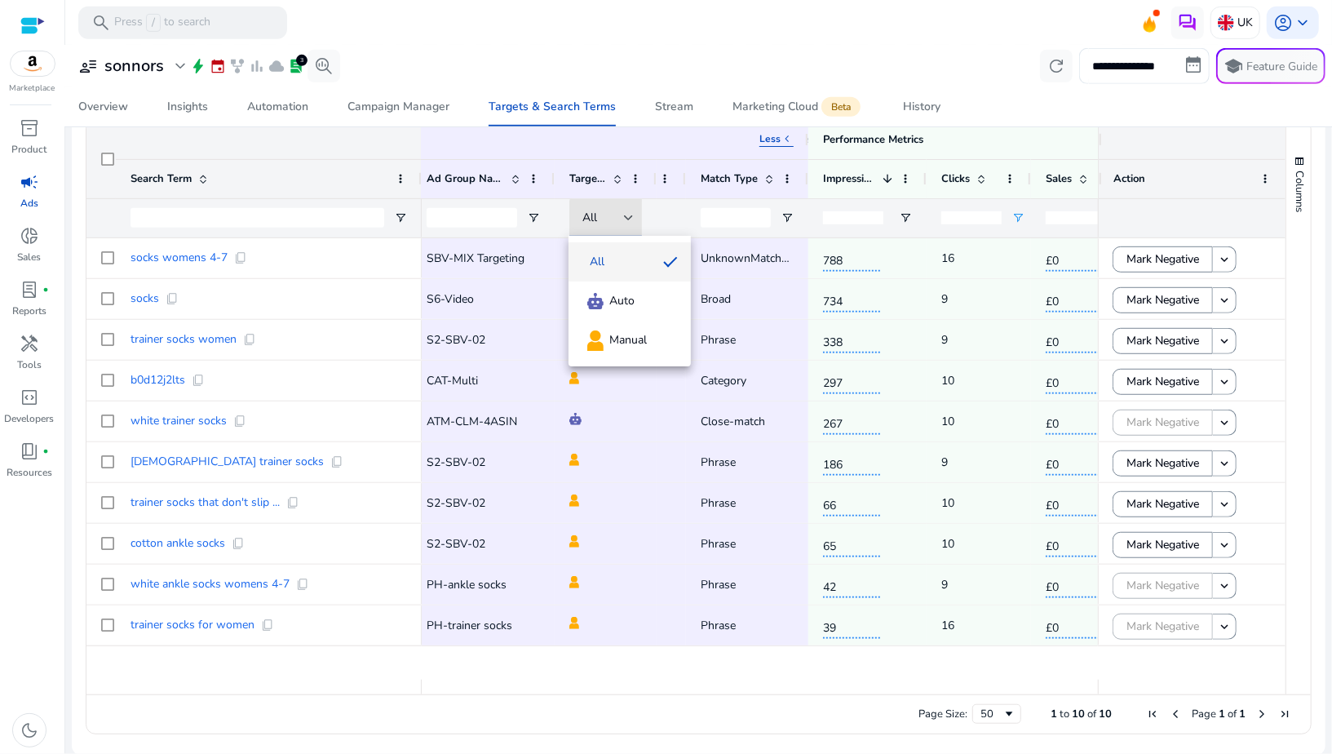
click at [564, 651] on div at bounding box center [666, 377] width 1332 height 754
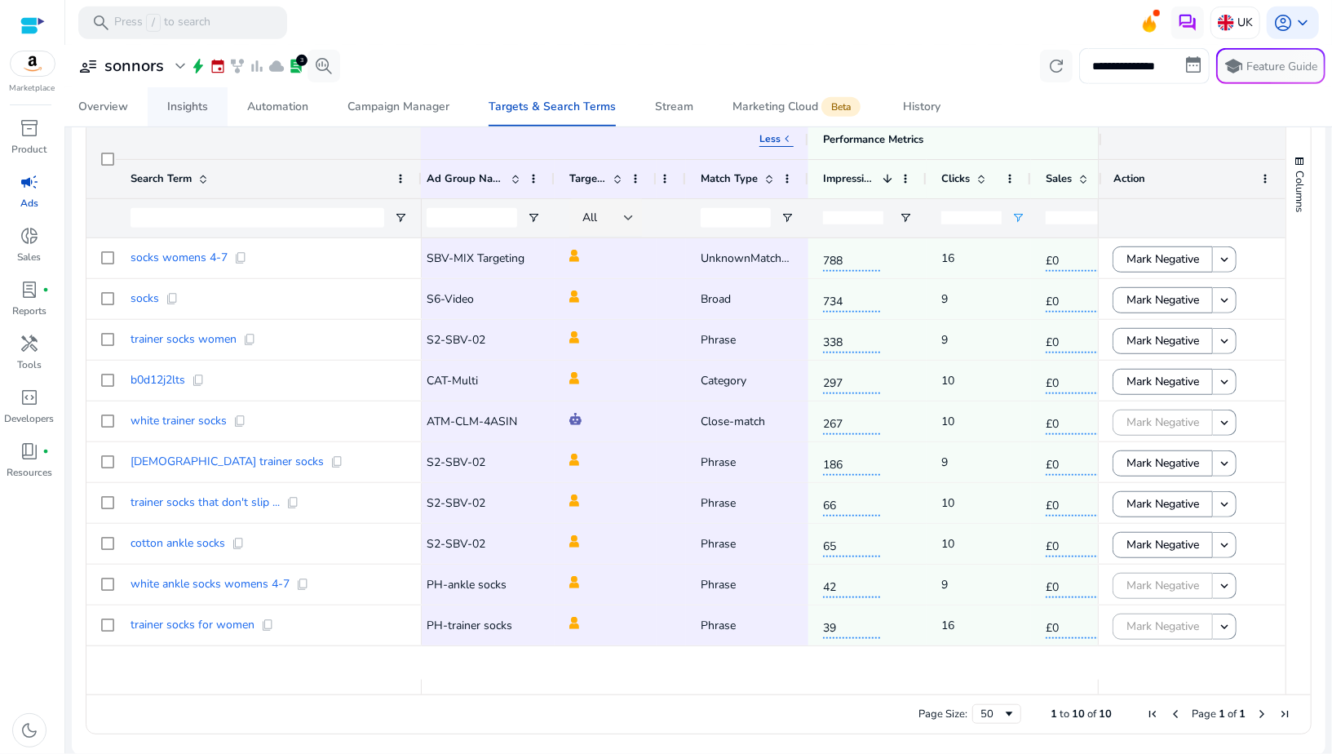
click at [201, 102] on div "Insights" at bounding box center [187, 106] width 41 height 11
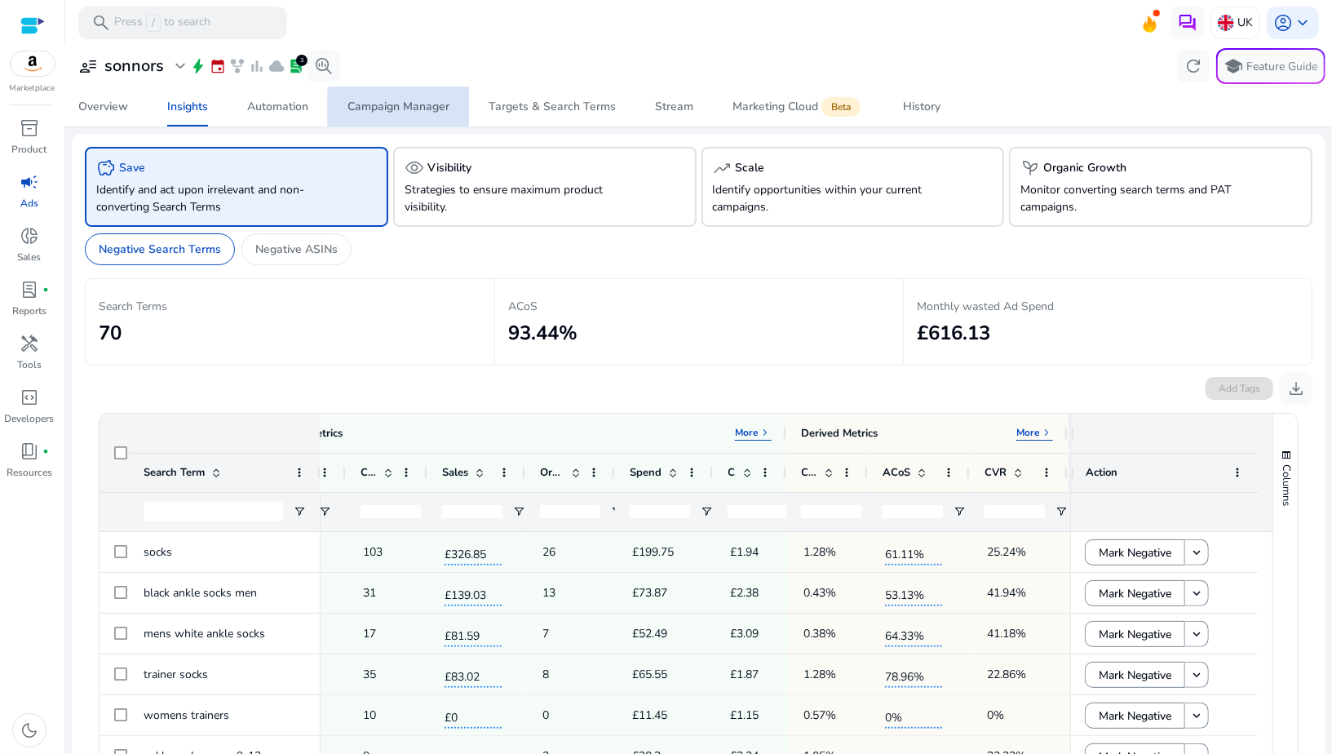
click at [408, 120] on span "Campaign Manager" at bounding box center [398, 106] width 102 height 39
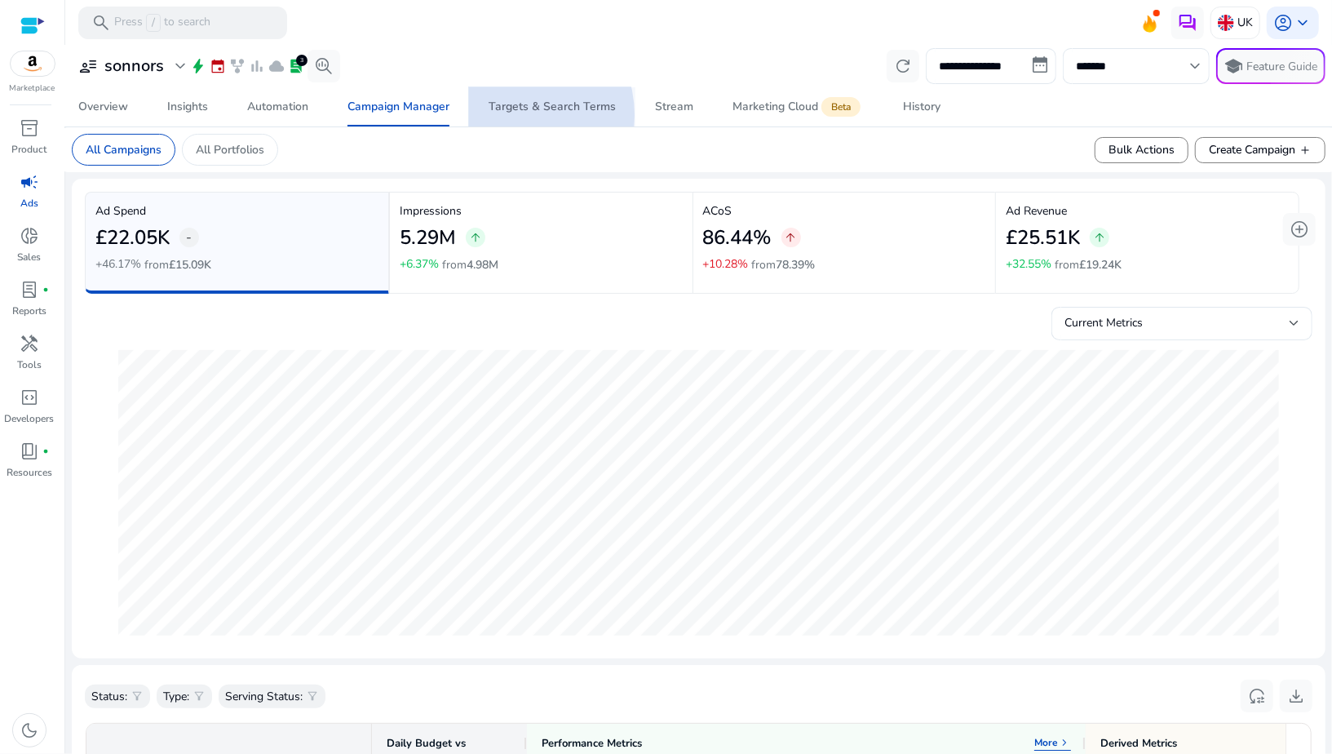
click at [507, 115] on span "Targets & Search Terms" at bounding box center [552, 106] width 127 height 39
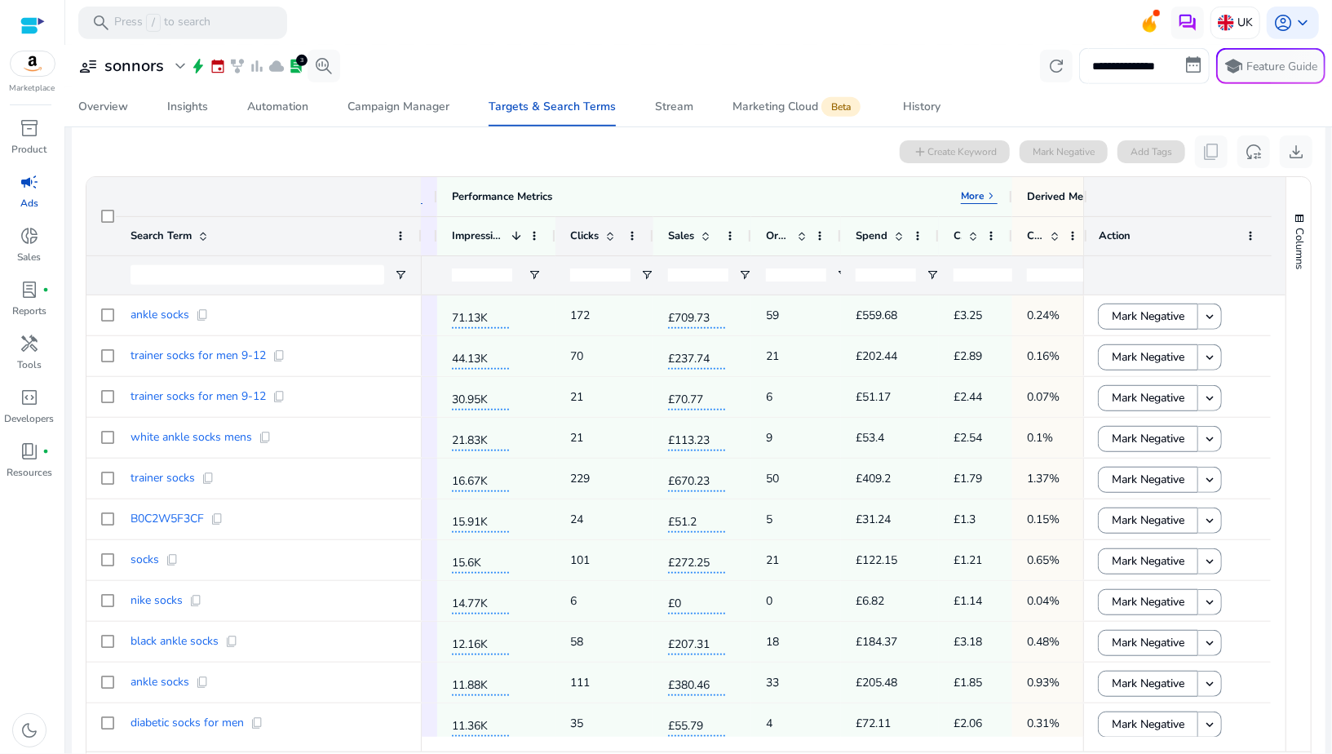
drag, startPoint x: 634, startPoint y: 232, endPoint x: 650, endPoint y: 233, distance: 16.3
click at [650, 233] on div at bounding box center [652, 236] width 7 height 38
click at [644, 269] on span "Open Filter Menu" at bounding box center [646, 274] width 13 height 13
click at [660, 303] on div "Equals" at bounding box center [706, 305] width 100 height 12
click at [661, 330] on input "Filter Value" at bounding box center [711, 332] width 126 height 20
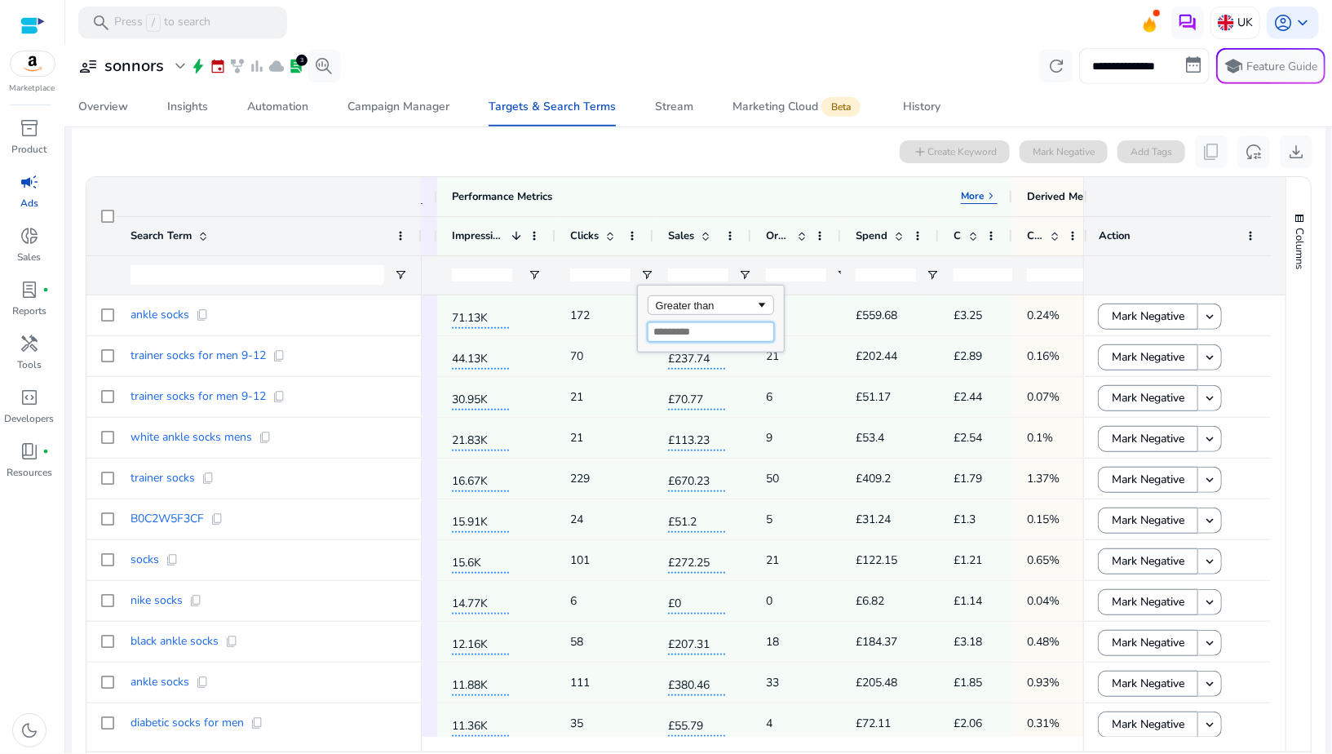
type input "*"
click at [635, 146] on div "0 search terms selected add Create Keyword Mark Negative Add Tags content_copy …" at bounding box center [699, 151] width 1228 height 33
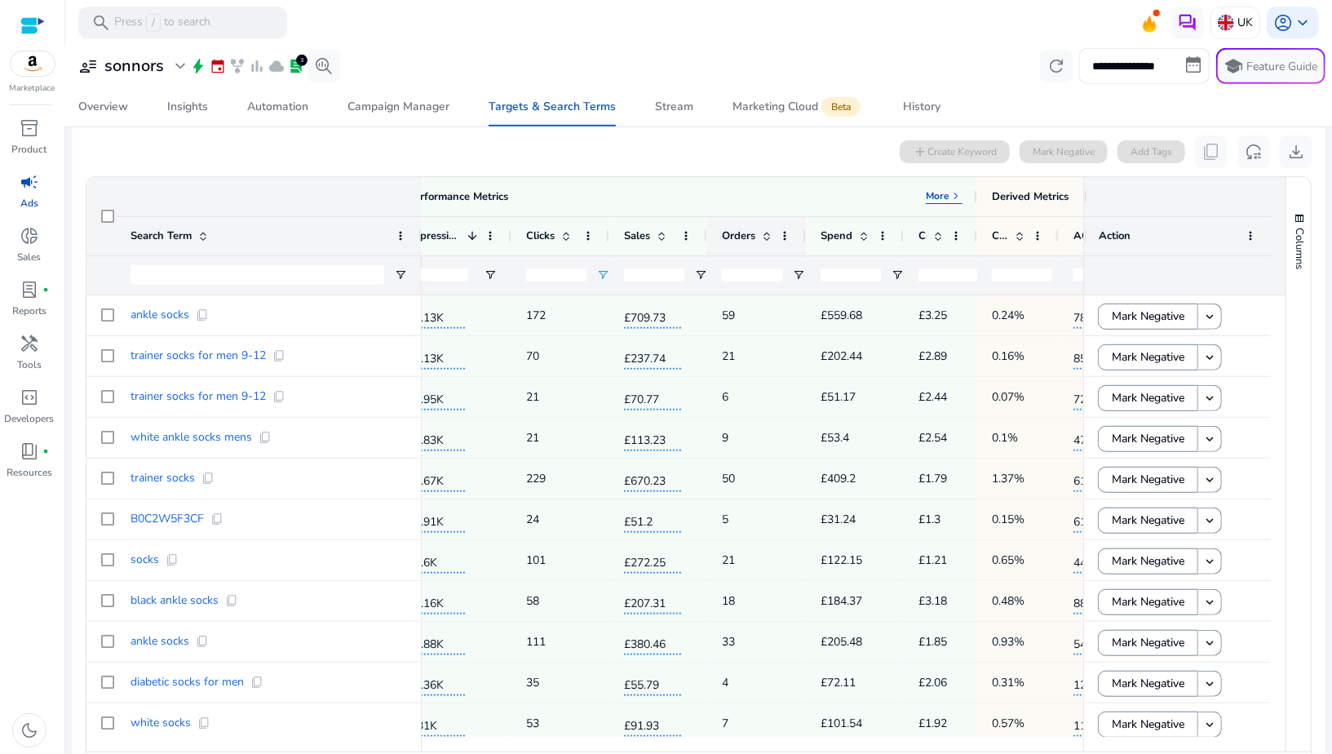
drag, startPoint x: 794, startPoint y: 236, endPoint x: 804, endPoint y: 236, distance: 9.8
click at [804, 236] on div at bounding box center [805, 236] width 7 height 38
click at [800, 272] on span "Open Filter Menu" at bounding box center [798, 274] width 13 height 13
click at [818, 308] on div "Equals" at bounding box center [857, 305] width 100 height 12
click at [817, 305] on div "Equals" at bounding box center [857, 305] width 100 height 12
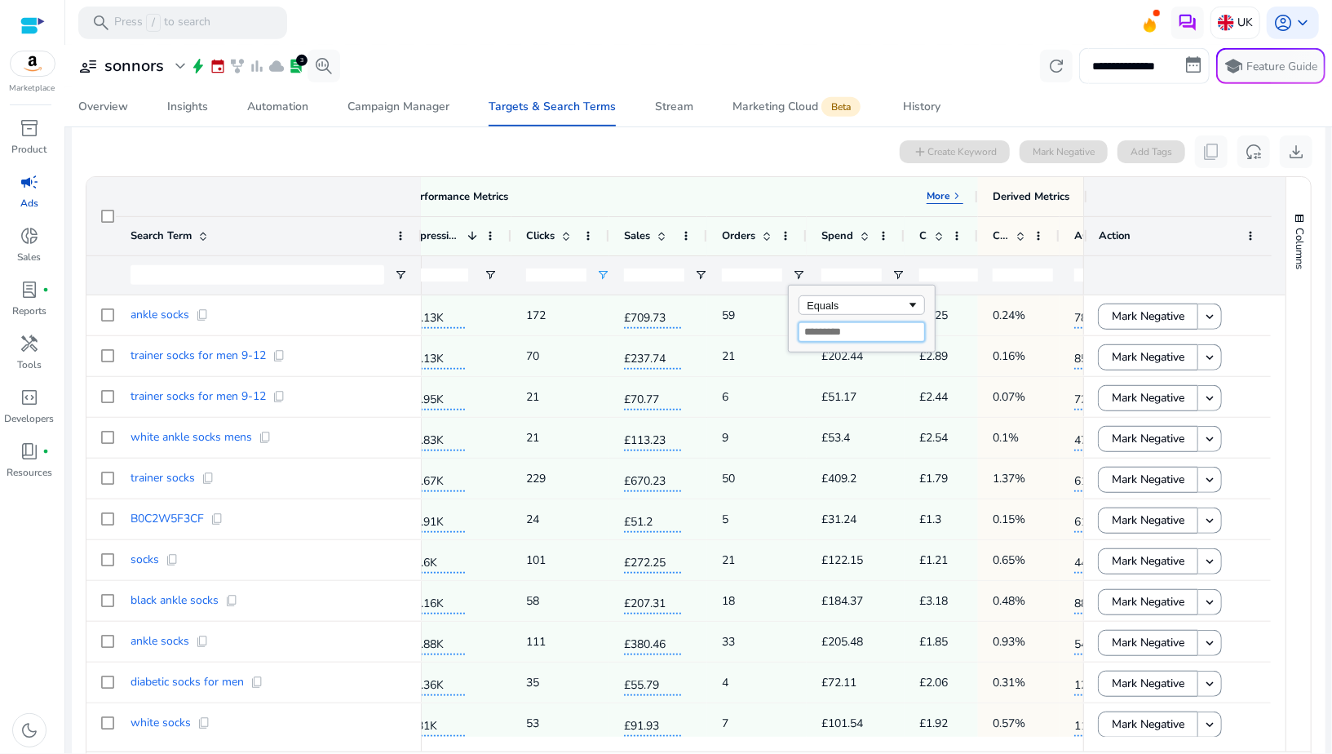
click at [812, 326] on input "Filter Value" at bounding box center [862, 332] width 126 height 20
type input "*"
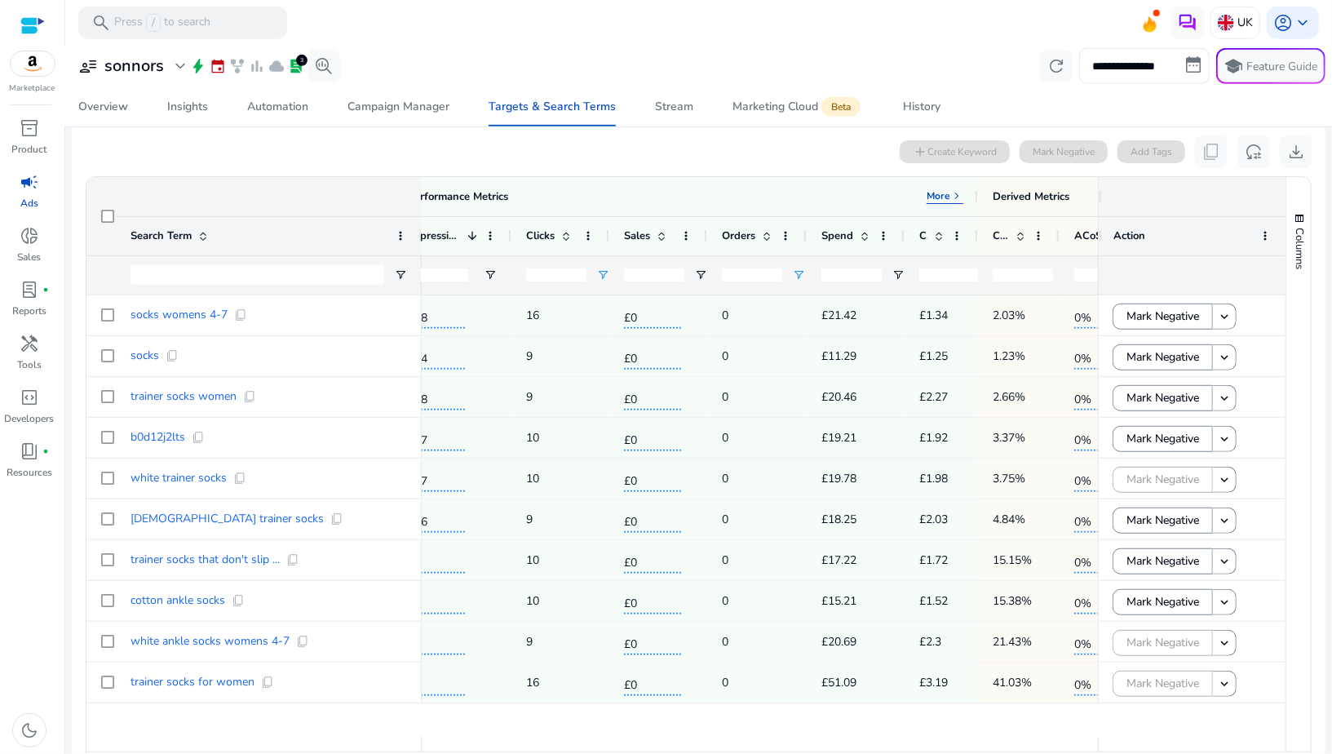
click at [758, 149] on div "0 search terms selected add Create Keyword Mark Negative Add Tags content_copy …" at bounding box center [699, 151] width 1228 height 33
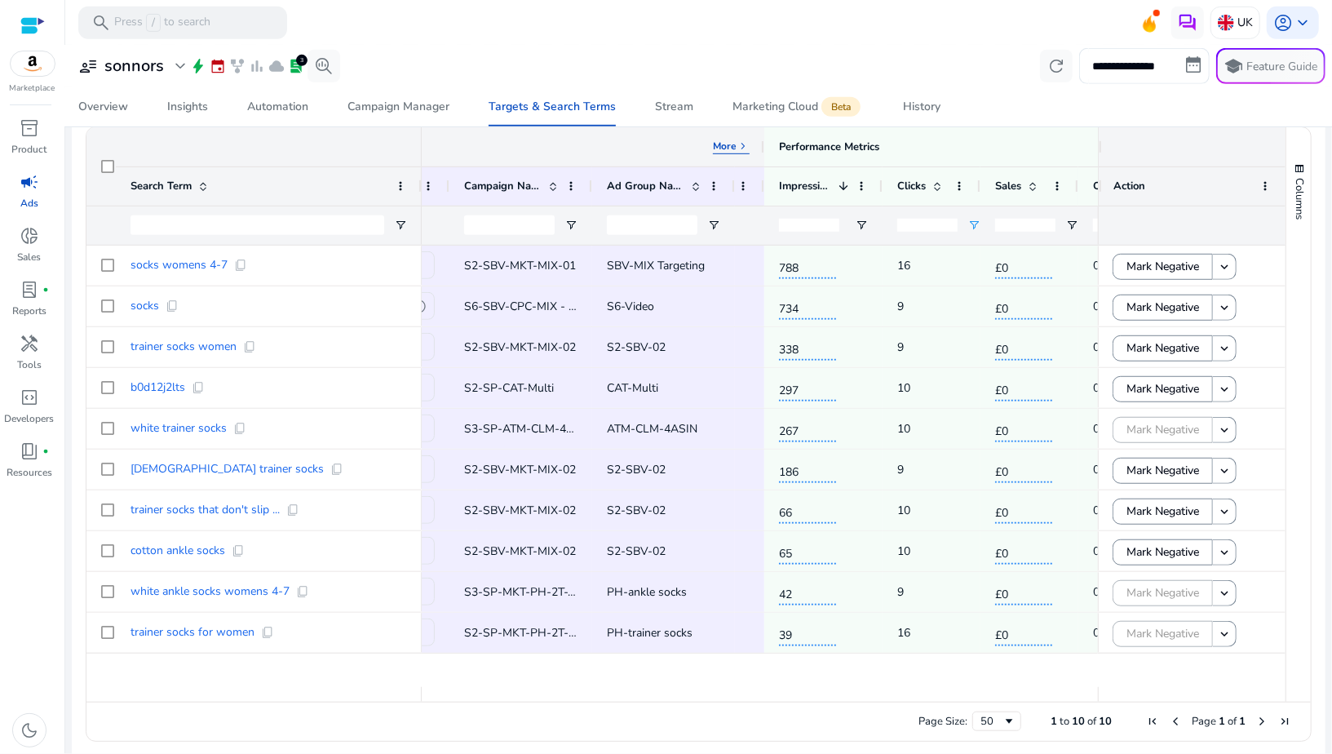
click at [733, 141] on p "More" at bounding box center [725, 145] width 24 height 13
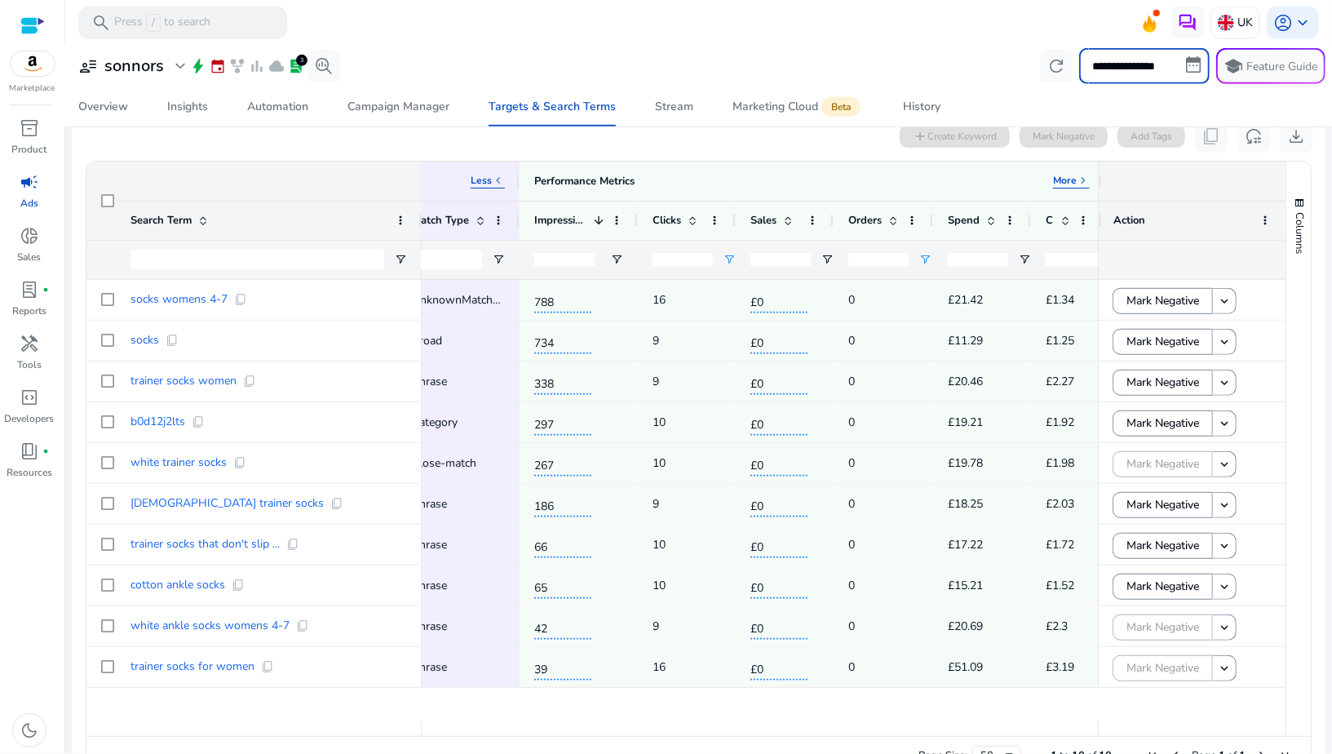
click at [1097, 77] on input "**********" at bounding box center [1144, 66] width 131 height 36
select select "*"
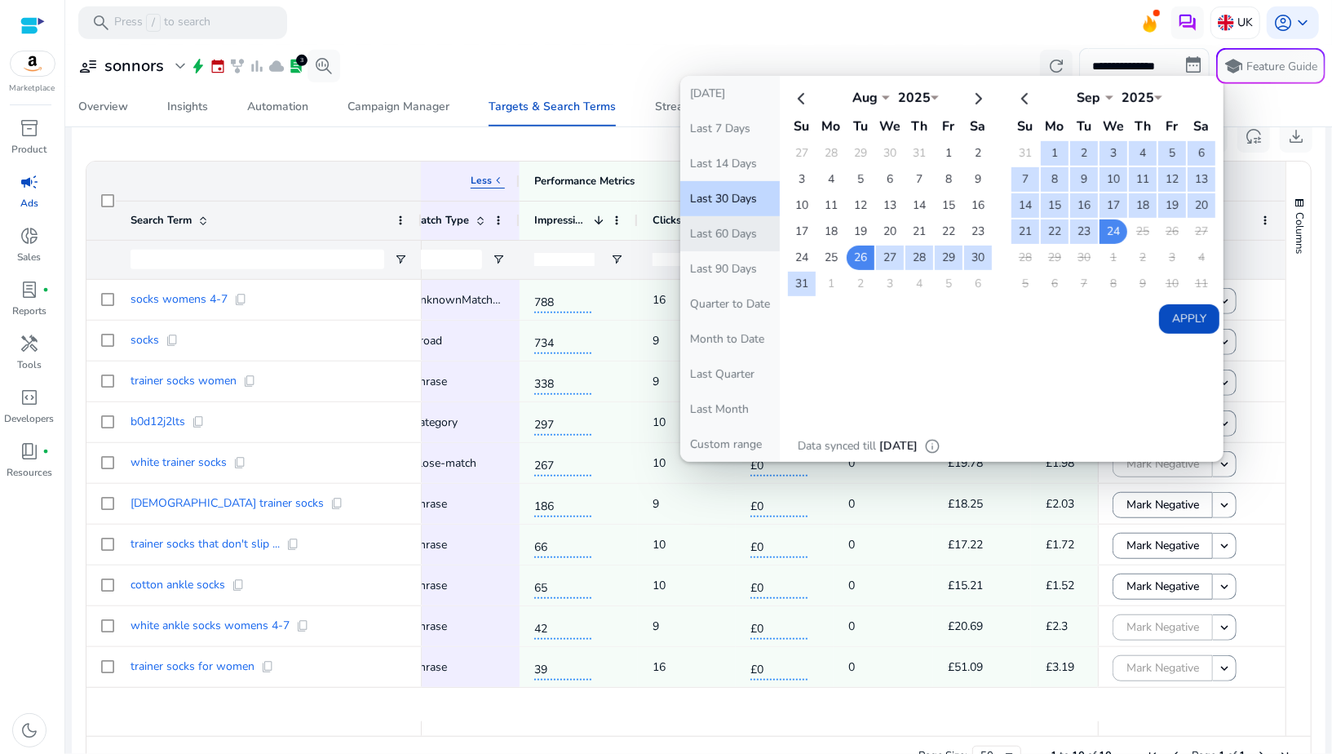
click at [750, 240] on button "Last 60 Days" at bounding box center [730, 233] width 100 height 35
type input "**********"
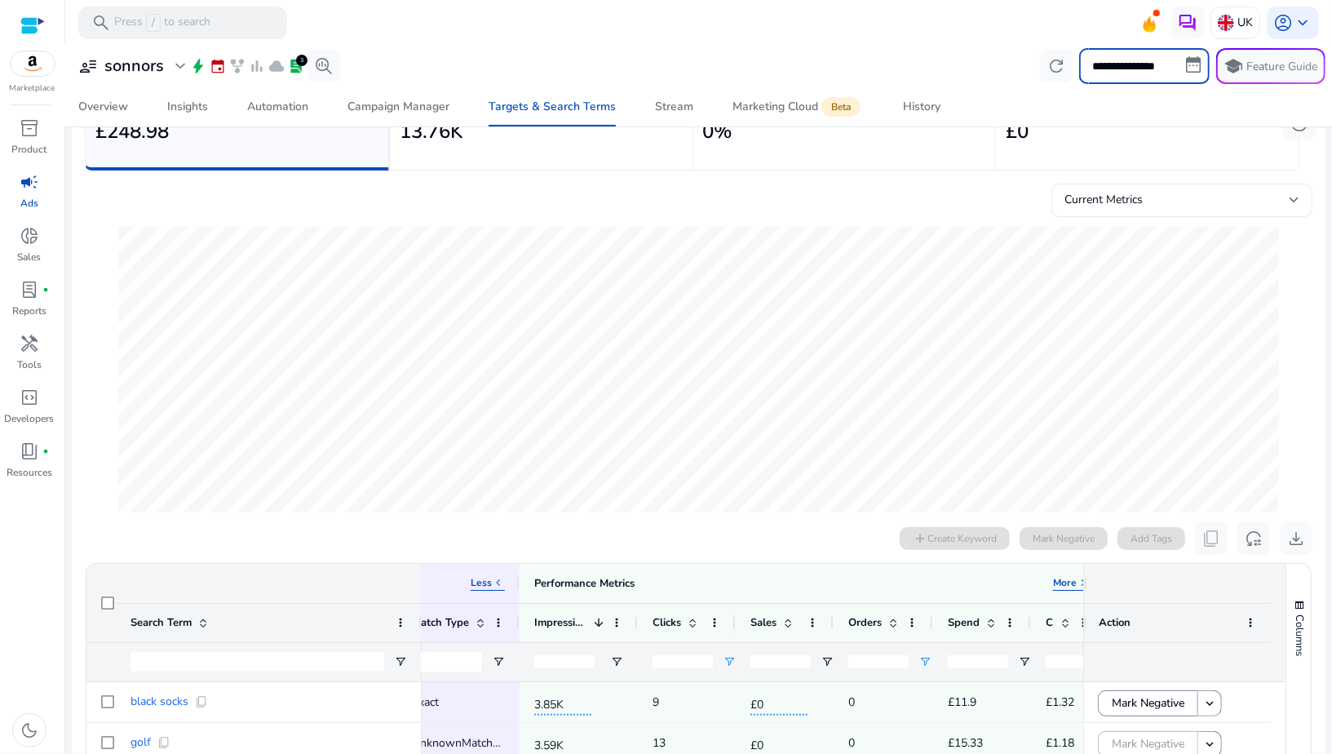
click at [1101, 57] on input "**********" at bounding box center [1144, 66] width 131 height 36
select select "*"
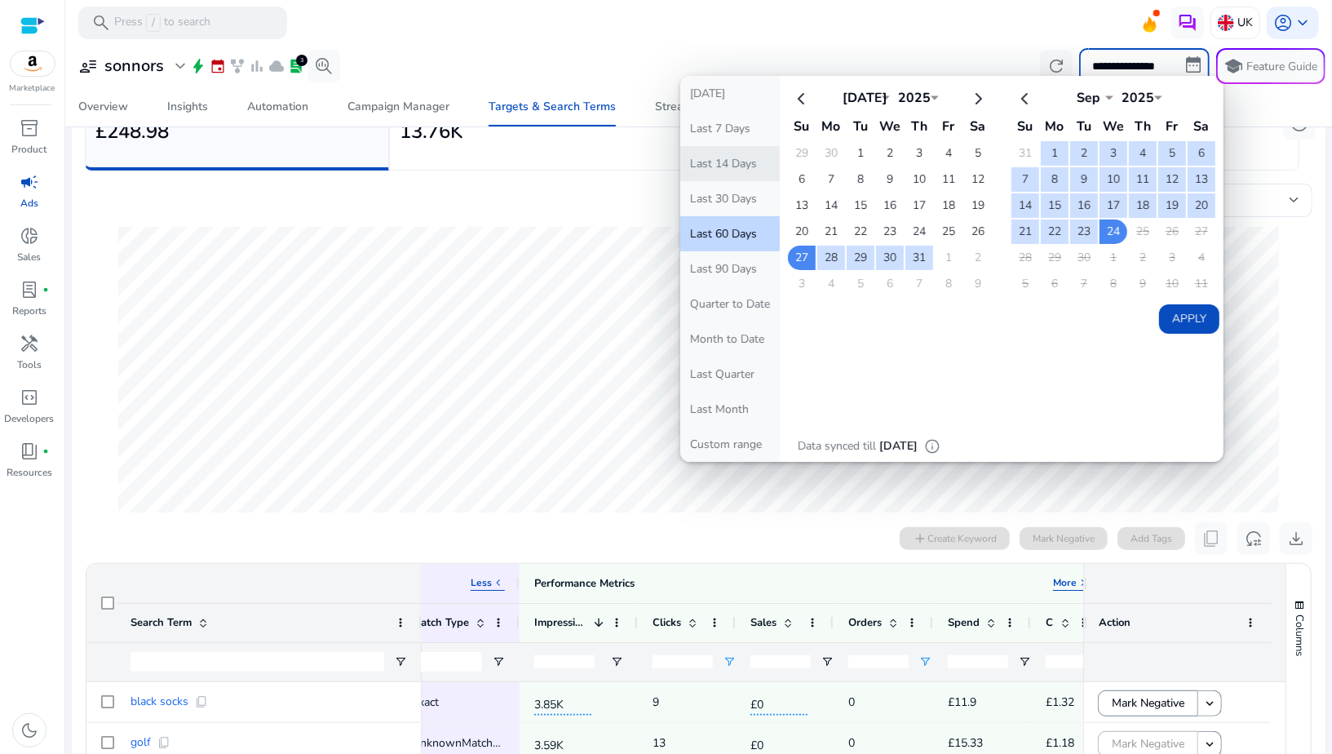
click at [753, 168] on button "Last 14 Days" at bounding box center [730, 163] width 100 height 35
type input "**********"
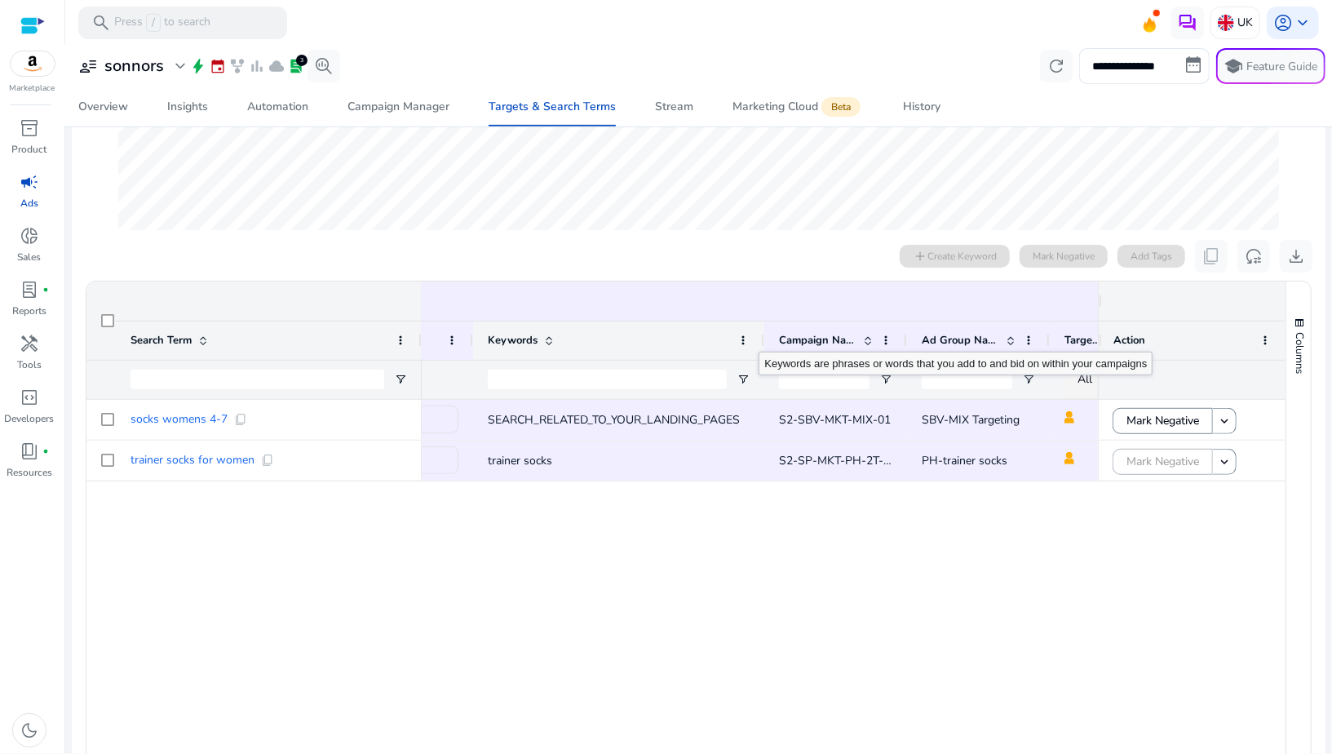
drag, startPoint x: 591, startPoint y: 339, endPoint x: 759, endPoint y: 333, distance: 168.2
click at [760, 333] on div at bounding box center [763, 340] width 7 height 38
drag, startPoint x: 469, startPoint y: 339, endPoint x: 440, endPoint y: 338, distance: 28.6
click at [440, 338] on div "Serving Status" at bounding box center [397, 340] width 151 height 39
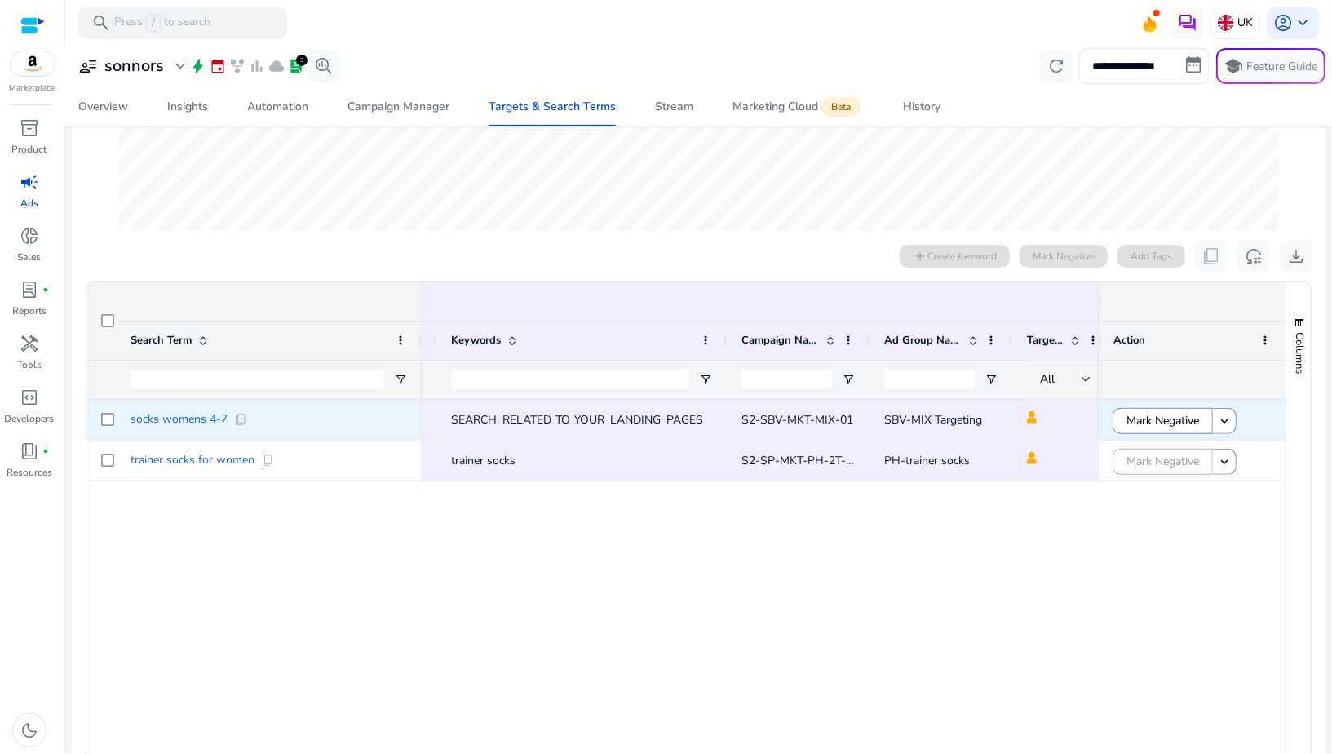
click at [552, 416] on span "SEARCH_RELATED_TO_YOUR_LANDING_PAGES" at bounding box center [577, 419] width 252 height 15
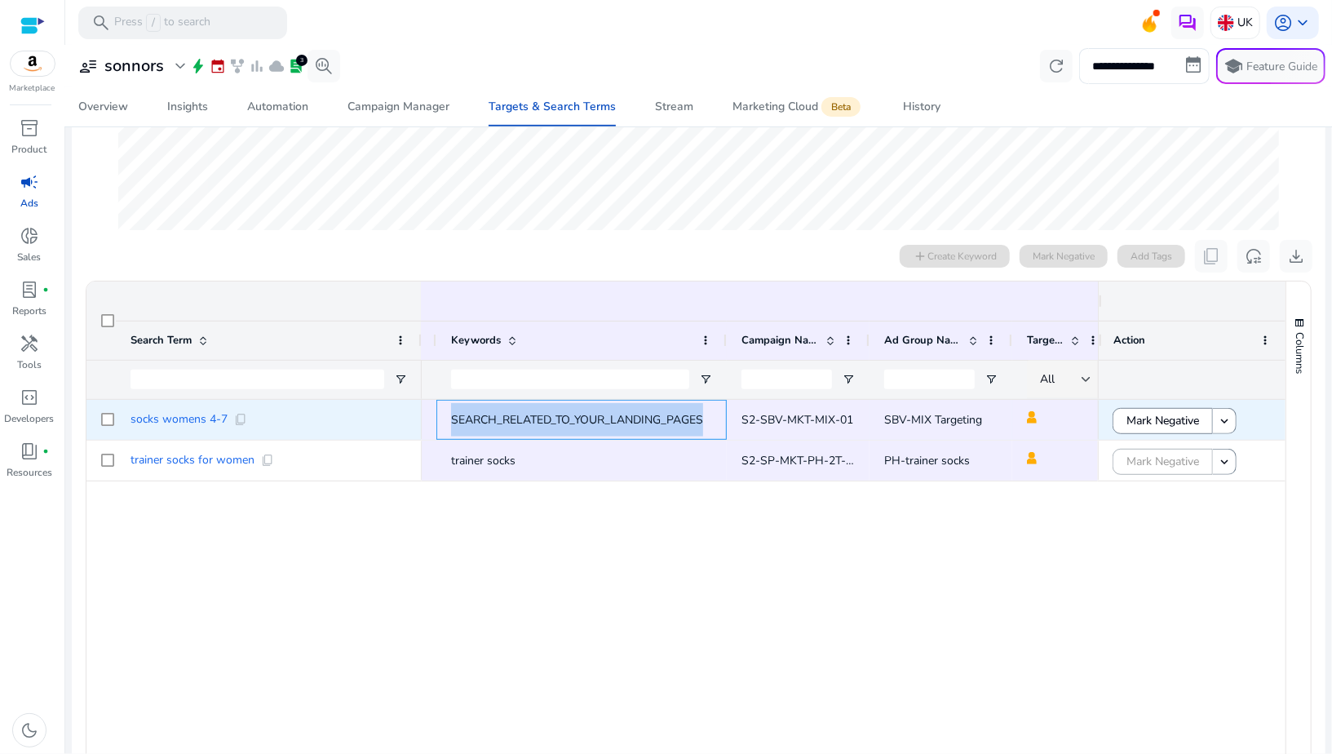
click at [552, 417] on span "SEARCH_RELATED_TO_YOUR_LANDING_PAGES" at bounding box center [577, 419] width 252 height 15
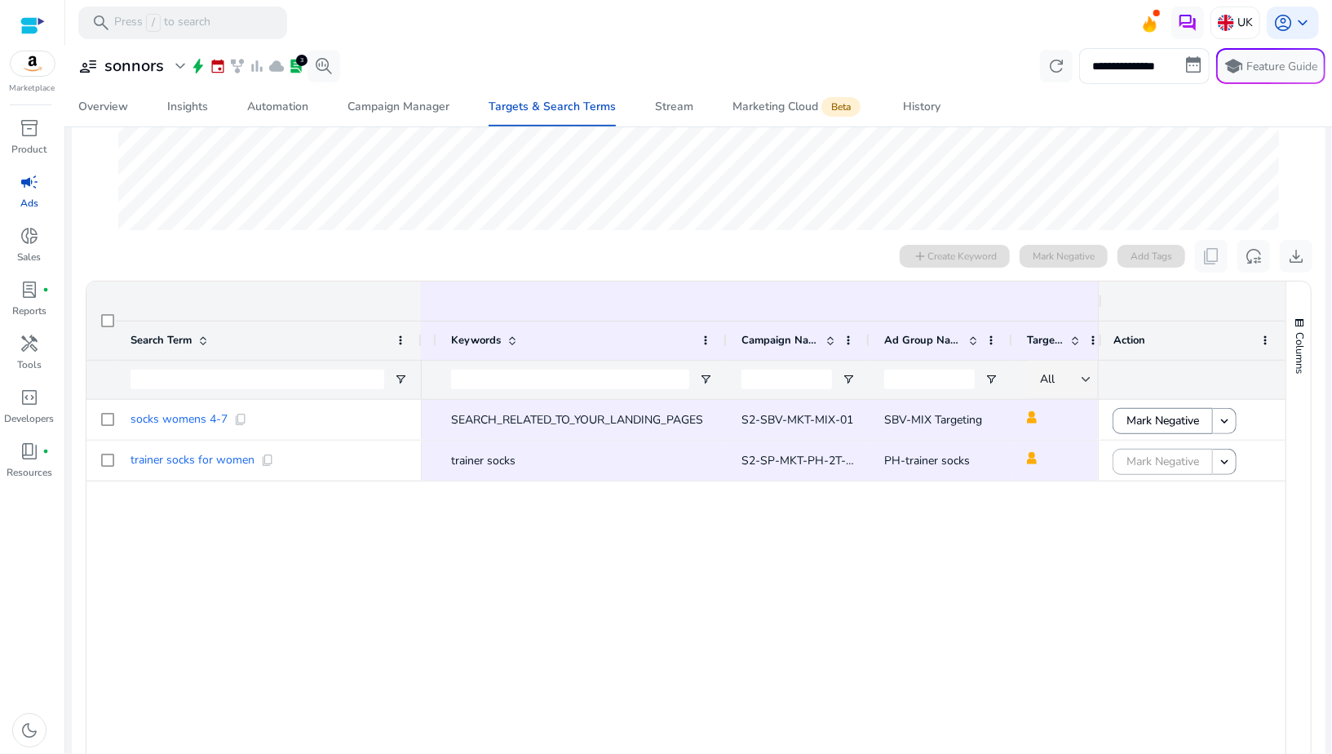
click at [608, 606] on div "UnknownMatchType SB SBV-MIX Targeting S2-SBV-MKT-MIX-01 SEARCH_RELATED_TO_YOUR_…" at bounding box center [760, 620] width 676 height 441
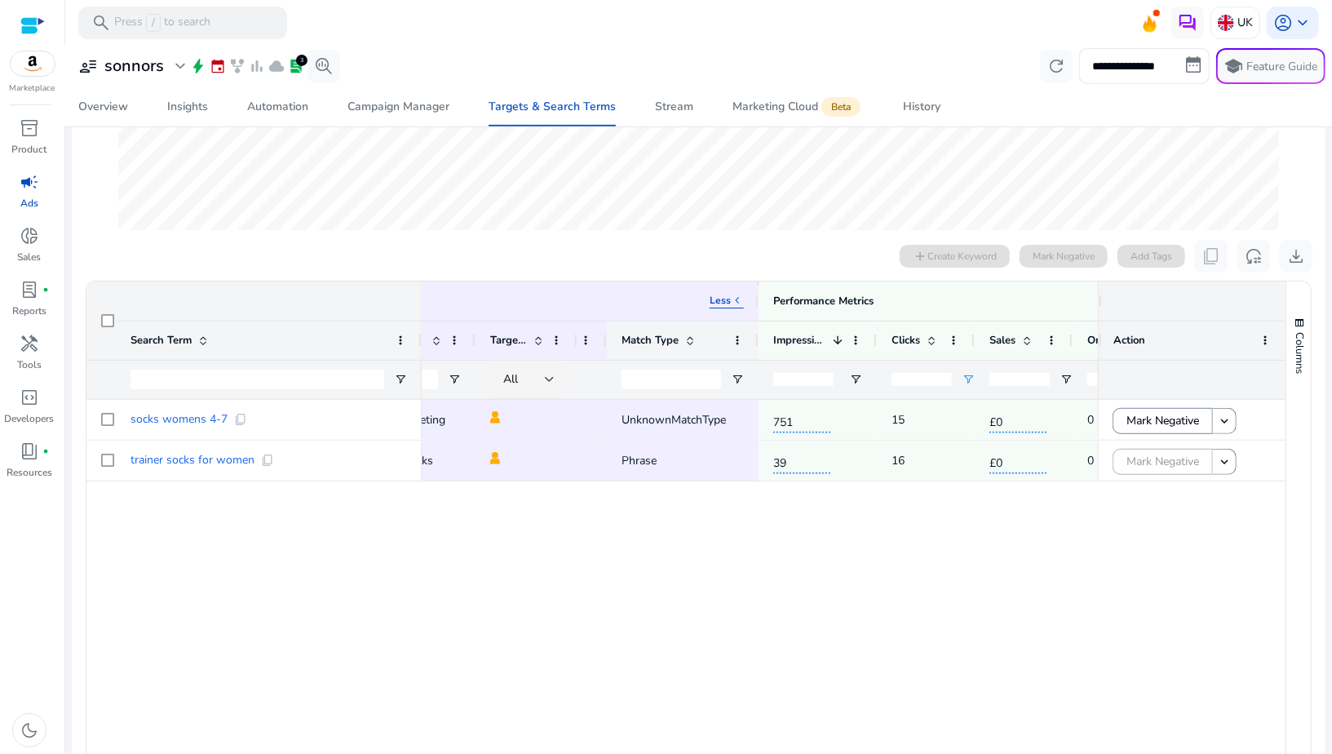
drag, startPoint x: 727, startPoint y: 341, endPoint x: 757, endPoint y: 338, distance: 30.3
click at [756, 339] on div at bounding box center [757, 340] width 7 height 38
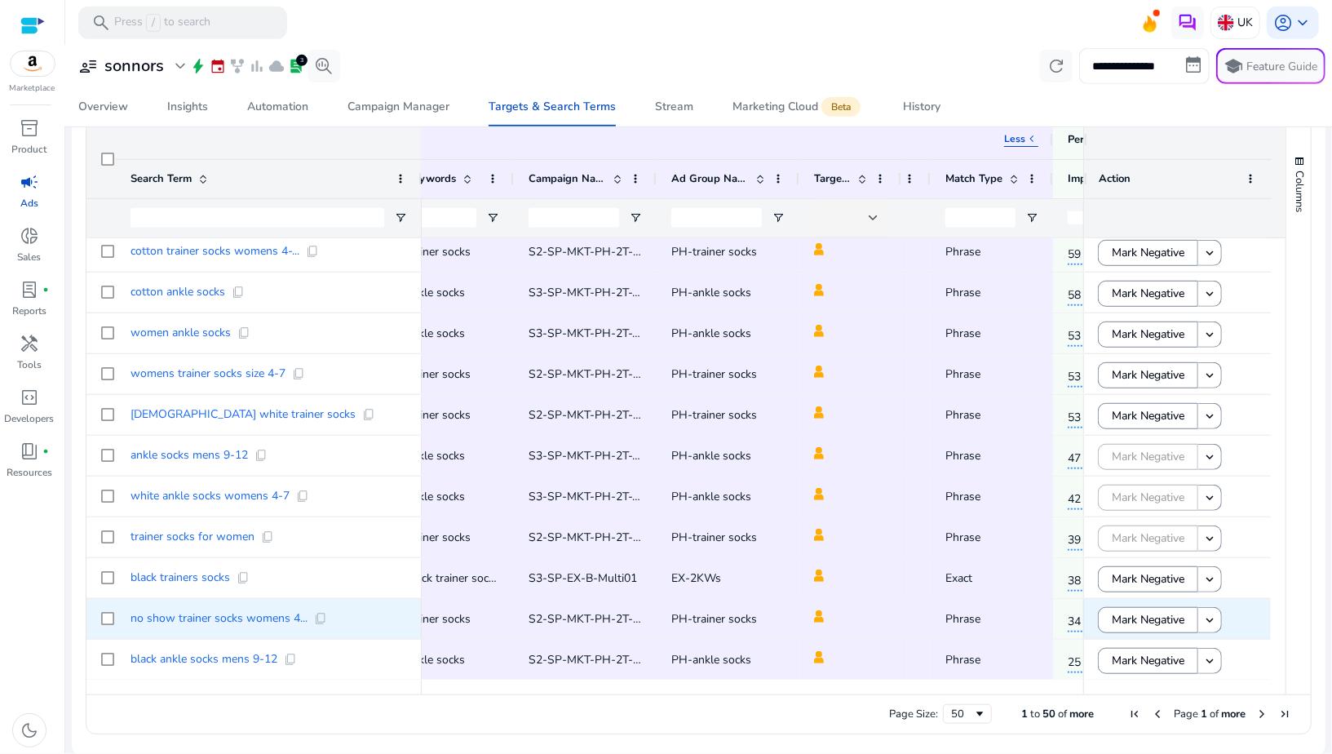
scroll to position [0, 241]
